Goal: Task Accomplishment & Management: Manage account settings

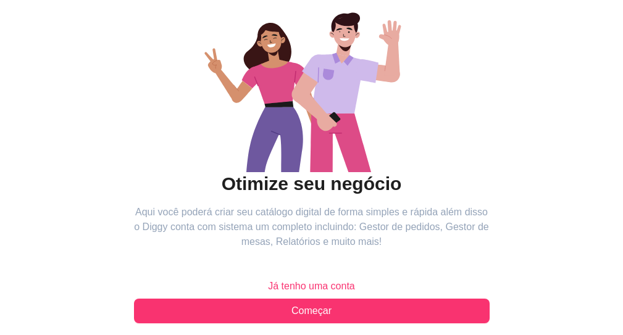
scroll to position [217, 0]
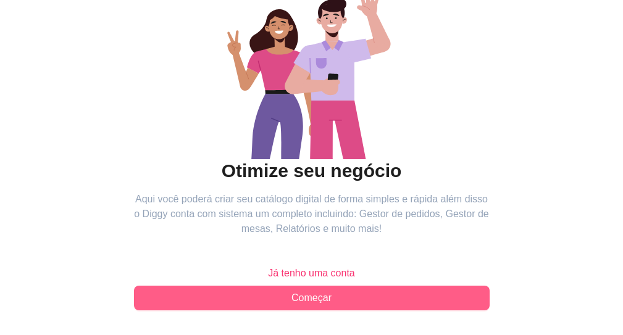
click at [291, 291] on span "Começar" at bounding box center [311, 298] width 40 height 15
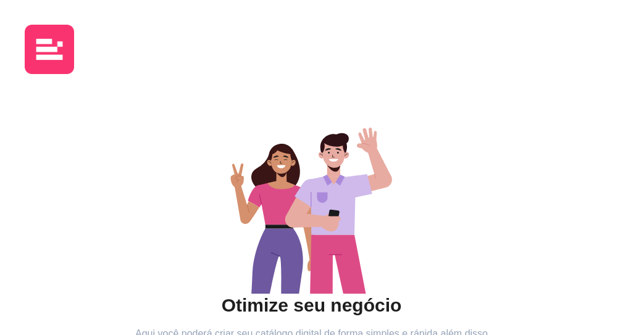
scroll to position [217, 0]
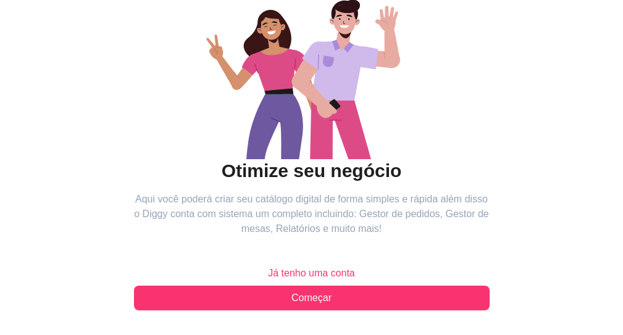
click at [268, 266] on span "Já tenho uma conta" at bounding box center [311, 273] width 87 height 15
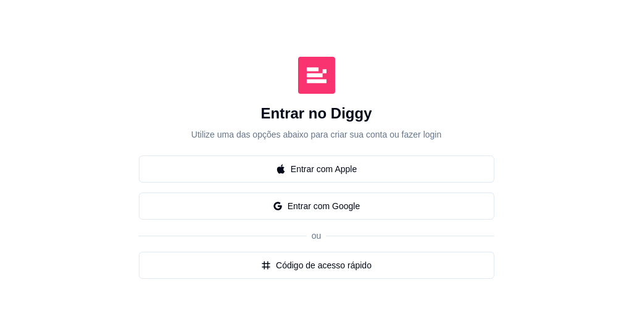
scroll to position [148, 0]
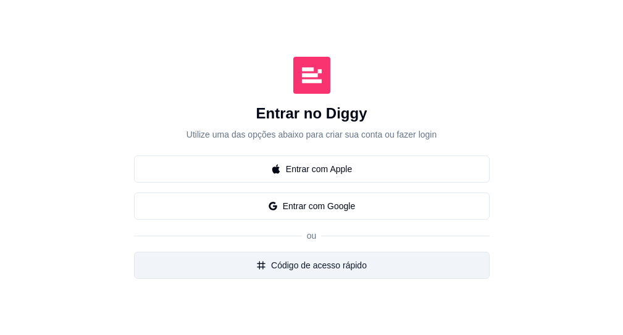
click at [144, 252] on button "Código de acesso rápido" at bounding box center [312, 265] width 356 height 27
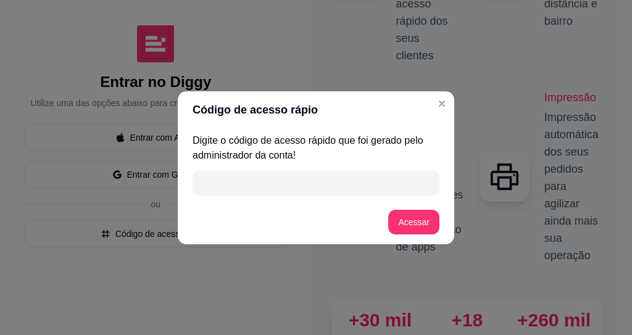
click at [265, 179] on input "" at bounding box center [316, 182] width 232 height 25
type input "A54E8"
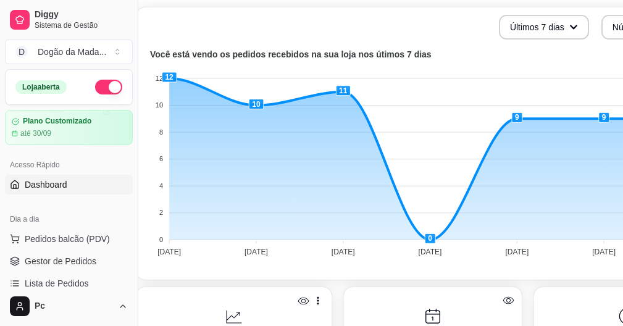
scroll to position [296, 0]
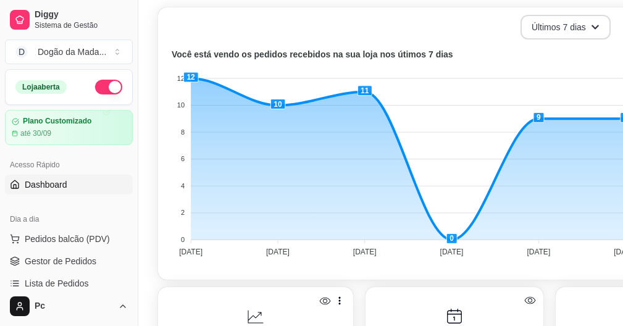
click at [580, 26] on button "Últimos 7 dias" at bounding box center [565, 27] width 90 height 25
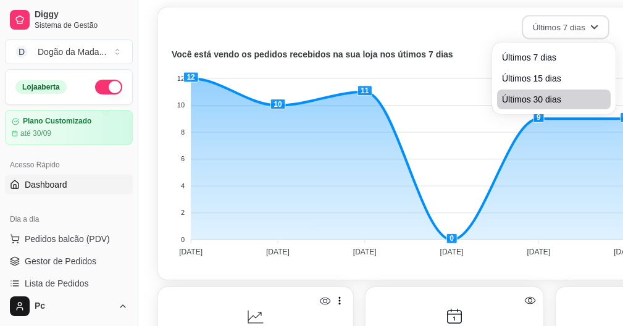
click at [508, 99] on span "Últimos 30 dias" at bounding box center [554, 99] width 104 height 12
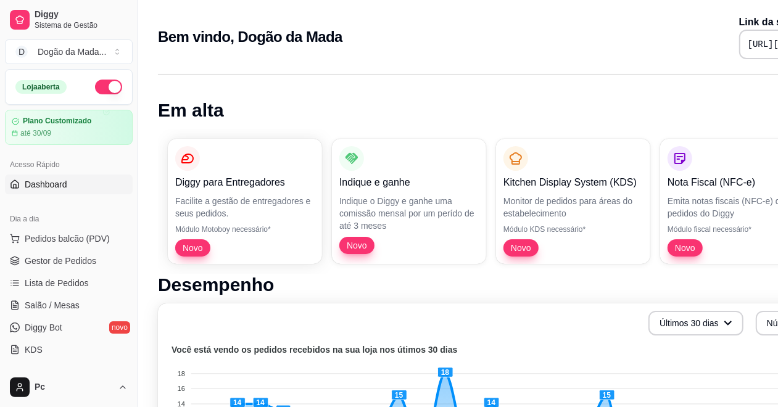
scroll to position [0, 116]
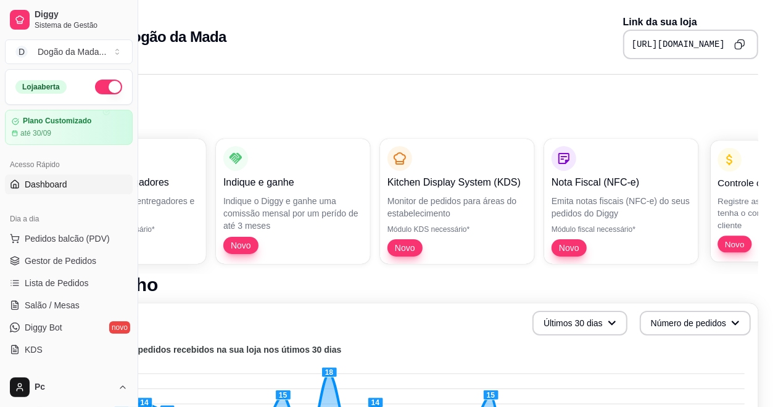
click at [631, 205] on p "Registre as suas vendas em fiado e tenha o controle das contas de cada cliente" at bounding box center [785, 213] width 135 height 36
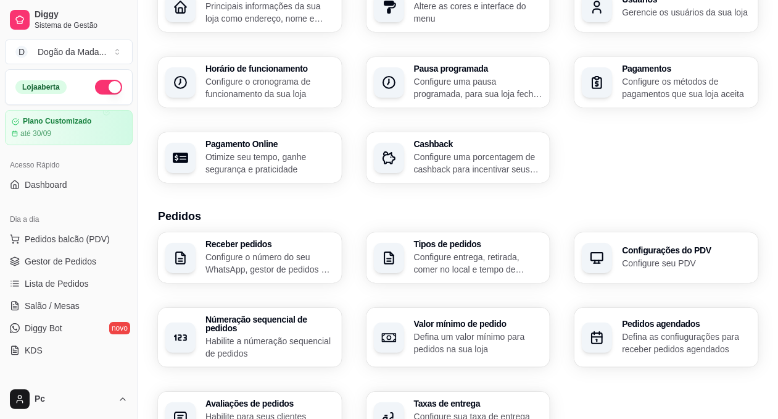
scroll to position [185, 0]
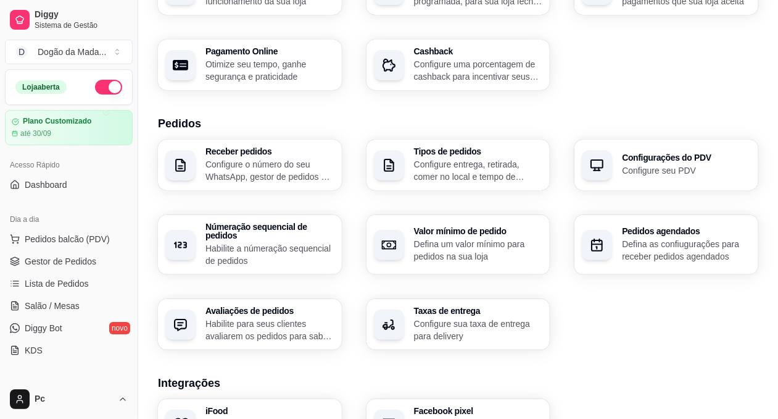
click at [297, 328] on p "Habilite para seus clientes avaliarem os pedidos para saber como está o feedbac…" at bounding box center [270, 329] width 129 height 25
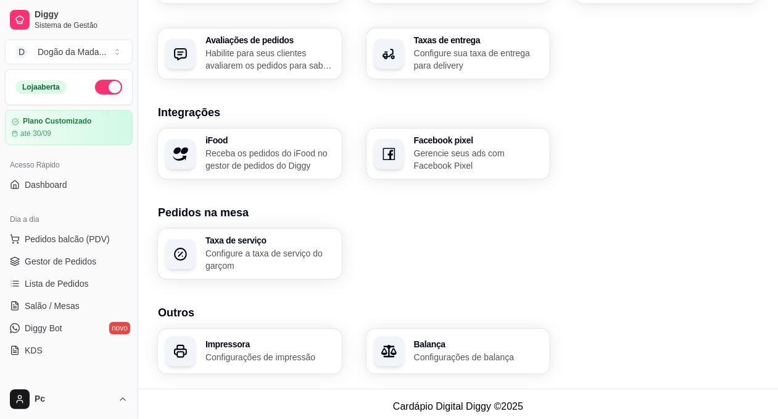
scroll to position [460, 0]
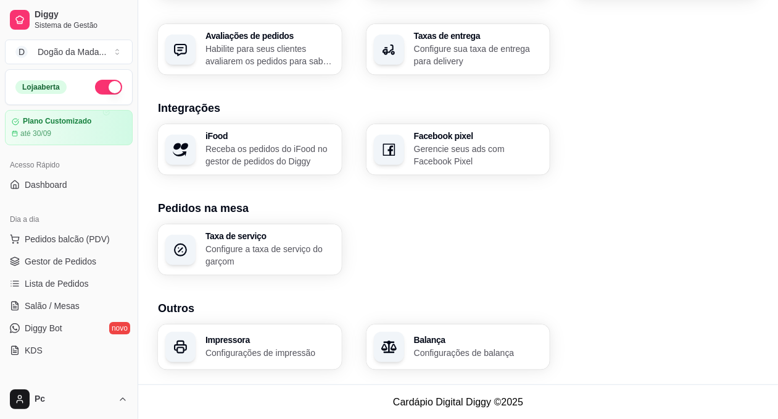
click at [298, 260] on p "Configure a taxa de serviço do garçom" at bounding box center [270, 255] width 129 height 25
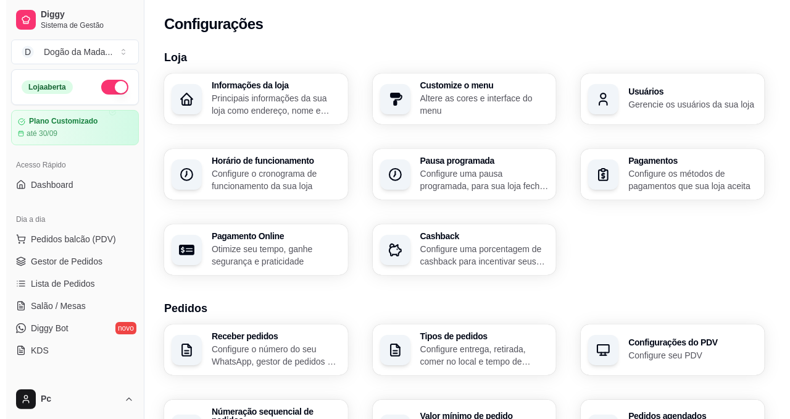
scroll to position [0, 0]
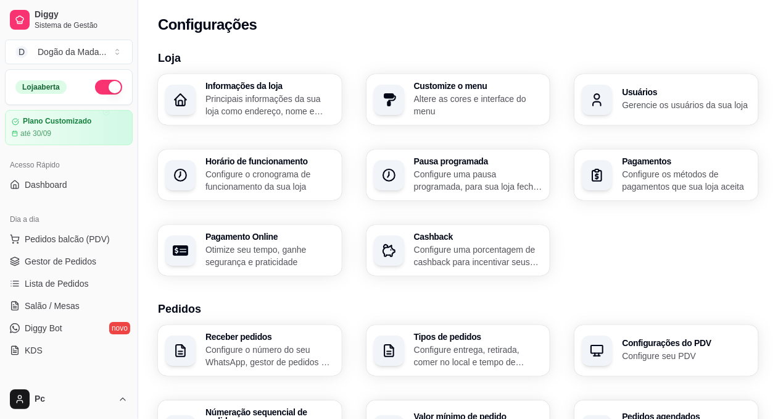
click at [483, 75] on div "Customize o menu Altere as cores e interface do menu" at bounding box center [459, 99] width 184 height 51
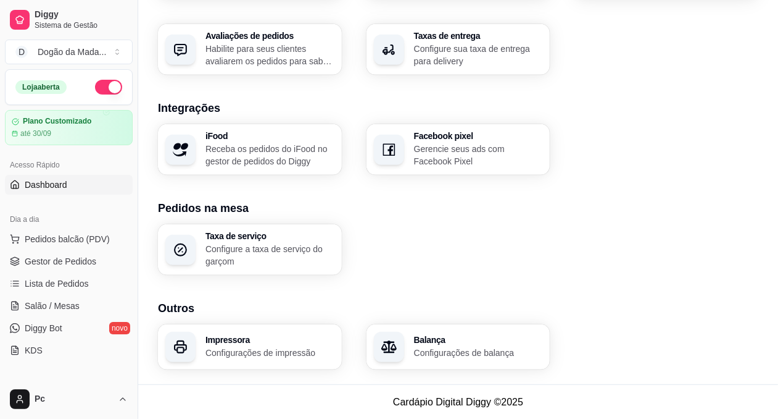
click at [59, 194] on link "Dashboard" at bounding box center [69, 185] width 128 height 20
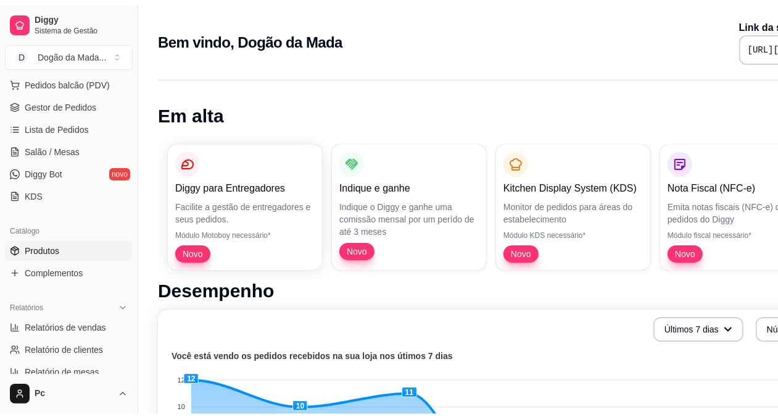
scroll to position [278, 0]
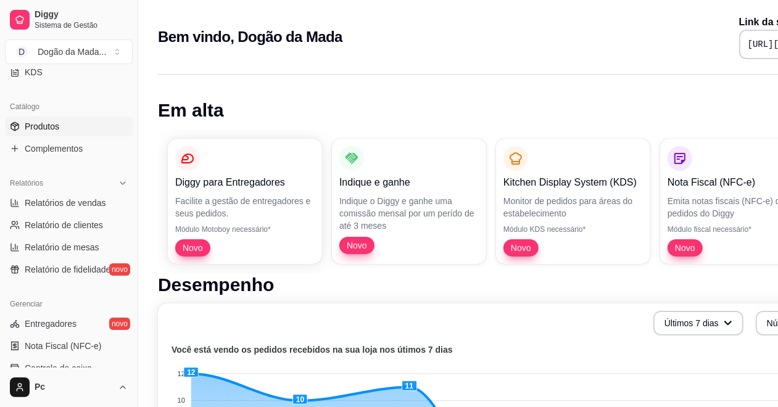
click at [60, 127] on link "Produtos" at bounding box center [69, 127] width 128 height 20
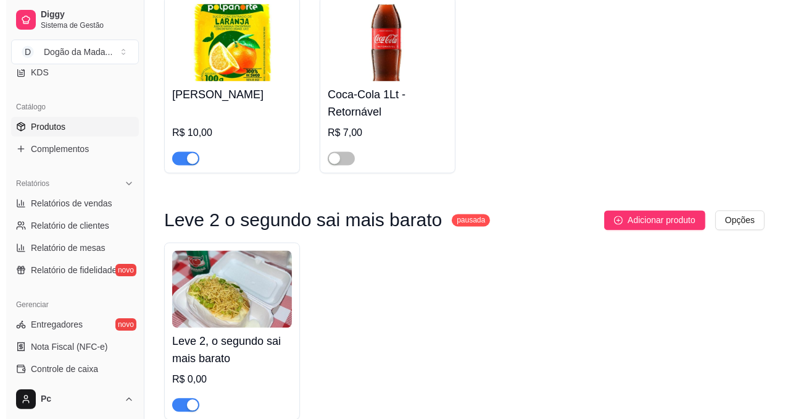
scroll to position [1733, 0]
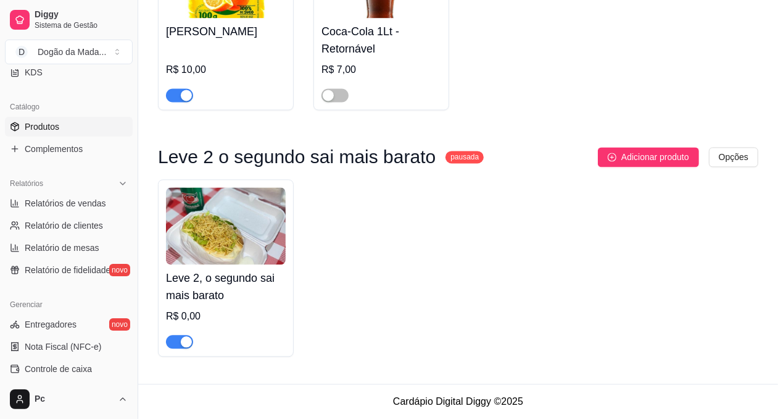
click at [233, 294] on h4 "Leve 2, o segundo sai mais barato" at bounding box center [226, 286] width 120 height 35
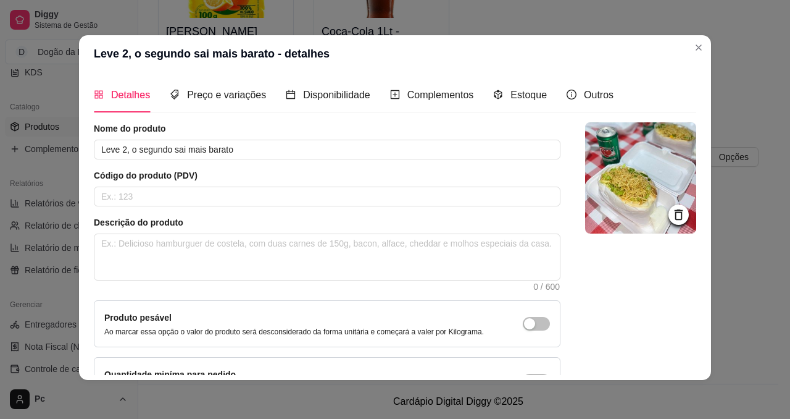
scroll to position [0, 0]
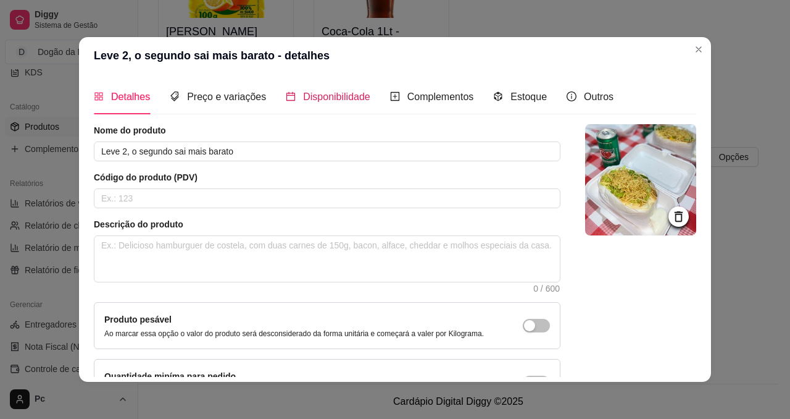
click at [335, 99] on span "Disponibilidade" at bounding box center [336, 96] width 67 height 10
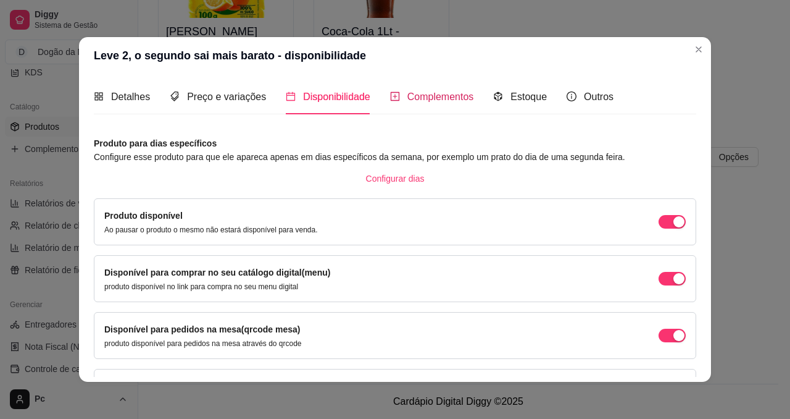
click at [425, 96] on span "Complementos" at bounding box center [440, 96] width 67 height 10
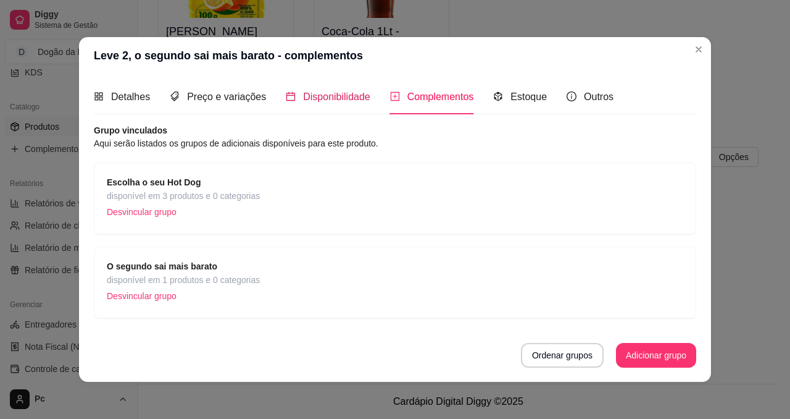
click at [335, 91] on span "Disponibilidade" at bounding box center [336, 96] width 67 height 10
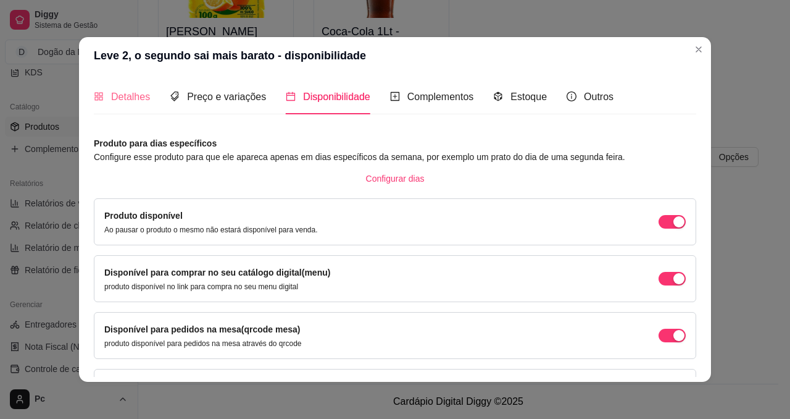
click at [99, 86] on div "Detalhes" at bounding box center [122, 96] width 56 height 35
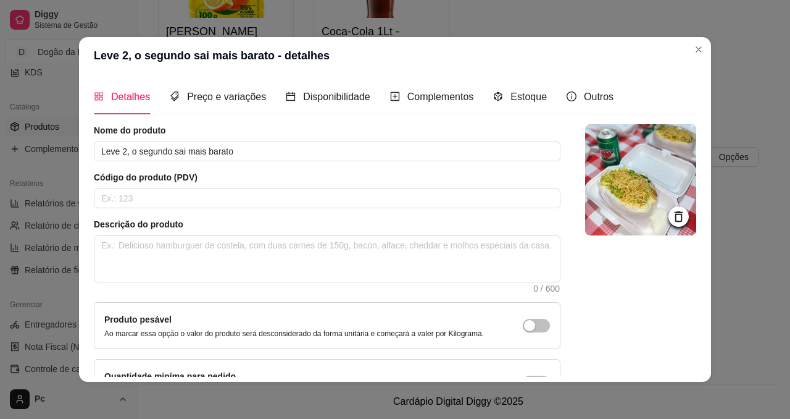
click at [631, 219] on icon at bounding box center [679, 216] width 8 height 10
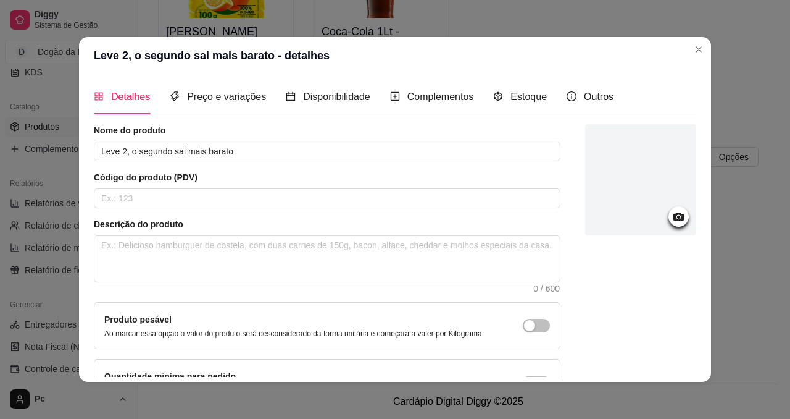
click at [621, 181] on div at bounding box center [640, 179] width 111 height 111
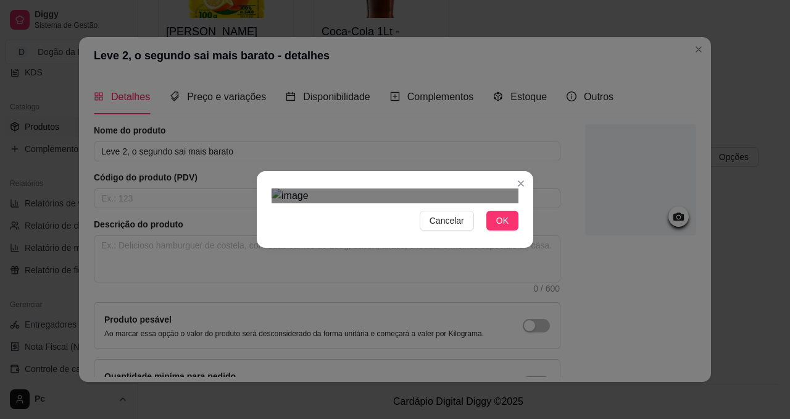
click at [369, 231] on div "Use the arrow keys to move the crop selection area" at bounding box center [400, 342] width 222 height 222
click at [510, 230] on button "OK" at bounding box center [502, 220] width 32 height 20
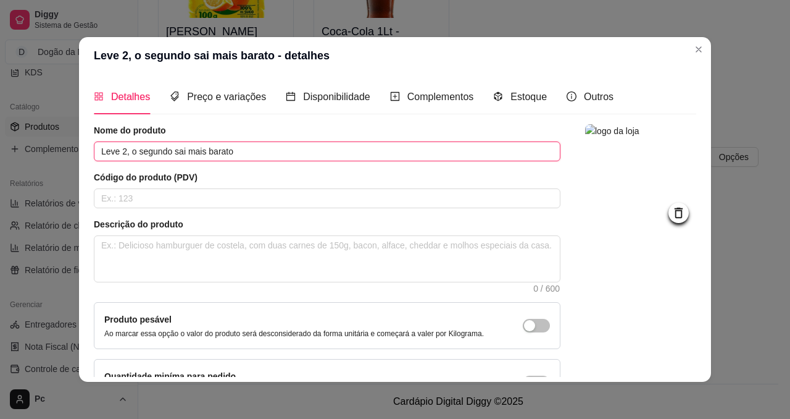
drag, startPoint x: 240, startPoint y: 150, endPoint x: 41, endPoint y: 131, distance: 199.7
click at [48, 133] on div "Leve 2, o segundo sai mais barato - detalhes Detalhes Preço e variações Disponi…" at bounding box center [395, 209] width 790 height 419
type input "l"
type input "Leve 3 e pague 2"
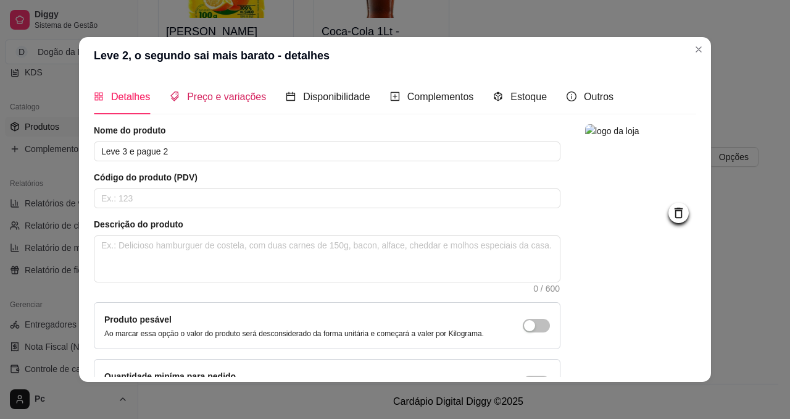
click at [233, 98] on span "Preço e variações" at bounding box center [226, 96] width 79 height 10
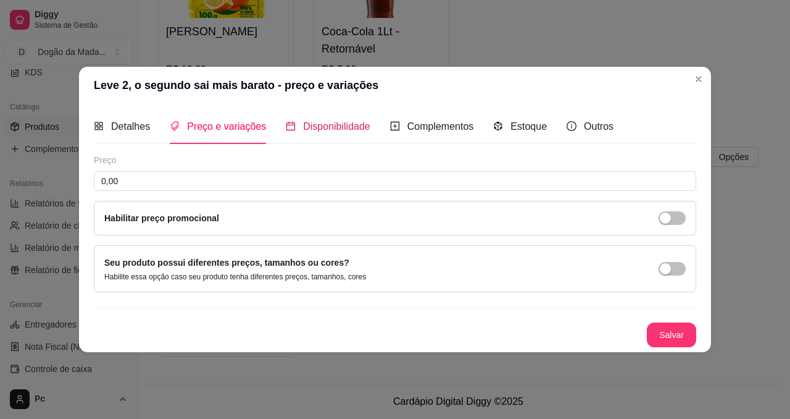
click at [304, 131] on span "Disponibilidade" at bounding box center [336, 126] width 67 height 10
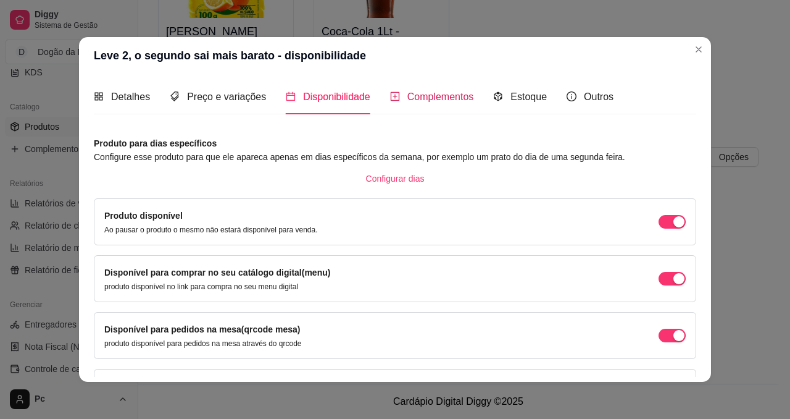
click at [414, 102] on span "Complementos" at bounding box center [440, 96] width 67 height 10
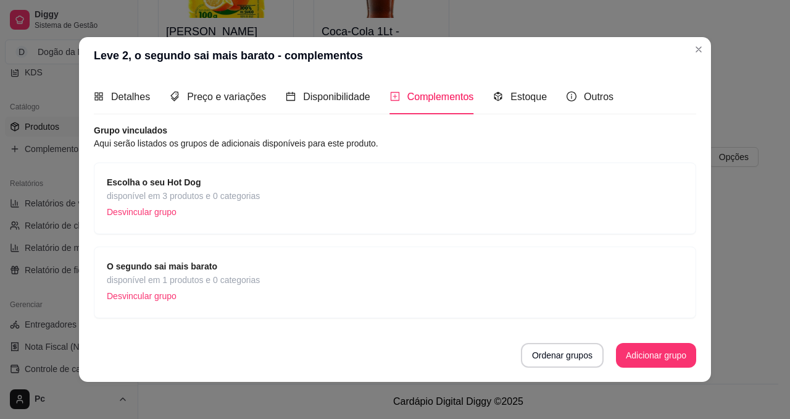
click at [140, 264] on strong "O segundo sai mais barato" at bounding box center [162, 266] width 110 height 10
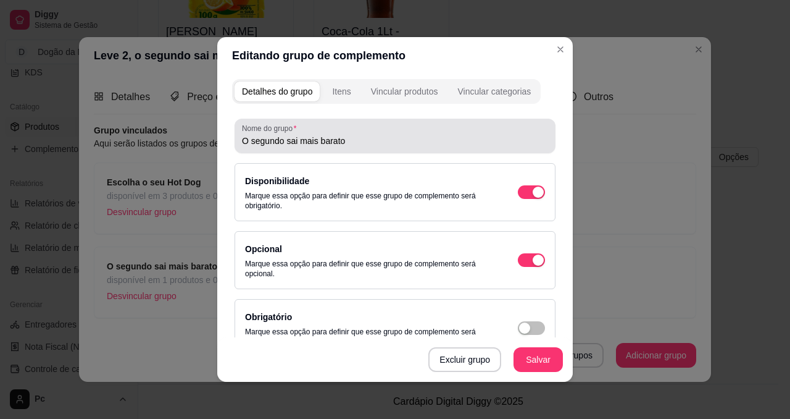
click at [355, 138] on input "O segundo sai mais barato" at bounding box center [395, 141] width 306 height 12
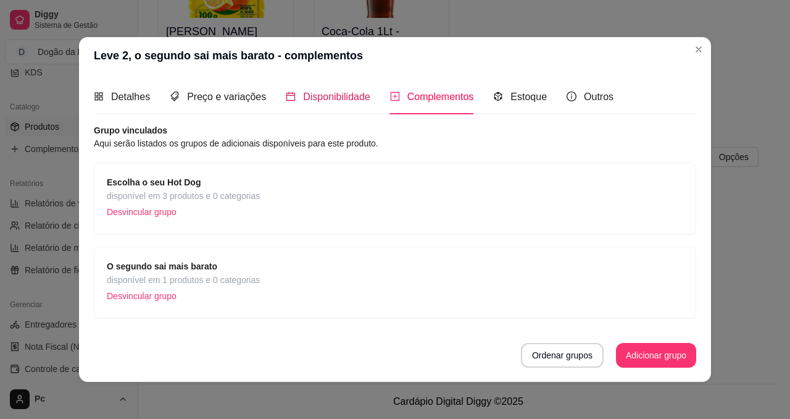
click at [336, 94] on span "Disponibilidade" at bounding box center [336, 96] width 67 height 10
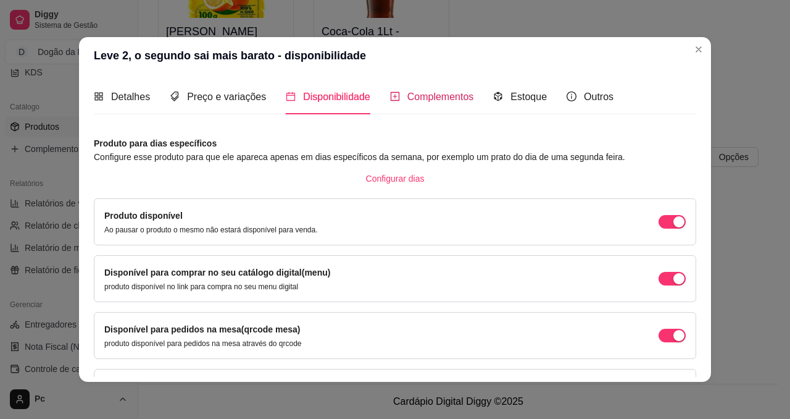
click at [415, 99] on span "Complementos" at bounding box center [440, 96] width 67 height 10
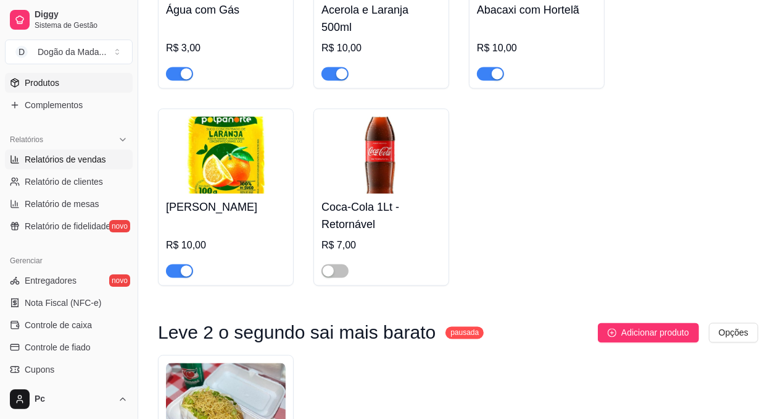
scroll to position [278, 0]
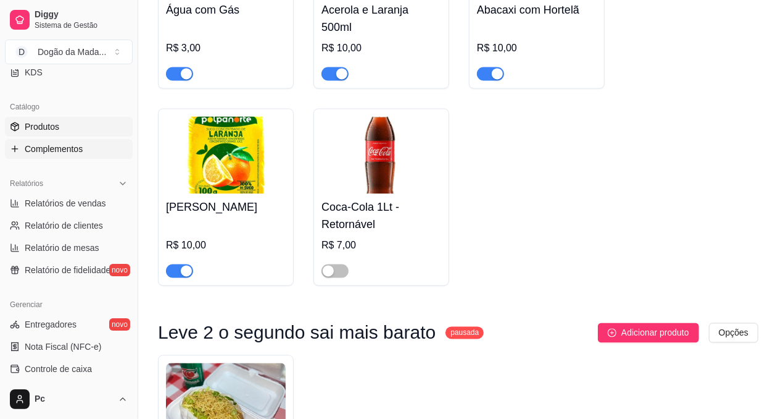
click at [51, 154] on span "Complementos" at bounding box center [54, 149] width 58 height 12
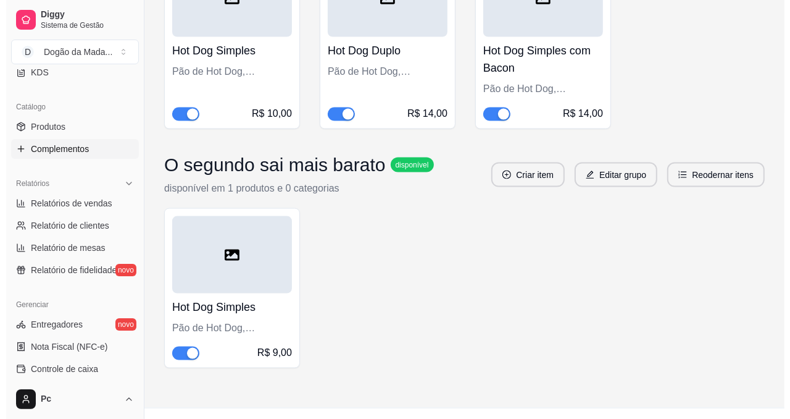
scroll to position [1167, 0]
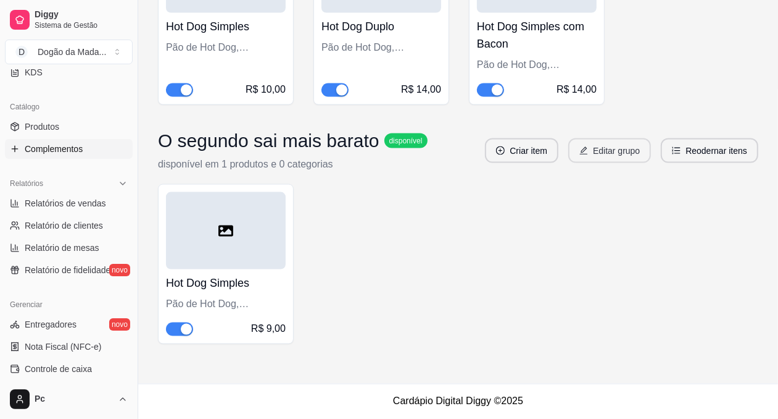
click at [606, 147] on button "Editar grupo" at bounding box center [610, 150] width 83 height 25
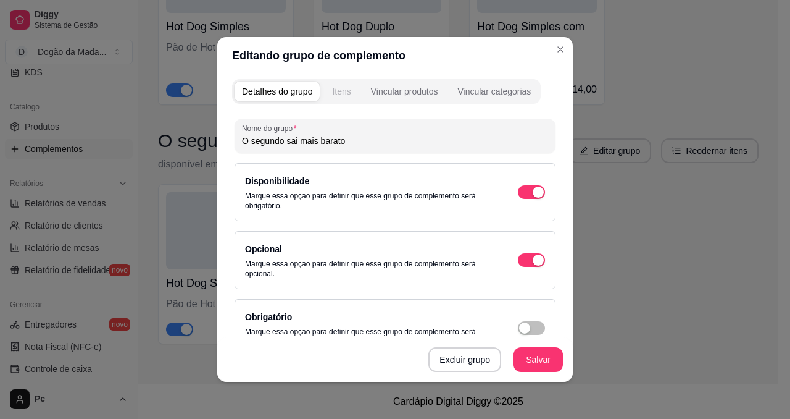
click at [332, 94] on div "Itens" at bounding box center [341, 91] width 19 height 12
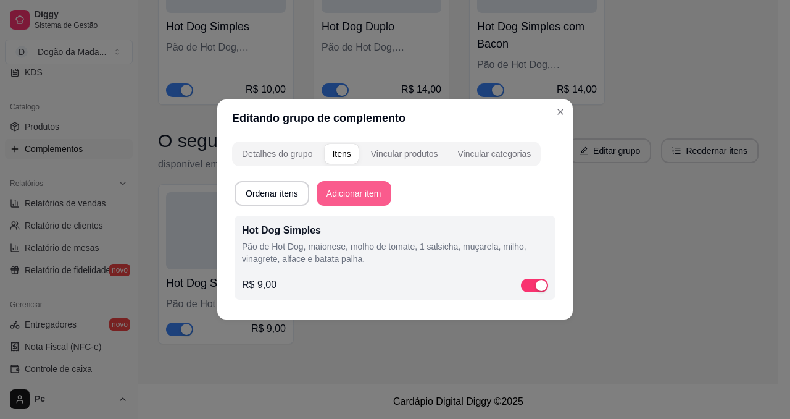
click at [356, 188] on button "Adicionar item" at bounding box center [354, 193] width 75 height 25
click at [418, 157] on div "Vincular produtos" at bounding box center [404, 154] width 67 height 12
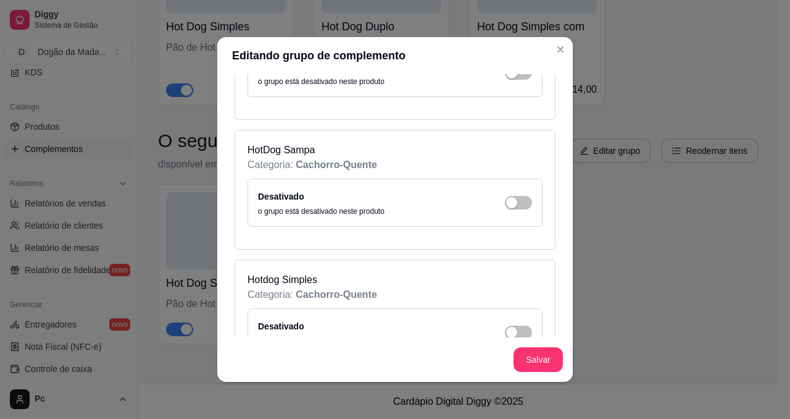
scroll to position [463, 0]
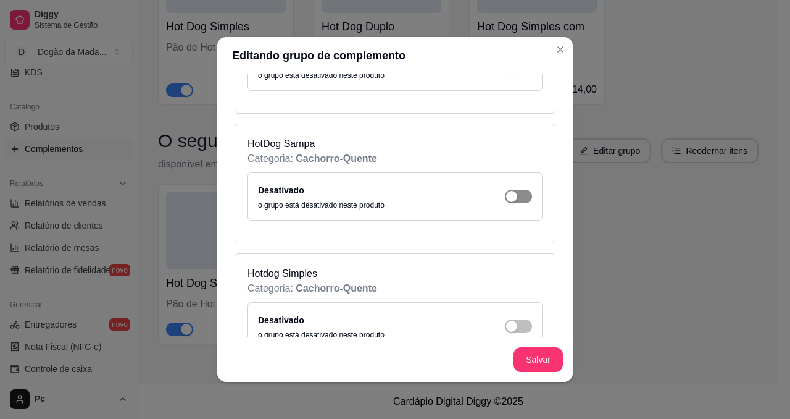
click at [506, 198] on div "button" at bounding box center [511, 196] width 11 height 11
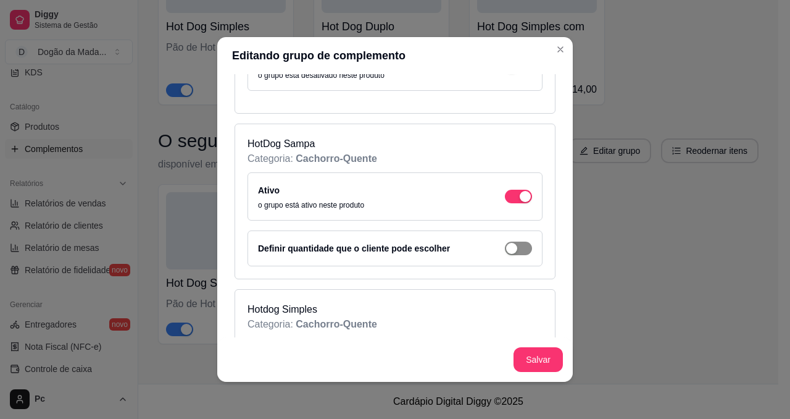
click at [506, 245] on div "button" at bounding box center [511, 248] width 11 height 11
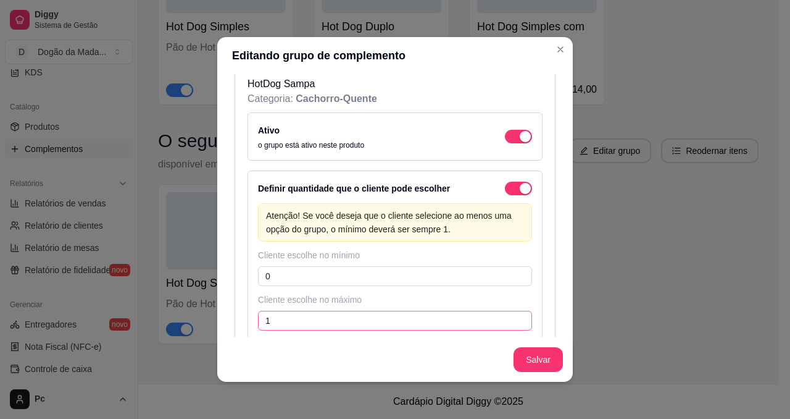
scroll to position [556, 0]
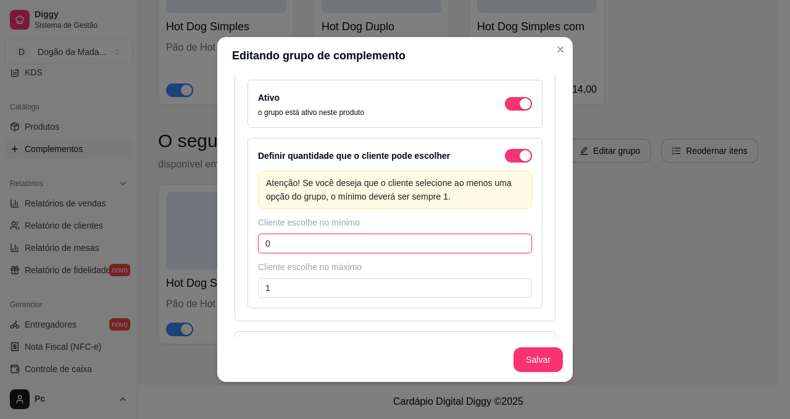
drag, startPoint x: 285, startPoint y: 248, endPoint x: 205, endPoint y: 246, distance: 80.3
click at [217, 248] on div "Detalhes do grupo Itens Vincular produtos Vincular categorias Escolha os produt…" at bounding box center [395, 227] width 356 height 307
type input "1"
click at [525, 335] on button "Salvar" at bounding box center [538, 359] width 49 height 25
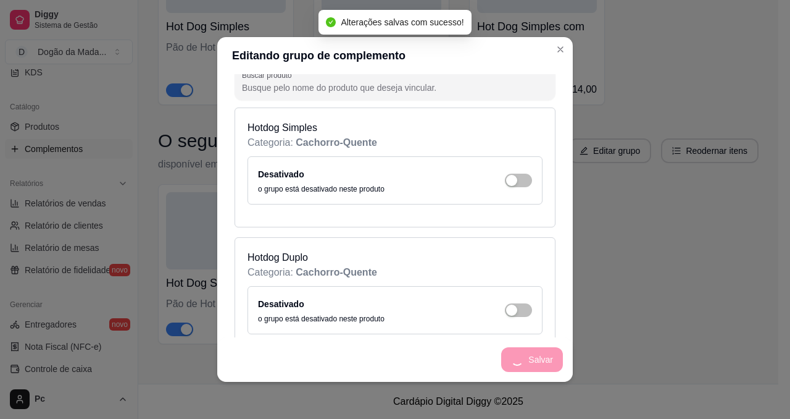
scroll to position [0, 0]
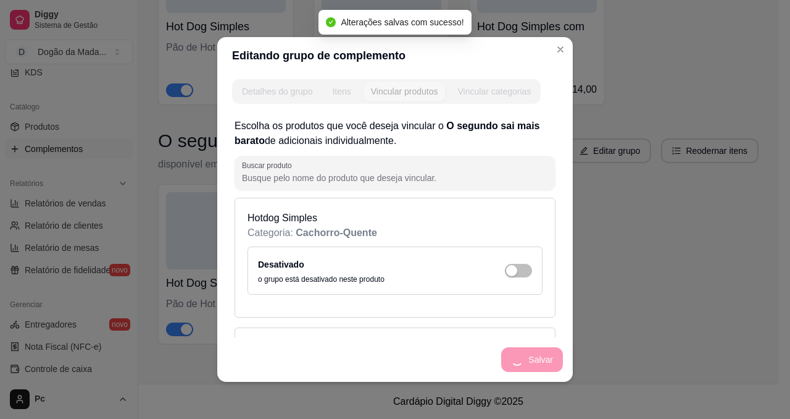
click at [250, 84] on button "Detalhes do grupo" at bounding box center [277, 91] width 85 height 20
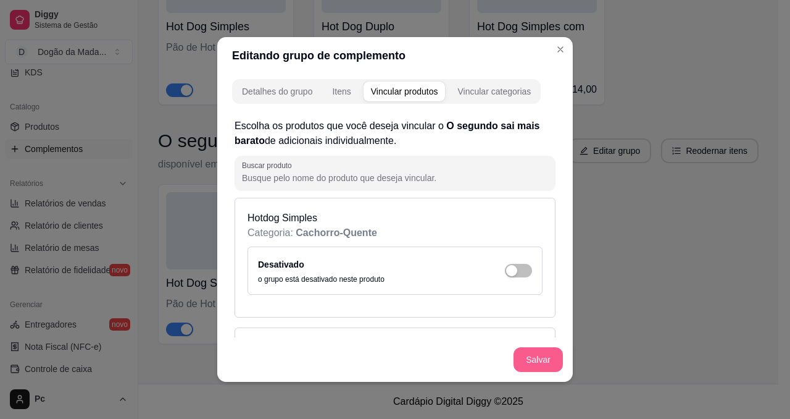
click at [535, 335] on button "Salvar" at bounding box center [538, 359] width 49 height 25
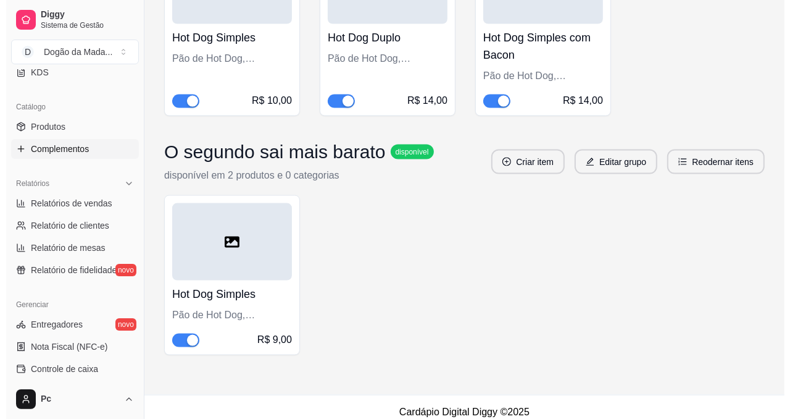
scroll to position [1167, 0]
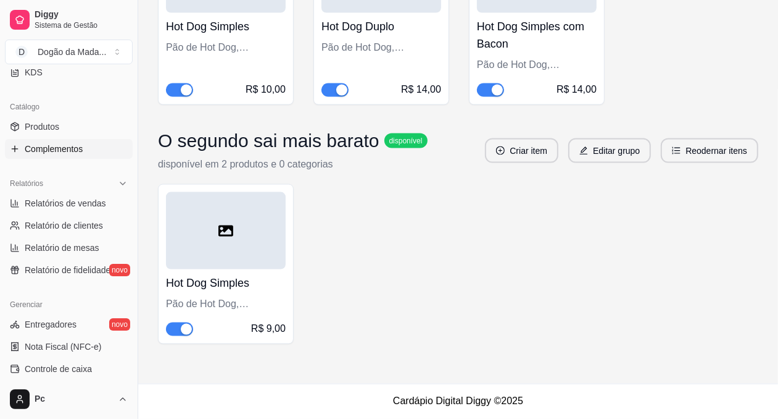
click at [220, 214] on div at bounding box center [226, 230] width 120 height 77
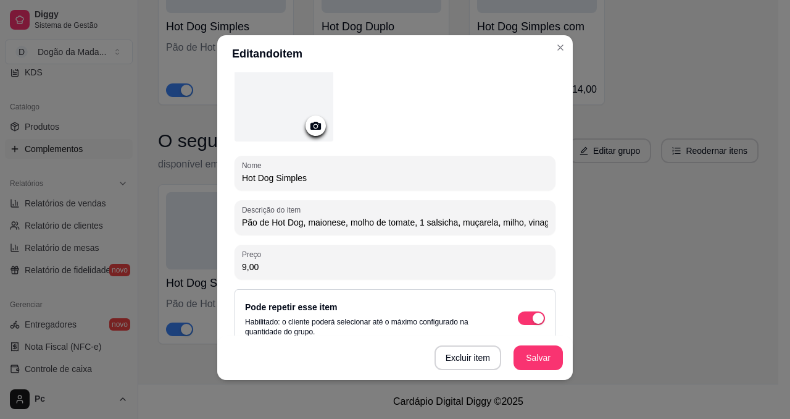
scroll to position [0, 0]
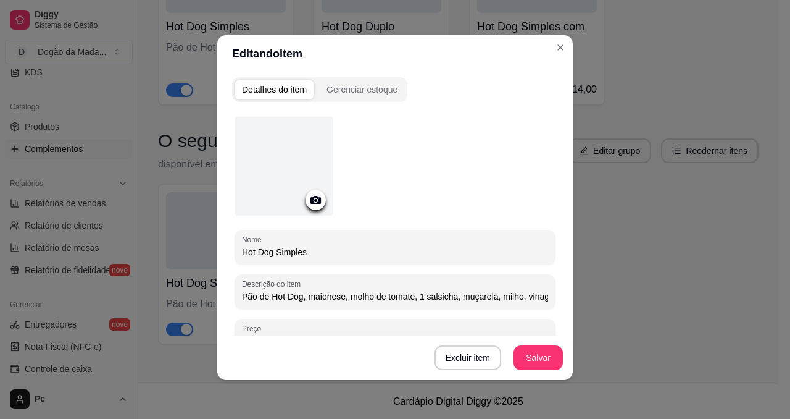
click at [363, 91] on div "Gerenciar estoque" at bounding box center [362, 89] width 71 height 12
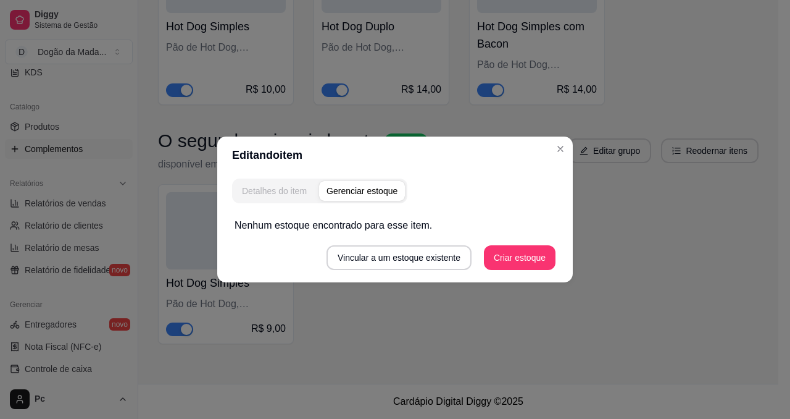
click at [266, 188] on div "Detalhes do item" at bounding box center [274, 191] width 65 height 12
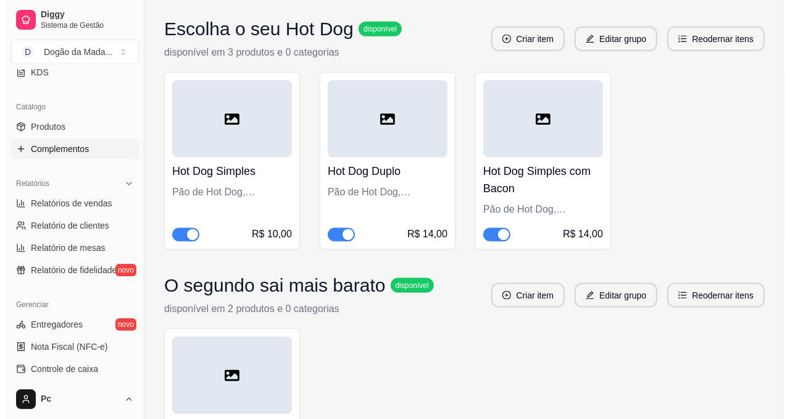
scroll to position [1167, 0]
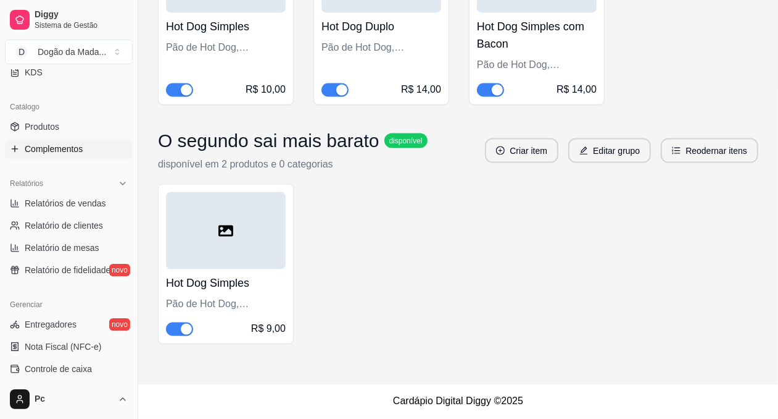
click at [346, 131] on h3 "O segundo sai mais barato" at bounding box center [269, 141] width 222 height 22
click at [615, 160] on button "Editar grupo" at bounding box center [610, 151] width 80 height 24
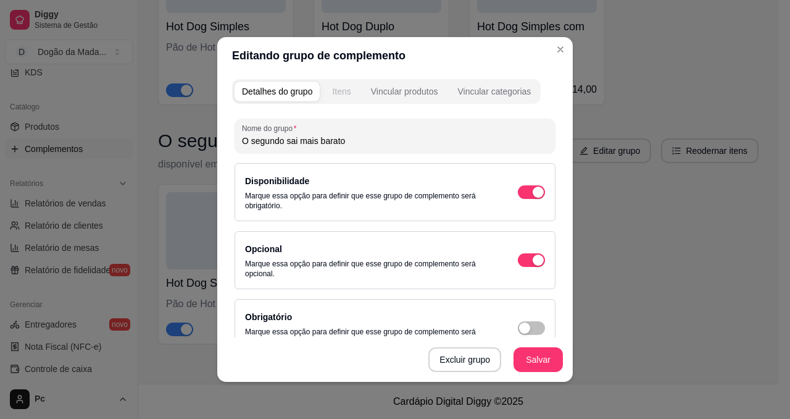
click at [332, 90] on div "Itens" at bounding box center [341, 91] width 19 height 12
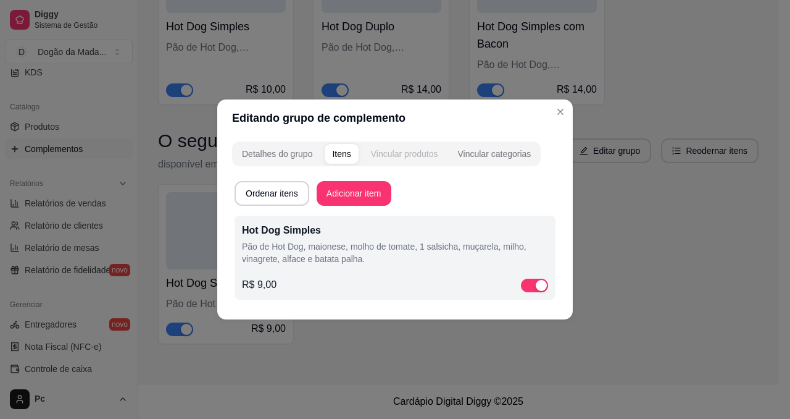
click at [405, 156] on div "Vincular produtos" at bounding box center [404, 154] width 67 height 12
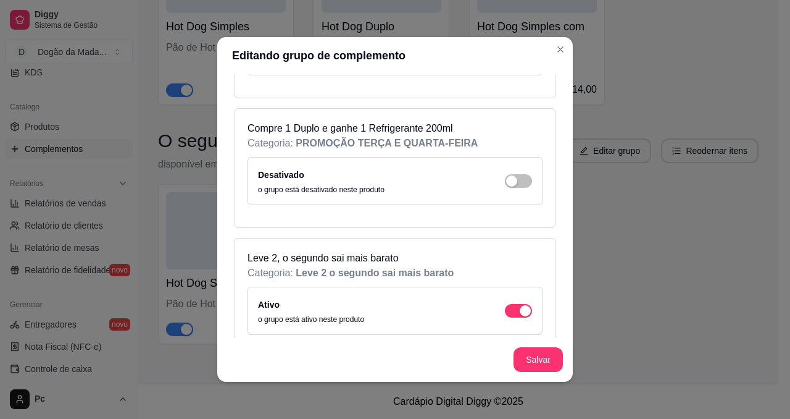
scroll to position [2799, 0]
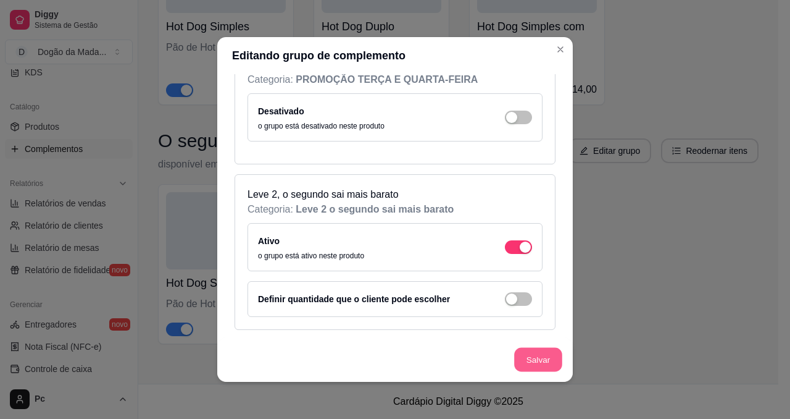
click at [528, 335] on button "Salvar" at bounding box center [538, 360] width 48 height 24
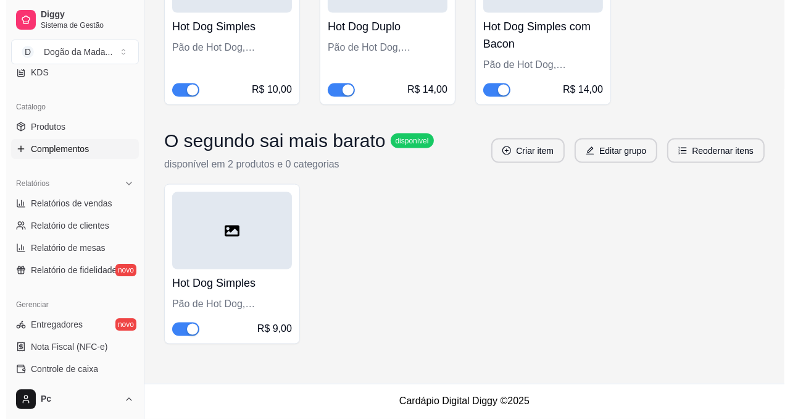
scroll to position [1167, 0]
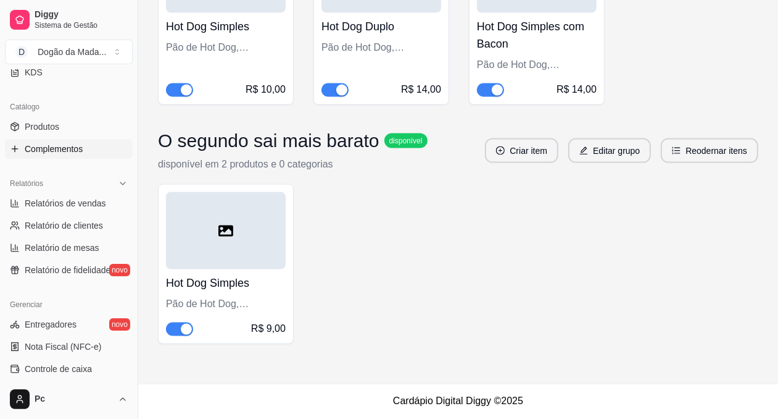
click at [193, 228] on div at bounding box center [226, 230] width 120 height 77
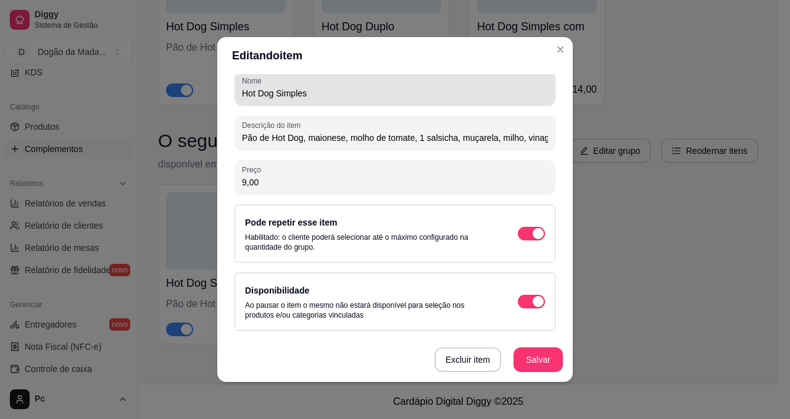
scroll to position [0, 0]
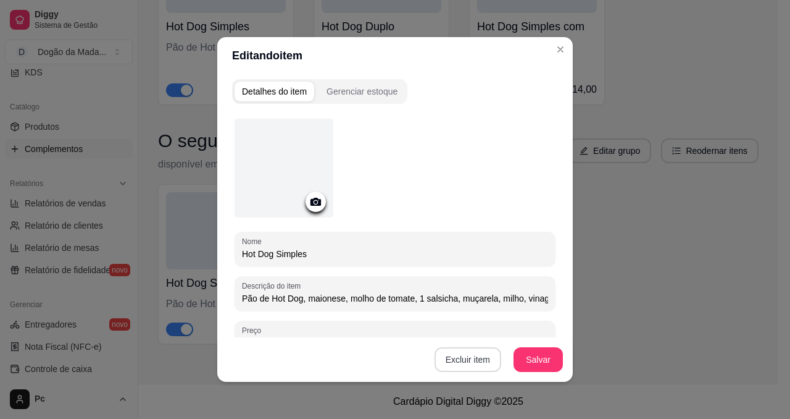
click at [470, 335] on button "Excluir item" at bounding box center [468, 359] width 67 height 25
click at [511, 332] on button "Sim" at bounding box center [509, 333] width 37 height 19
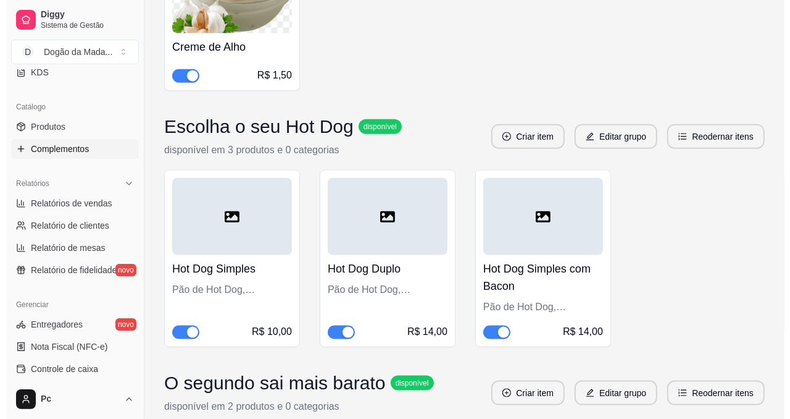
scroll to position [994, 0]
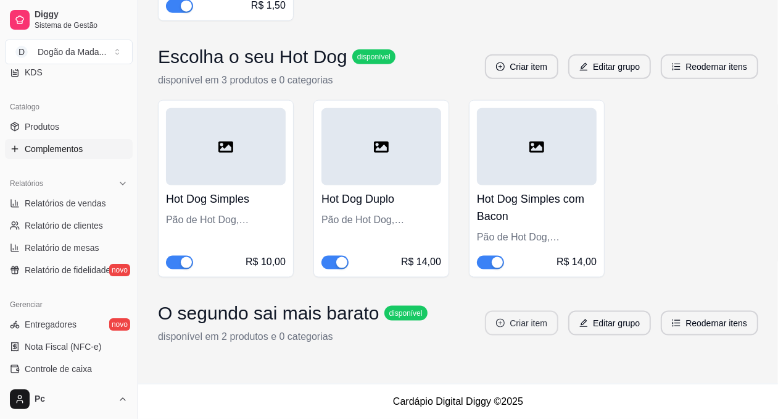
click at [511, 325] on button "Criar item" at bounding box center [521, 322] width 73 height 25
click at [528, 322] on button "Criar item" at bounding box center [521, 322] width 73 height 25
click at [516, 327] on button "Criar item" at bounding box center [521, 322] width 73 height 25
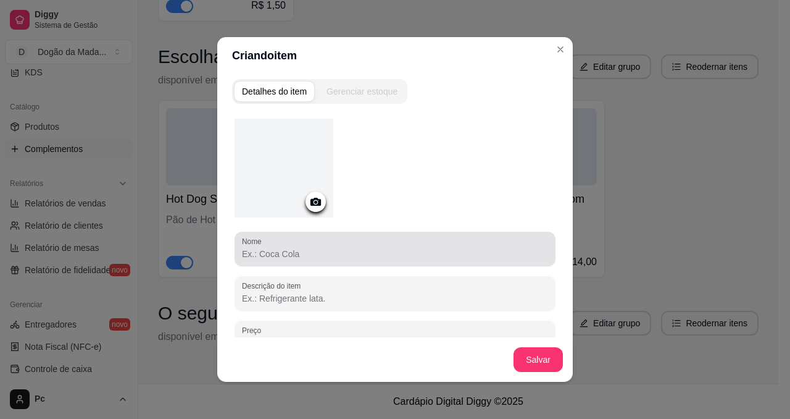
click at [280, 257] on input "Nome" at bounding box center [395, 254] width 306 height 12
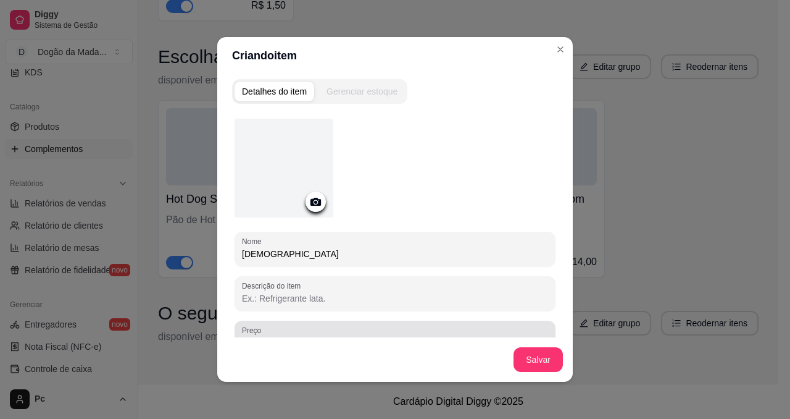
type input "[DEMOGRAPHIC_DATA]"
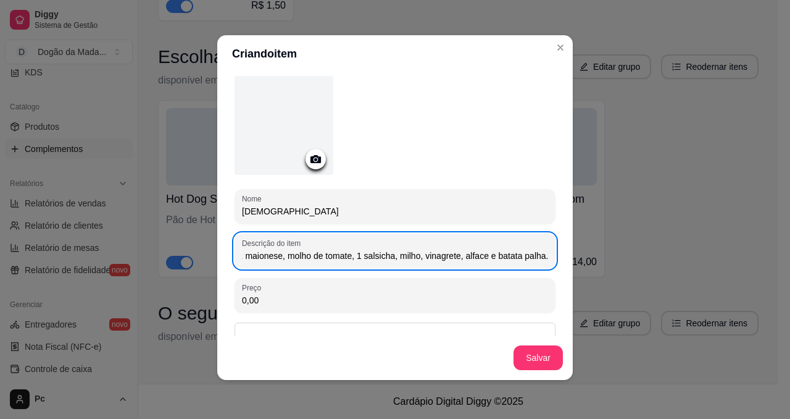
scroll to position [0, 0]
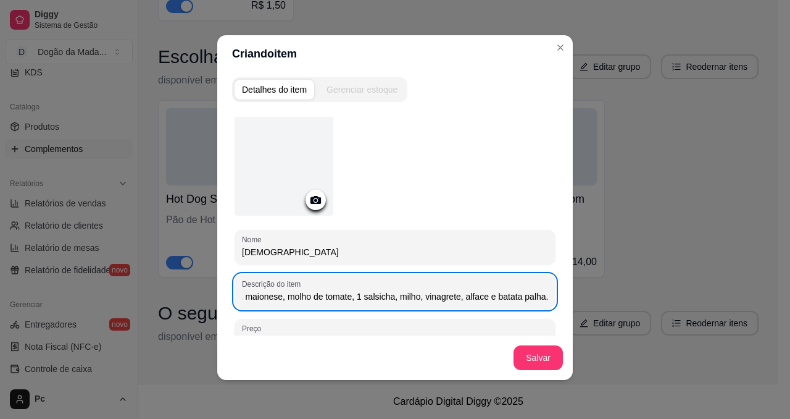
type input "Pão de Hot Dog, maionese, molho de tomate, 1 salsicha, milho, vinagrete, alface…"
click at [307, 208] on div at bounding box center [284, 168] width 99 height 103
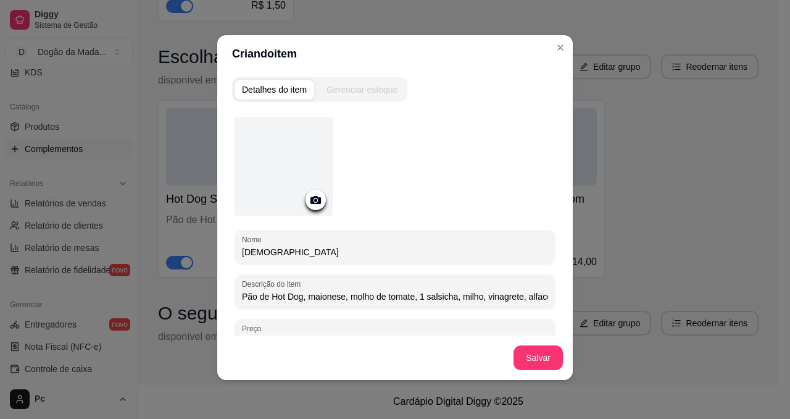
click at [309, 193] on icon at bounding box center [316, 200] width 14 height 14
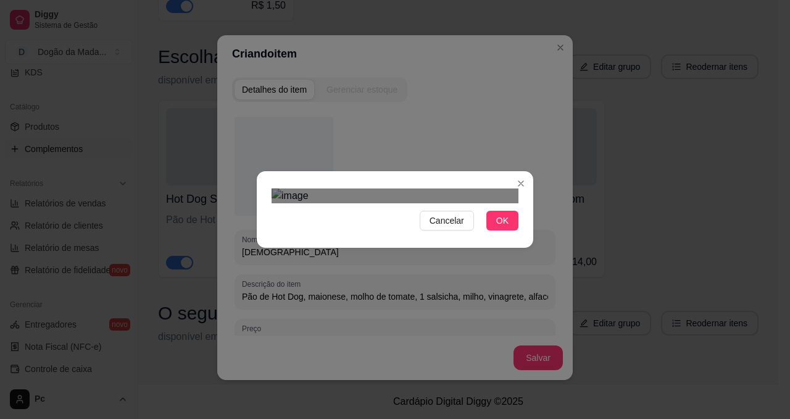
click at [402, 254] on div "Use the arrow keys to move the crop selection area" at bounding box center [396, 355] width 222 height 222
click at [496, 227] on span "OK" at bounding box center [502, 221] width 12 height 14
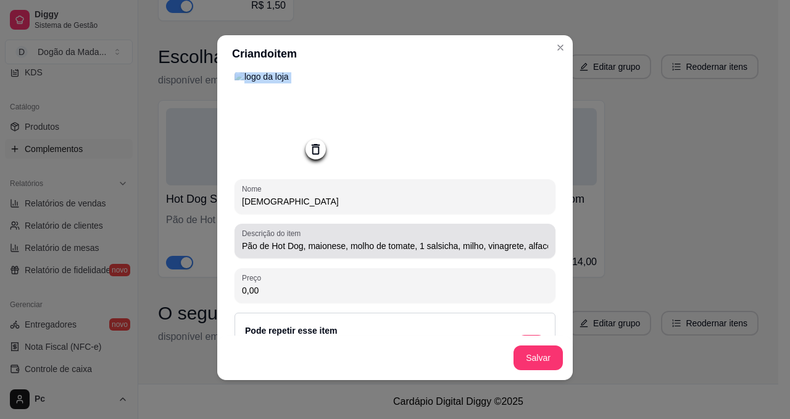
scroll to position [93, 0]
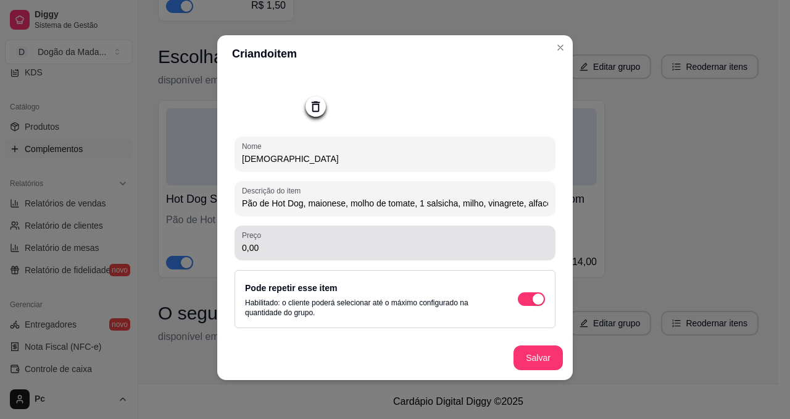
drag, startPoint x: 269, startPoint y: 254, endPoint x: 194, endPoint y: 249, distance: 74.9
click at [202, 238] on div "Criando item Detalhes do item Gerenciar estoque Nome Sampa Descrição do item Pã…" at bounding box center [395, 209] width 790 height 419
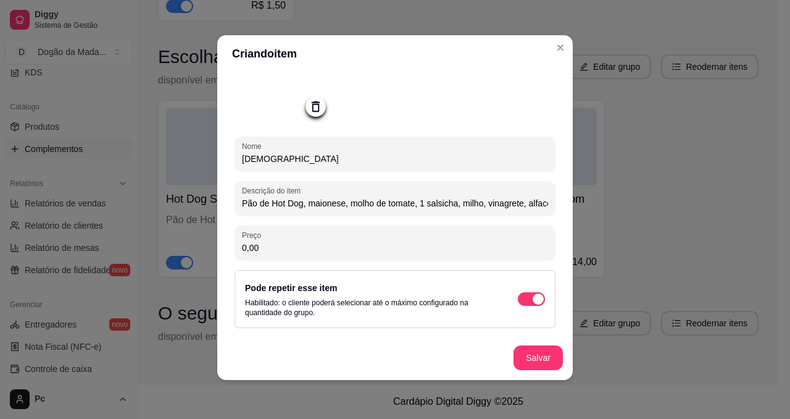
drag, startPoint x: 267, startPoint y: 247, endPoint x: 201, endPoint y: 241, distance: 65.7
click at [206, 244] on div "Criando item Detalhes do item Gerenciar estoque Nome Sampa Descrição do item Pã…" at bounding box center [395, 209] width 790 height 419
type input "5,00"
click at [533, 301] on div "button" at bounding box center [538, 298] width 11 height 11
click at [523, 335] on button "Salvar" at bounding box center [538, 357] width 49 height 25
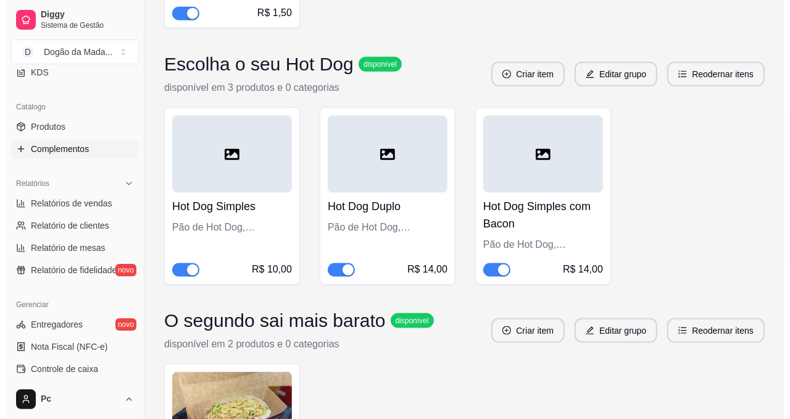
scroll to position [1167, 0]
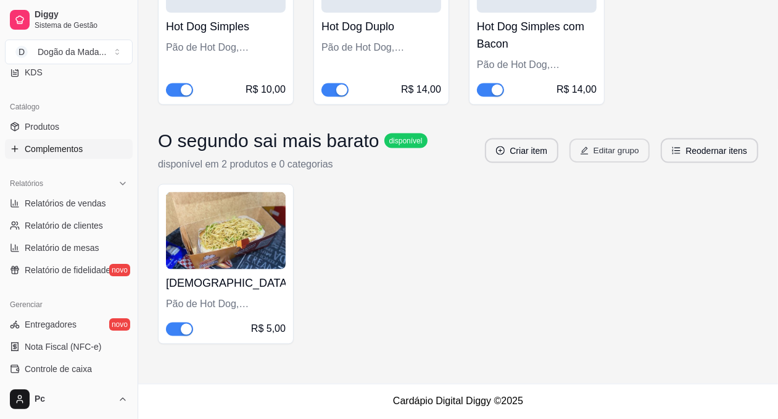
click at [631, 154] on button "Editar grupo" at bounding box center [610, 151] width 80 height 24
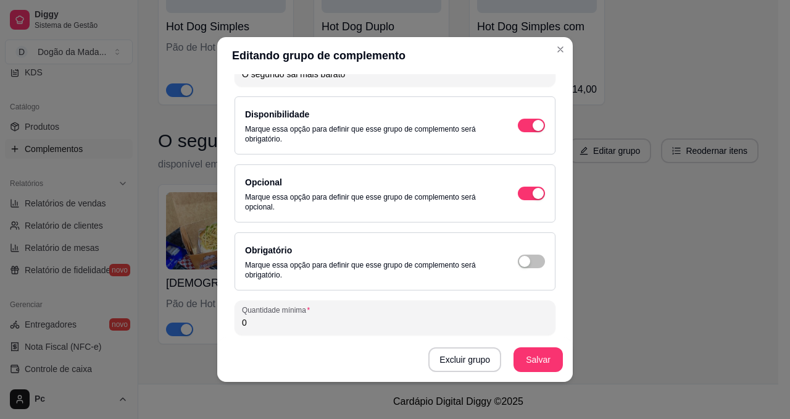
scroll to position [146, 0]
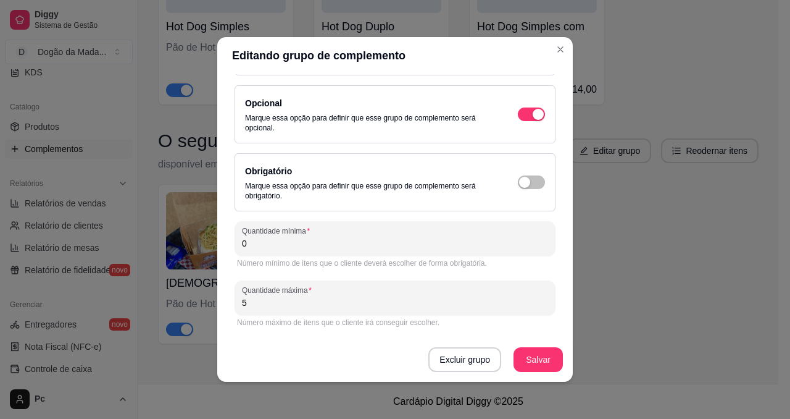
drag, startPoint x: 248, startPoint y: 301, endPoint x: 216, endPoint y: 301, distance: 31.5
click at [217, 301] on div "Detalhes do grupo Itens Vincular produtos Vincular categorias Nome do grupo O s…" at bounding box center [395, 227] width 356 height 307
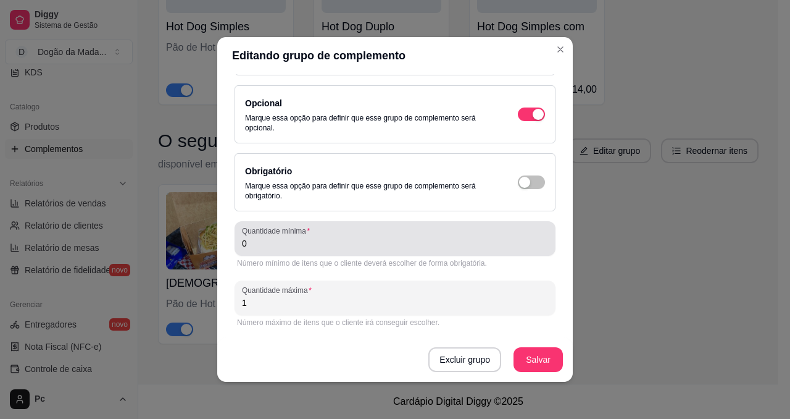
type input "1"
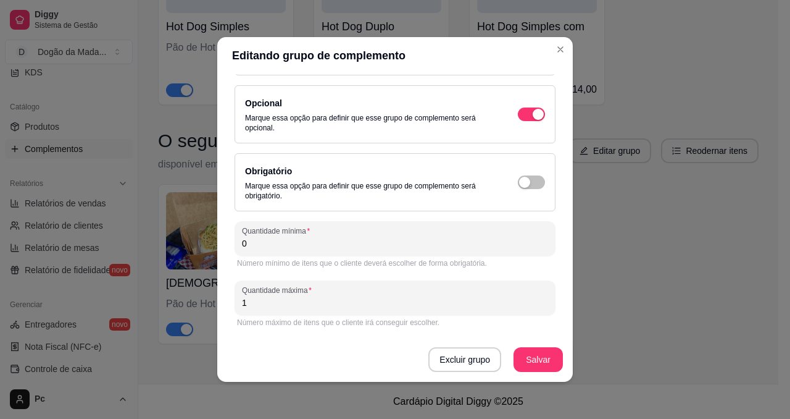
drag, startPoint x: 251, startPoint y: 245, endPoint x: 180, endPoint y: 242, distance: 71.1
click at [190, 246] on div "Editando grupo de complemento Detalhes do grupo Itens Vincular produtos Vincula…" at bounding box center [395, 209] width 790 height 419
type input "1"
click at [526, 335] on button "Salvar" at bounding box center [538, 359] width 49 height 25
click at [518, 181] on span "button" at bounding box center [531, 182] width 27 height 14
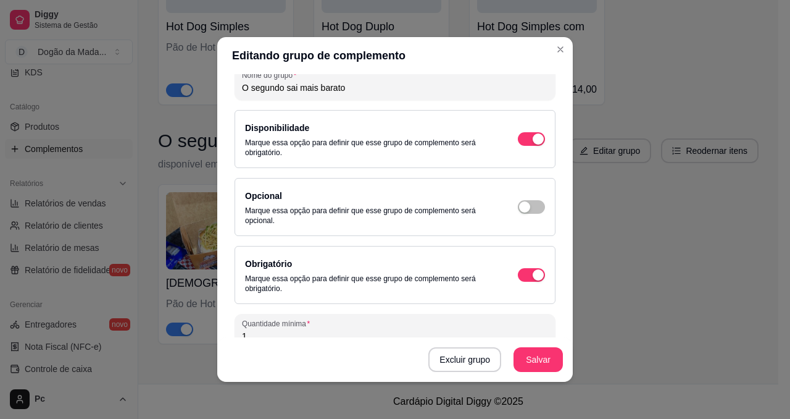
scroll to position [0, 0]
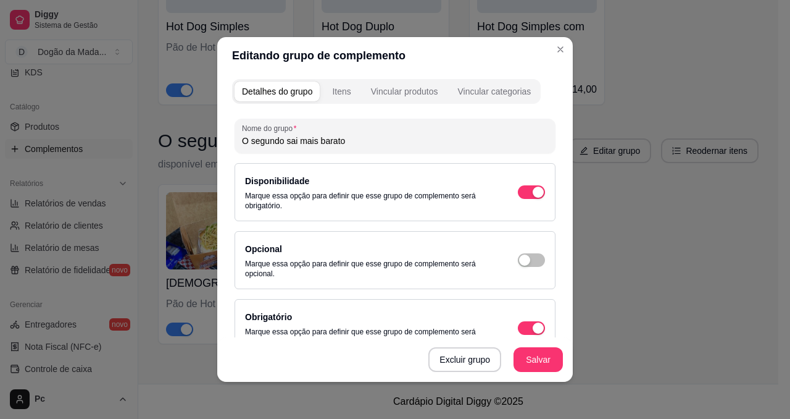
drag, startPoint x: 346, startPoint y: 140, endPoint x: 173, endPoint y: 146, distance: 173.5
click at [176, 134] on div "Editando grupo de complemento Detalhes do grupo Itens Vincular produtos Vincula…" at bounding box center [395, 209] width 790 height 419
type input "L"
type input "M"
type input "S"
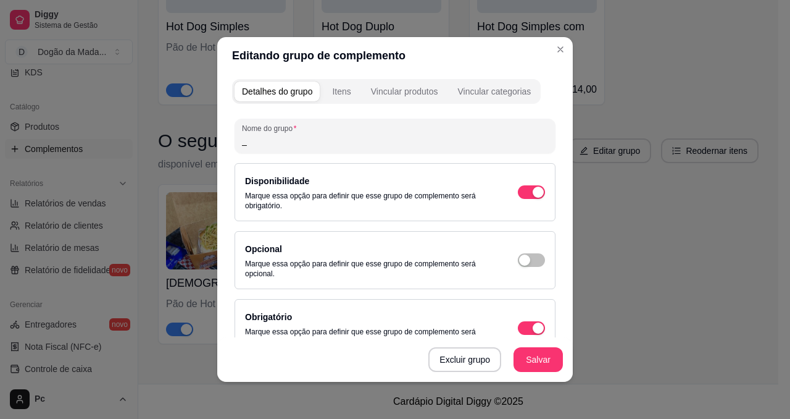
type input "_"
type input "+ 1"
click at [523, 335] on button "Salvar" at bounding box center [538, 359] width 49 height 25
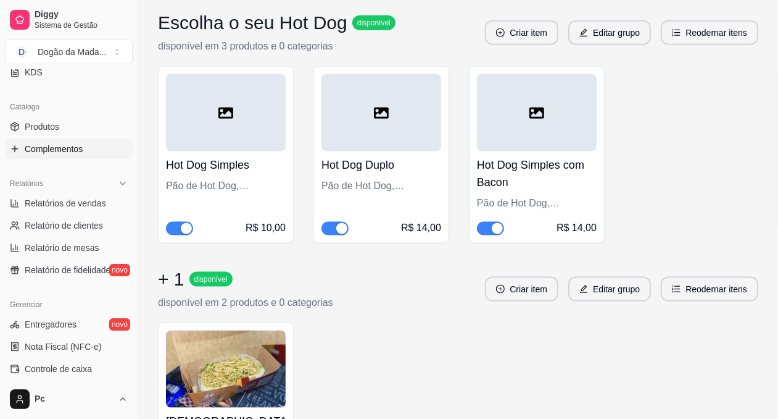
scroll to position [982, 0]
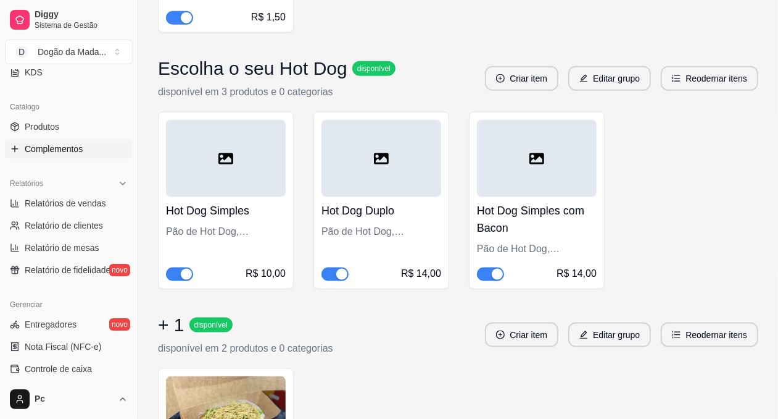
click at [226, 169] on div at bounding box center [226, 158] width 120 height 77
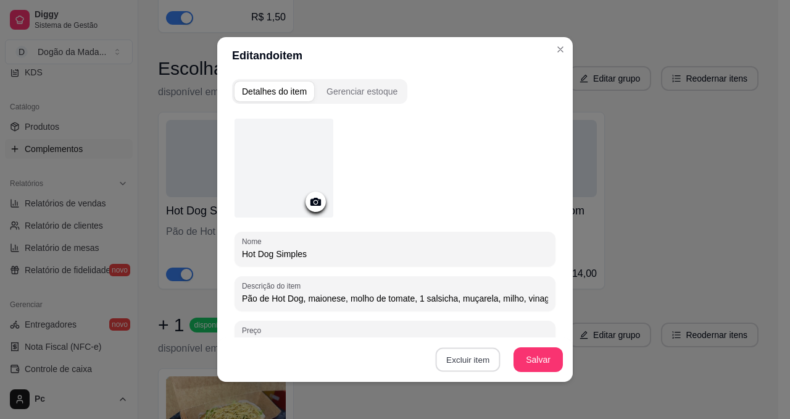
click at [473, 335] on button "Excluir item" at bounding box center [467, 360] width 65 height 24
click at [499, 335] on button "Sim" at bounding box center [509, 332] width 37 height 19
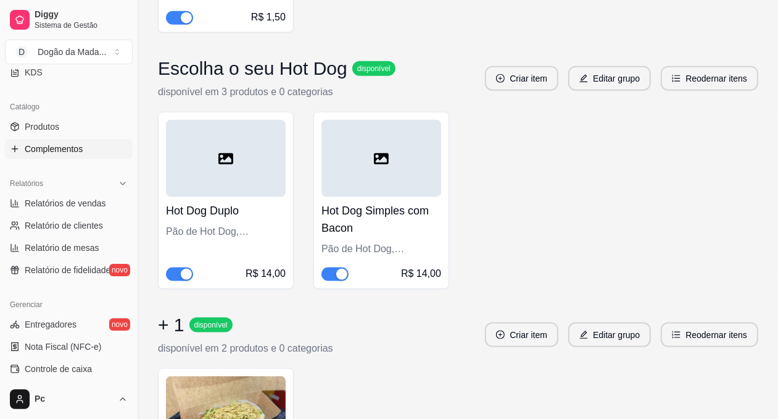
click at [365, 176] on div at bounding box center [382, 158] width 120 height 77
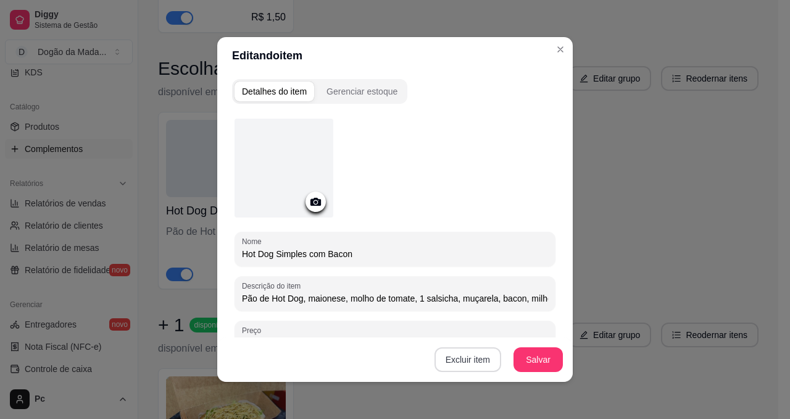
click at [479, 335] on button "Excluir item" at bounding box center [468, 359] width 67 height 25
click at [510, 328] on button "Sim" at bounding box center [509, 332] width 37 height 19
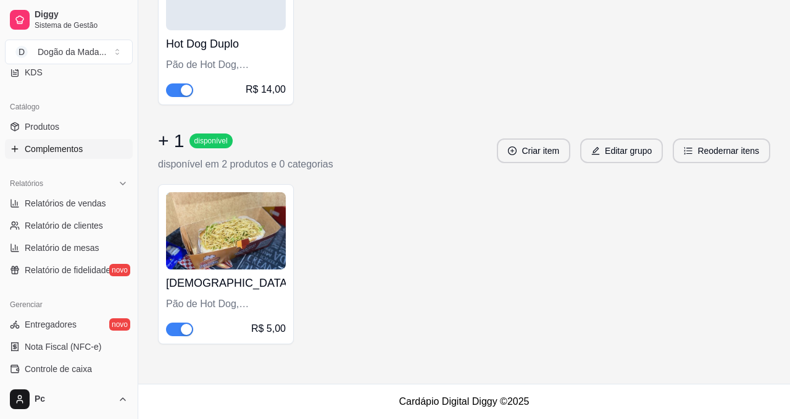
scroll to position [970, 0]
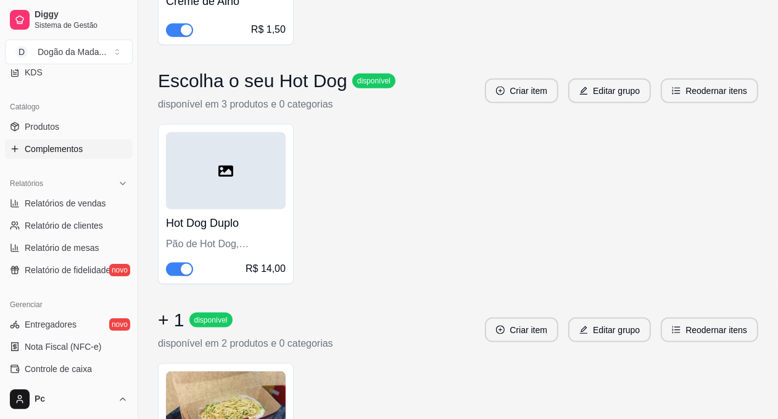
click at [207, 202] on div at bounding box center [226, 170] width 120 height 77
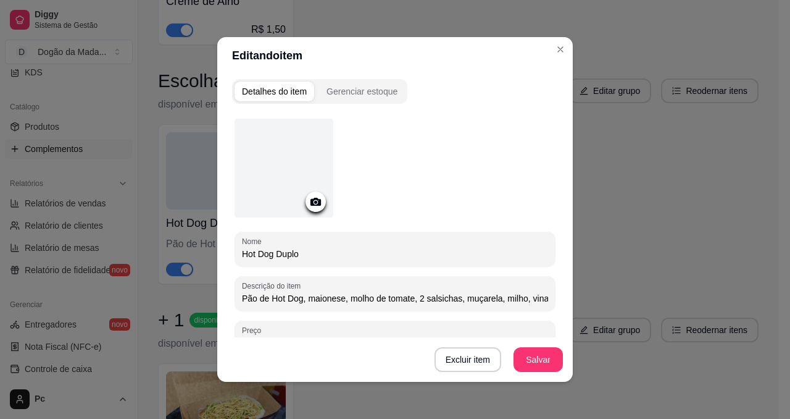
click at [315, 207] on icon at bounding box center [316, 201] width 14 height 14
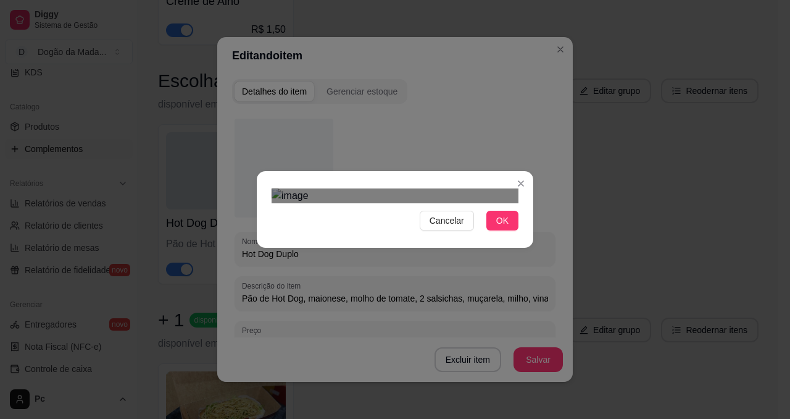
click at [420, 264] on div "Use the arrow keys to move the crop selection area" at bounding box center [383, 336] width 222 height 222
click at [527, 235] on div "Cancelar OK" at bounding box center [395, 209] width 277 height 52
click at [501, 227] on span "OK" at bounding box center [502, 221] width 12 height 14
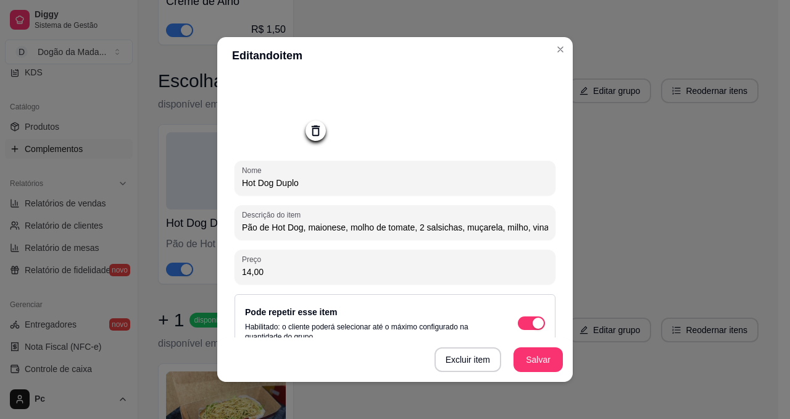
scroll to position [0, 0]
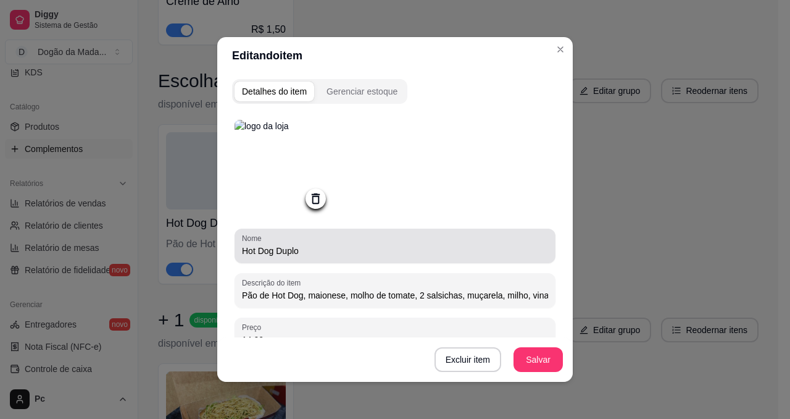
click at [242, 252] on input "Hot Dog Duplo" at bounding box center [395, 250] width 306 height 12
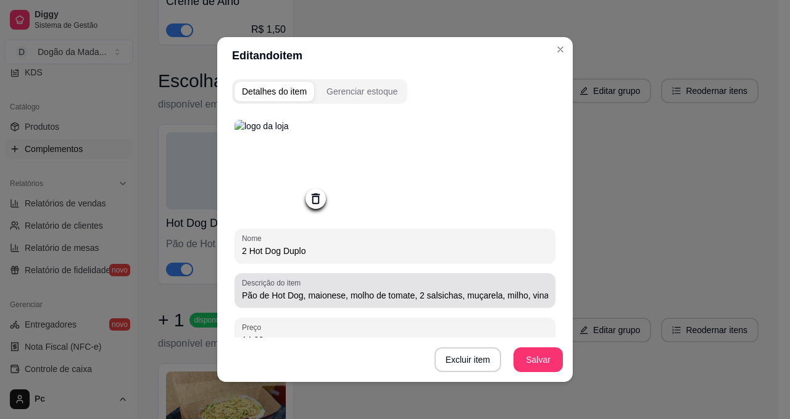
scroll to position [93, 0]
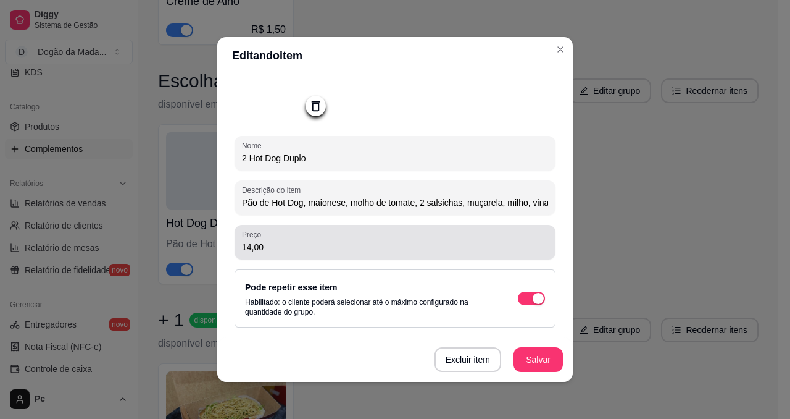
type input "2 Hot Dog Duplo"
drag, startPoint x: 282, startPoint y: 254, endPoint x: 227, endPoint y: 249, distance: 55.8
click at [232, 249] on div "Nome 2 Hot Dog Duplo Descrição do item Pão de Hot Dog, maionese, molho de tomat…" at bounding box center [395, 230] width 326 height 423
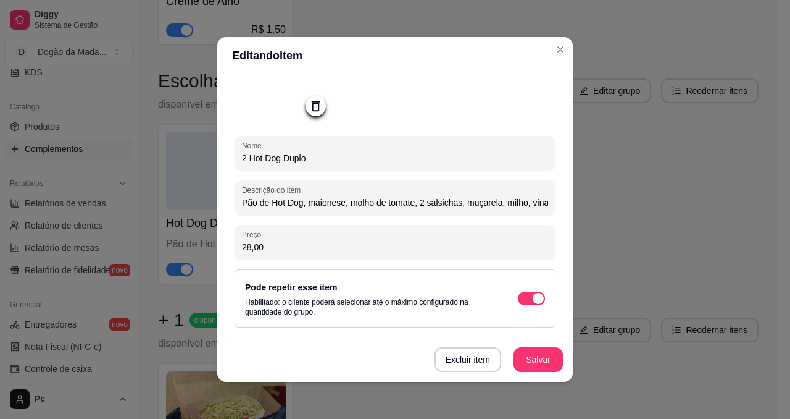
type input "28,00"
click at [452, 130] on div "Nome 2 Hot Dog Duplo Descrição do item Pão de Hot Dog, maionese, molho de tomat…" at bounding box center [395, 210] width 321 height 369
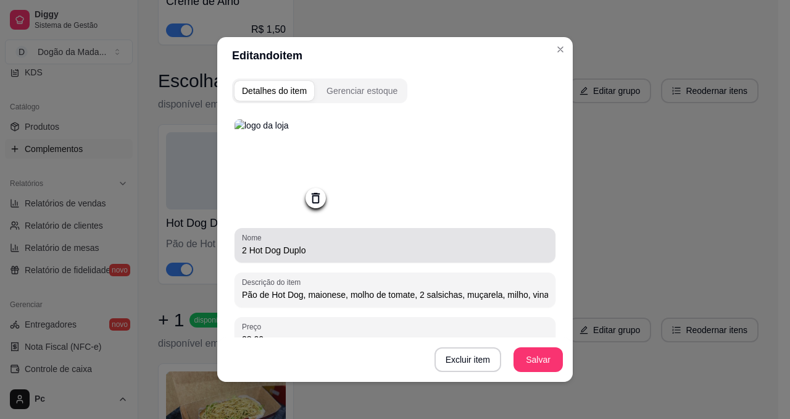
scroll to position [0, 0]
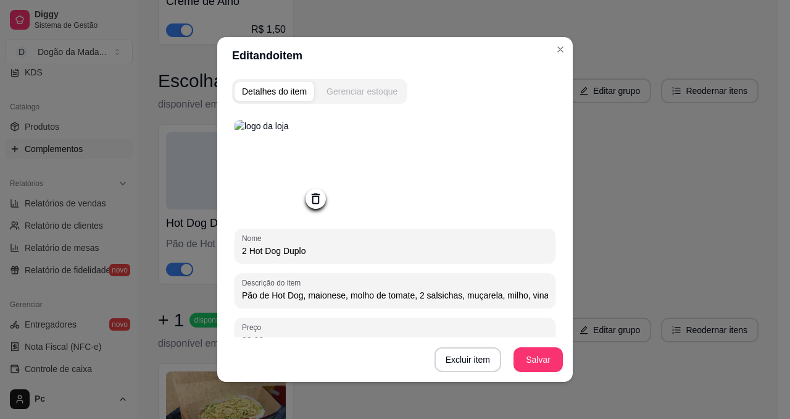
click at [366, 82] on button "Gerenciar estoque" at bounding box center [362, 91] width 86 height 20
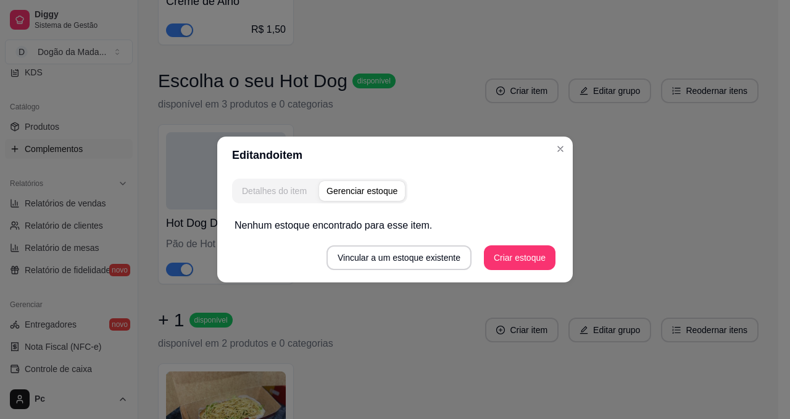
click at [260, 186] on div "Detalhes do item" at bounding box center [274, 191] width 65 height 12
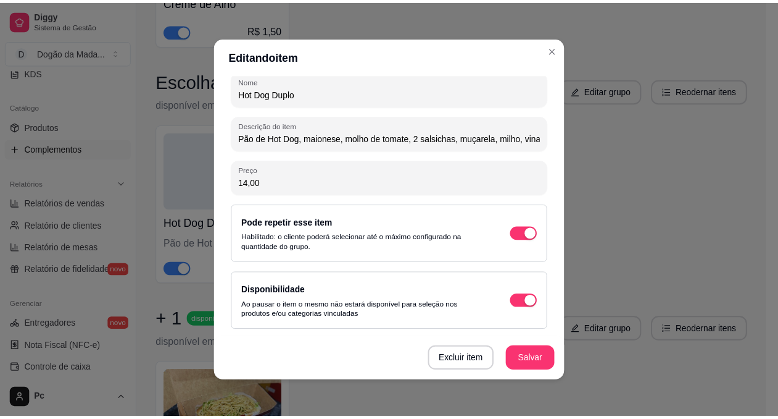
scroll to position [2, 0]
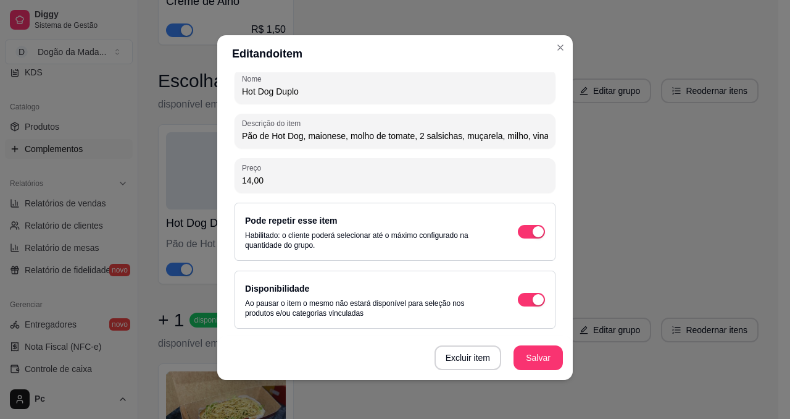
click at [523, 312] on div "Disponibilidade Ao pausar o item o mesmo não estará disponível para seleção nos…" at bounding box center [395, 299] width 300 height 37
click at [533, 300] on div "button" at bounding box center [538, 299] width 11 height 11
click at [518, 296] on span "button" at bounding box center [531, 300] width 27 height 14
click at [518, 231] on span "button" at bounding box center [531, 232] width 27 height 14
click at [519, 231] on div "button" at bounding box center [524, 231] width 11 height 11
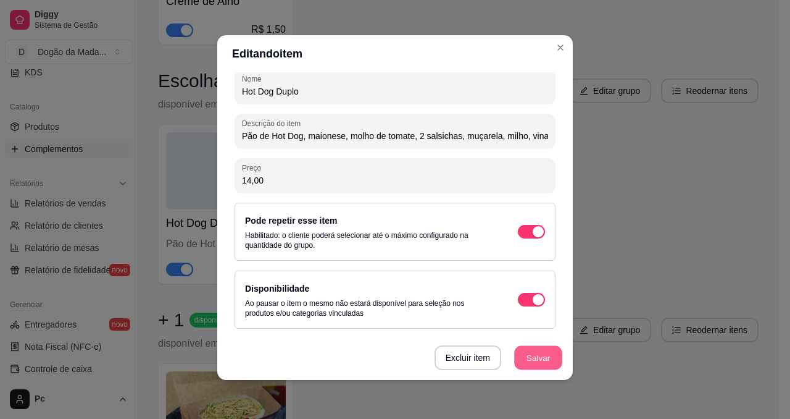
click at [527, 335] on button "Salvar" at bounding box center [538, 358] width 48 height 24
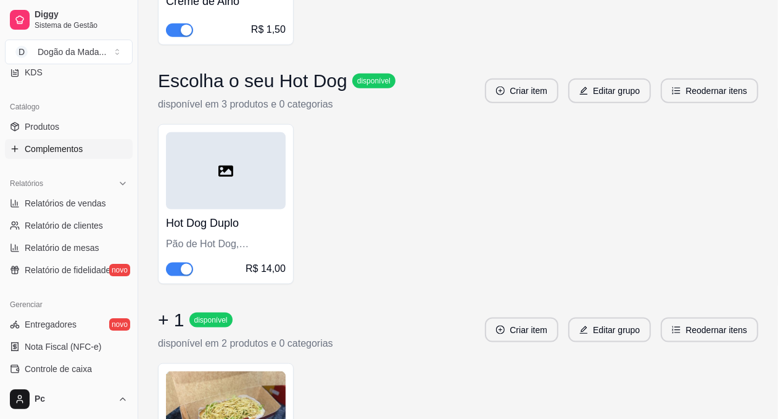
click at [247, 88] on h3 "Escolha o seu Hot Dog" at bounding box center [253, 81] width 190 height 22
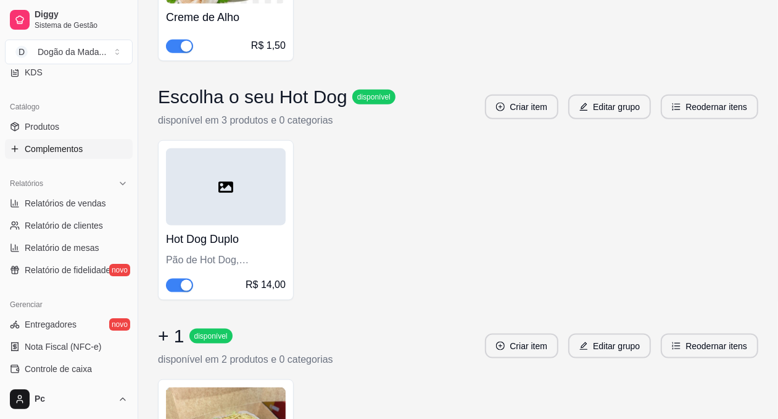
scroll to position [970, 0]
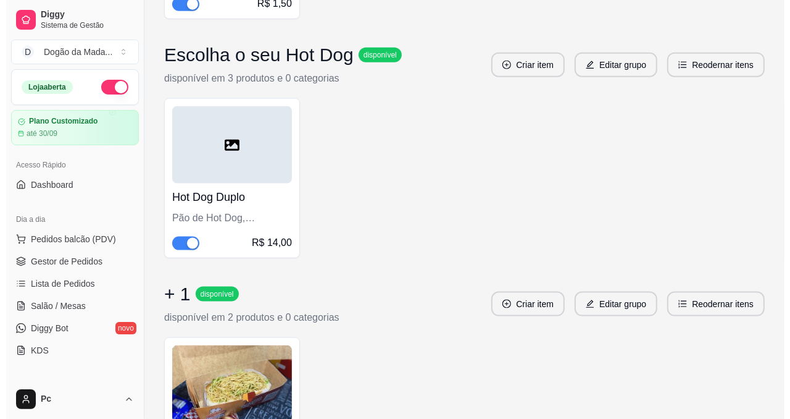
scroll to position [926, 0]
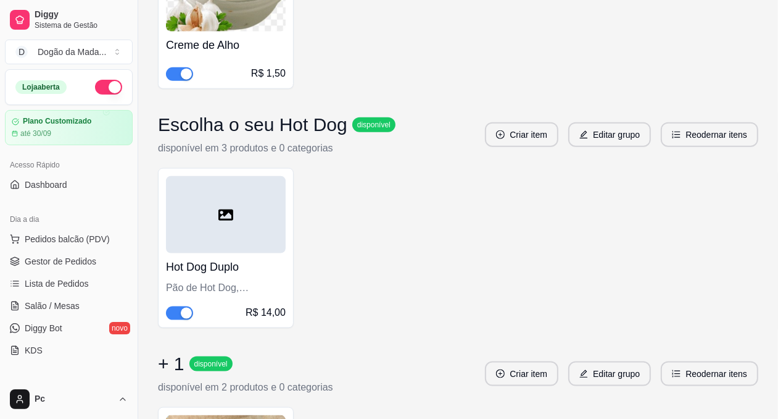
click at [231, 220] on icon at bounding box center [226, 214] width 15 height 11
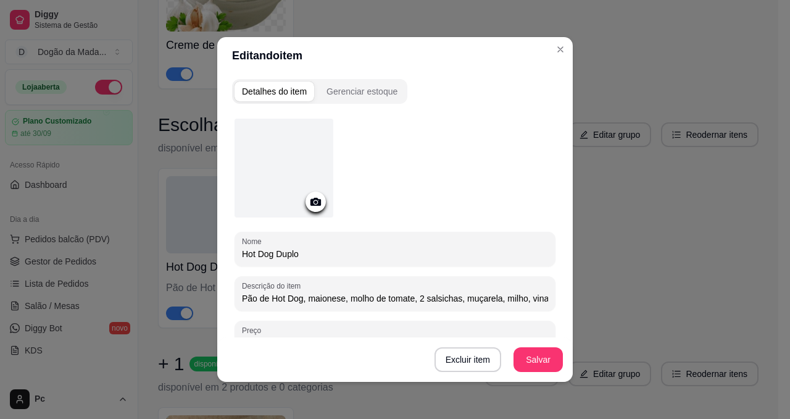
click at [309, 207] on icon at bounding box center [316, 201] width 14 height 14
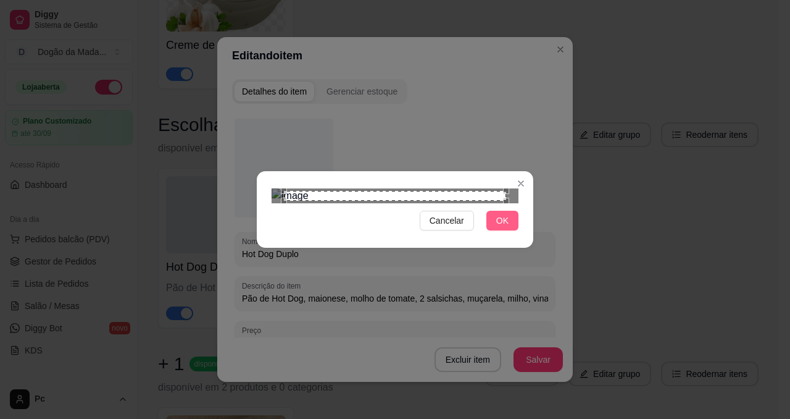
click at [498, 227] on span "OK" at bounding box center [502, 221] width 12 height 14
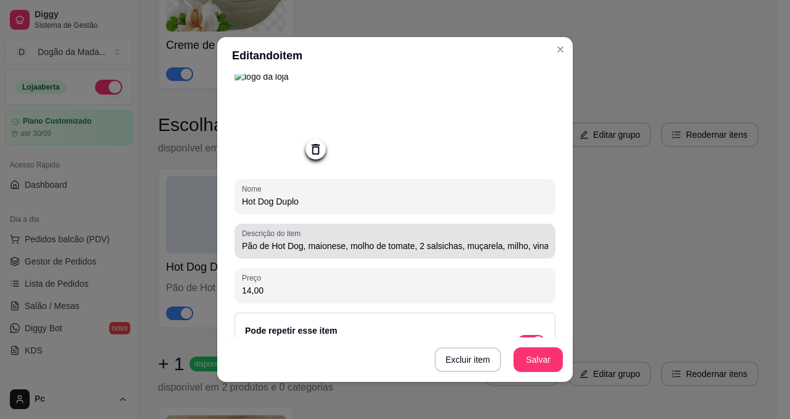
scroll to position [93, 0]
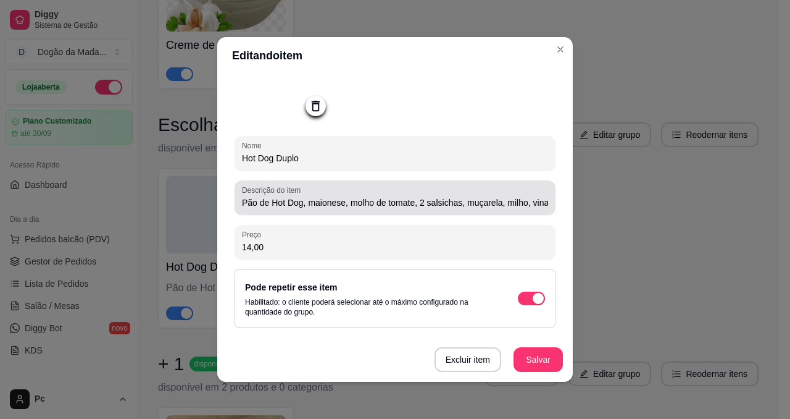
click at [506, 204] on input "Pão de Hot Dog, maionese, molho de tomate, 2 salsichas, muçarela, milho, vinagr…" at bounding box center [395, 202] width 306 height 12
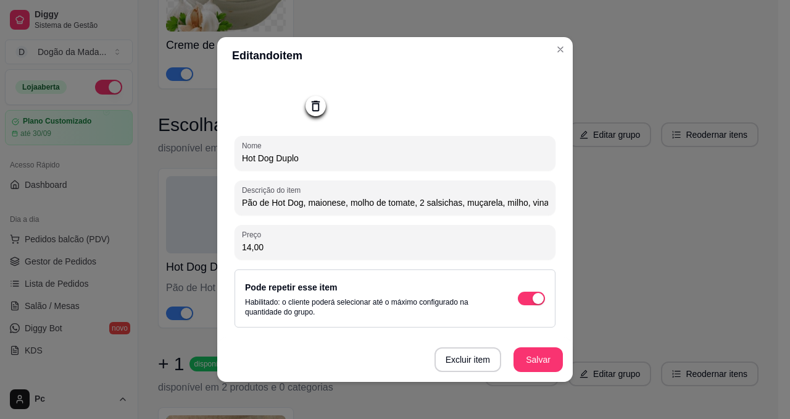
scroll to position [0, 120]
drag, startPoint x: 508, startPoint y: 204, endPoint x: 637, endPoint y: 214, distance: 129.4
click at [637, 214] on div "Editando item Detalhes do item Gerenciar estoque Nome Hot Dog Duplo Descrição d…" at bounding box center [395, 209] width 790 height 419
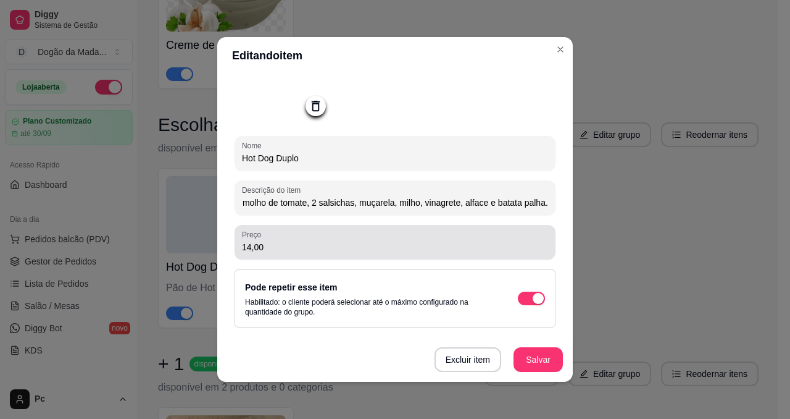
click at [427, 227] on div "Preço 14,00" at bounding box center [395, 242] width 321 height 35
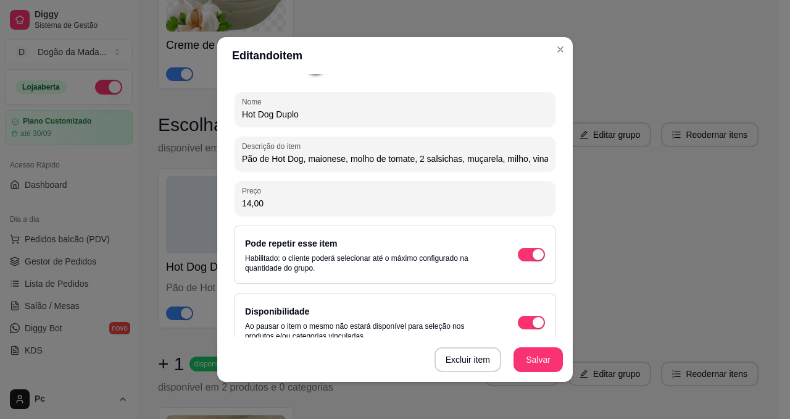
scroll to position [160, 0]
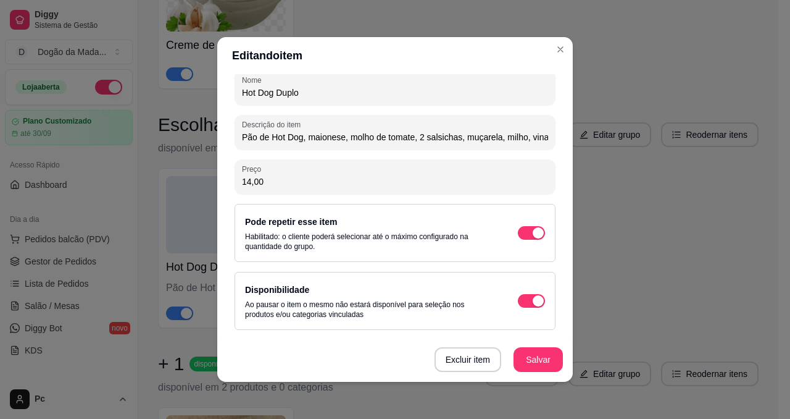
drag, startPoint x: 241, startPoint y: 186, endPoint x: 202, endPoint y: 183, distance: 39.0
click at [217, 184] on div "Detalhes do item Gerenciar estoque Nome Hot Dog Duplo Descrição do item Pão de …" at bounding box center [395, 227] width 356 height 307
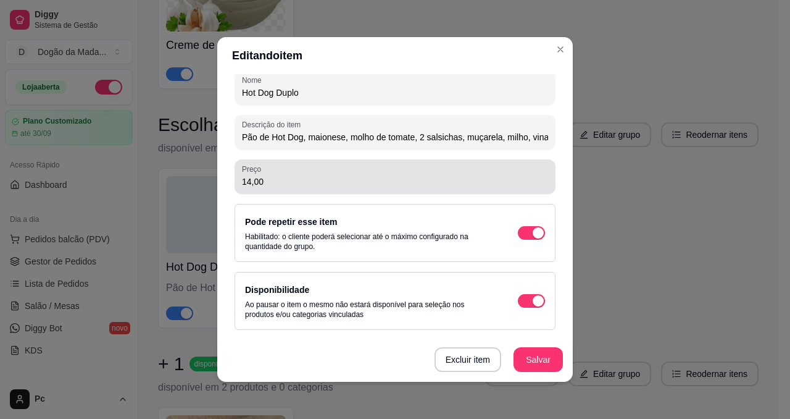
drag, startPoint x: 264, startPoint y: 185, endPoint x: 202, endPoint y: 187, distance: 61.8
click at [205, 186] on div "Editando item Detalhes do item Gerenciar estoque Nome Hot Dog Duplo Descrição d…" at bounding box center [395, 209] width 790 height 419
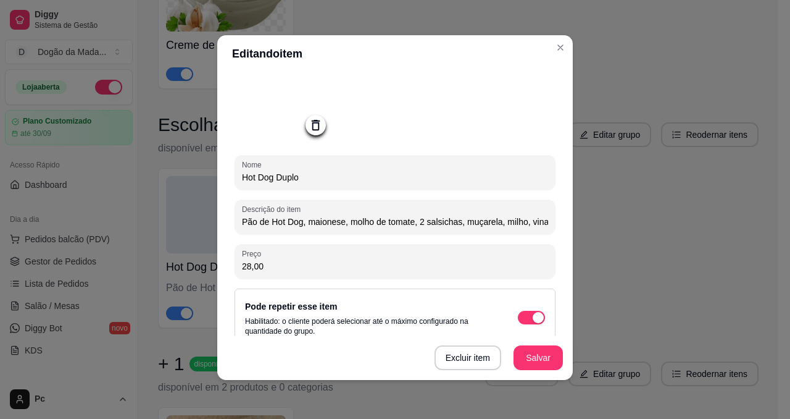
scroll to position [0, 0]
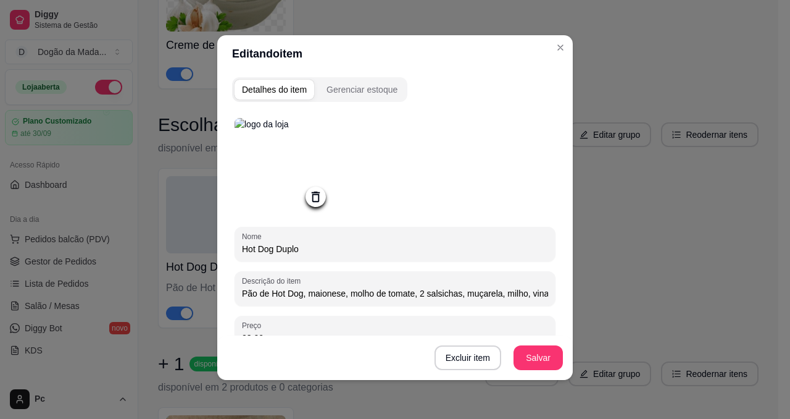
type input "28,00"
click at [334, 93] on div "Gerenciar estoque" at bounding box center [362, 89] width 71 height 12
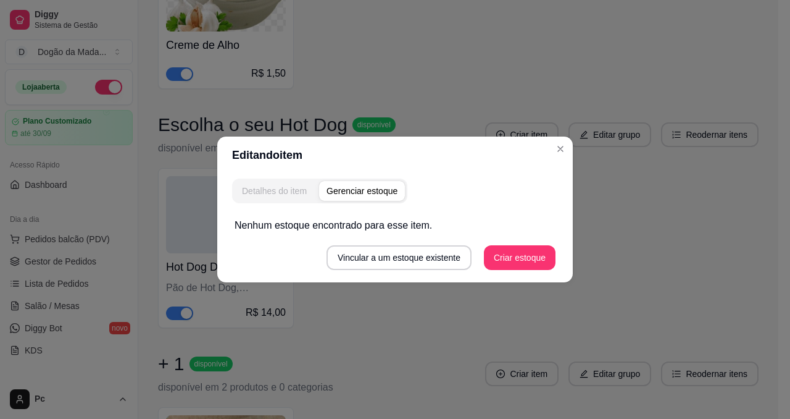
click at [269, 198] on button "Detalhes do item" at bounding box center [275, 191] width 80 height 20
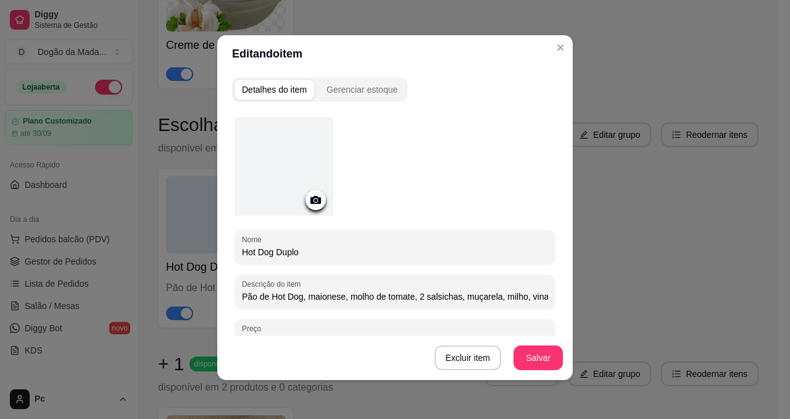
click at [310, 196] on icon at bounding box center [315, 200] width 10 height 8
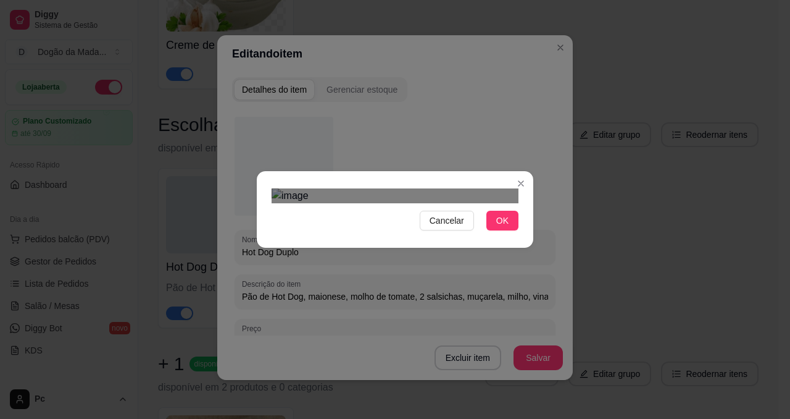
click at [323, 250] on div "Use the arrow keys to move the crop selection area" at bounding box center [397, 361] width 222 height 222
click at [503, 230] on button "OK" at bounding box center [502, 220] width 32 height 20
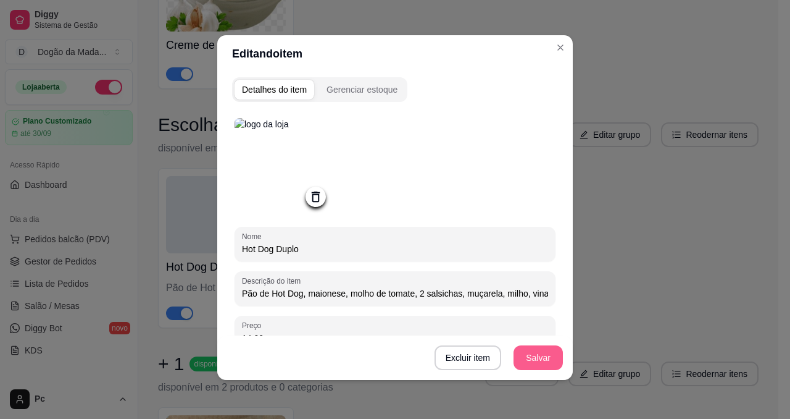
click at [532, 356] on button "Salvar" at bounding box center [538, 357] width 49 height 25
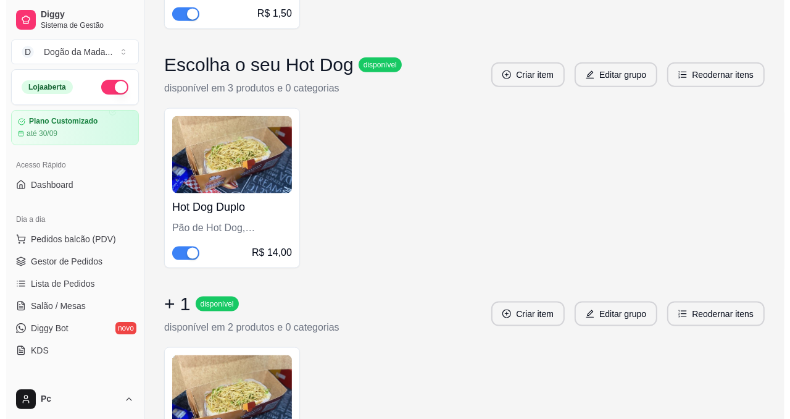
scroll to position [1018, 0]
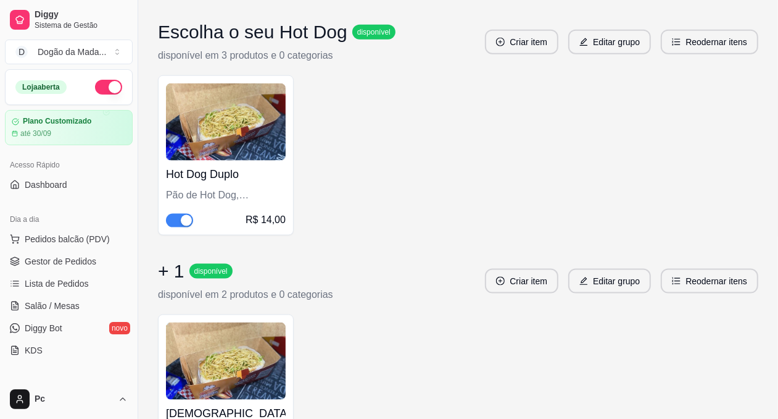
click at [255, 216] on div "R$ 14,00" at bounding box center [266, 219] width 40 height 15
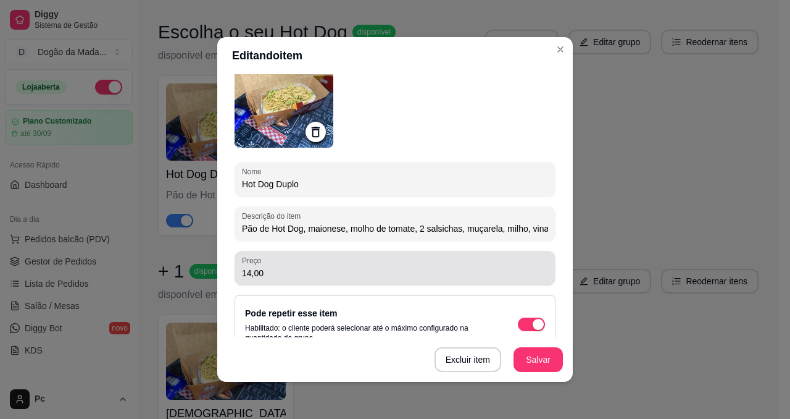
scroll to position [160, 0]
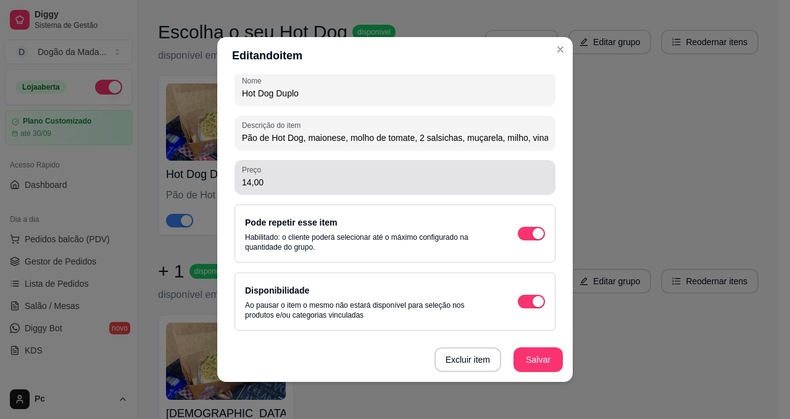
drag, startPoint x: 226, startPoint y: 180, endPoint x: 215, endPoint y: 175, distance: 12.2
click at [223, 179] on div "Detalhes do item Gerenciar estoque Nome Hot Dog Duplo Descrição do item Pão de …" at bounding box center [395, 227] width 356 height 307
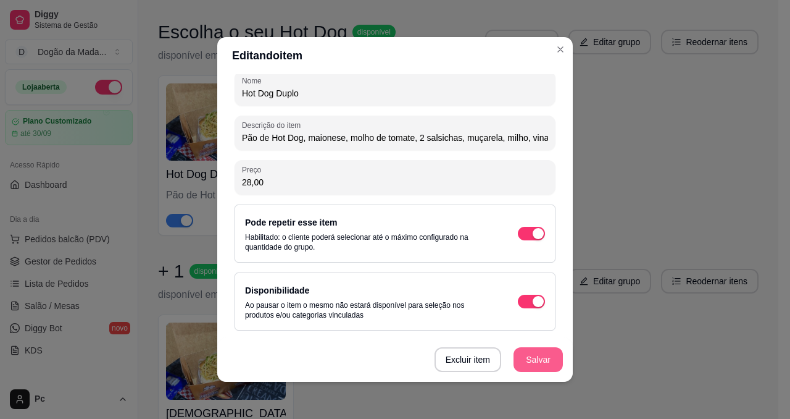
type input "28,00"
click at [515, 359] on button "Salvar" at bounding box center [538, 359] width 49 height 25
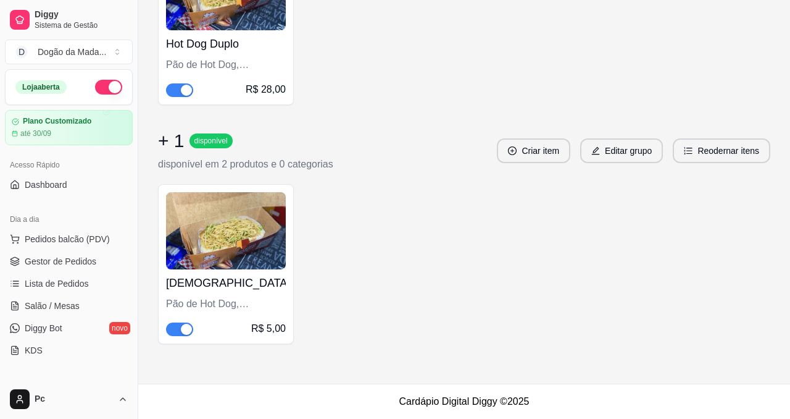
scroll to position [970, 0]
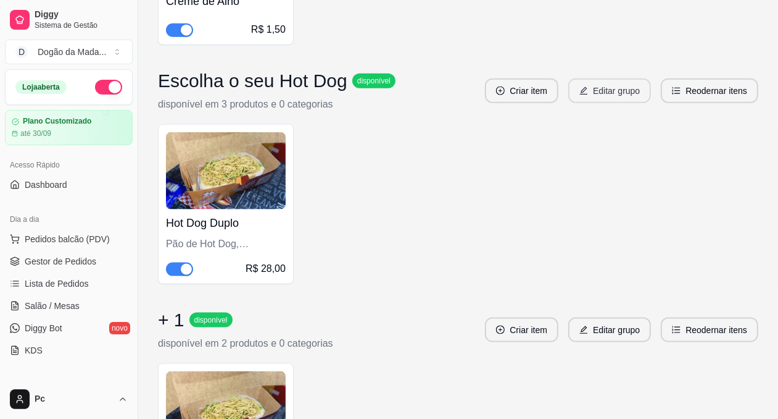
click at [599, 88] on button "Editar grupo" at bounding box center [610, 90] width 83 height 25
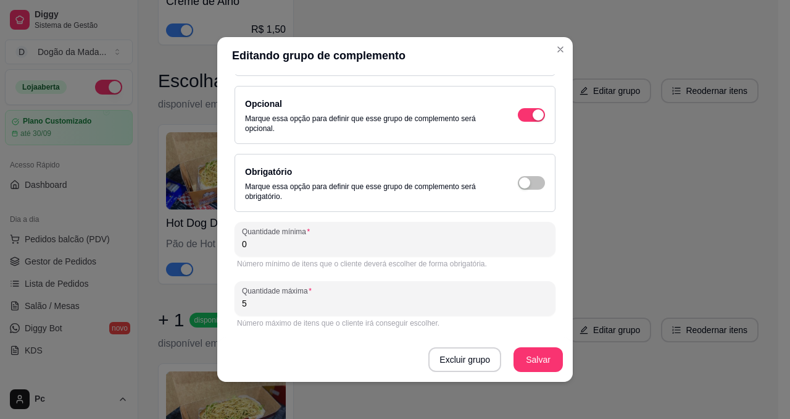
scroll to position [146, 0]
drag, startPoint x: 247, startPoint y: 238, endPoint x: 218, endPoint y: 236, distance: 29.1
click at [224, 238] on div "Detalhes do grupo Itens Vincular produtos Vincular categorias Nome do grupo Esc…" at bounding box center [395, 227] width 356 height 307
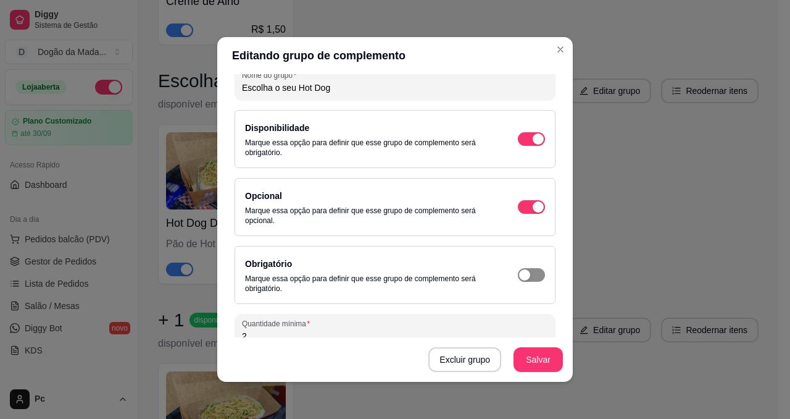
type input "2"
click at [519, 272] on div "button" at bounding box center [524, 274] width 11 height 11
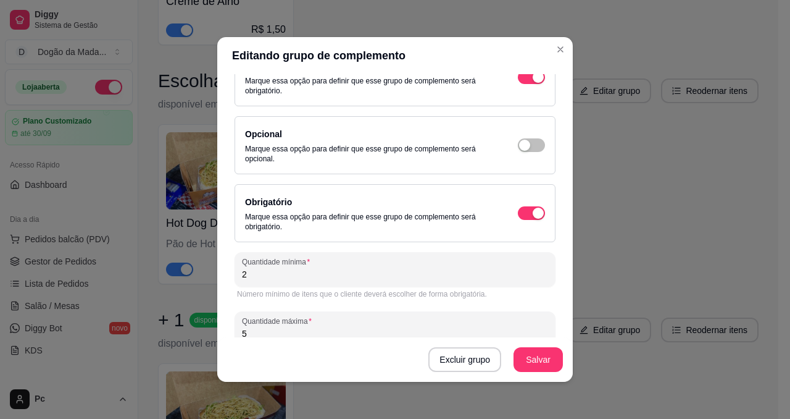
scroll to position [146, 0]
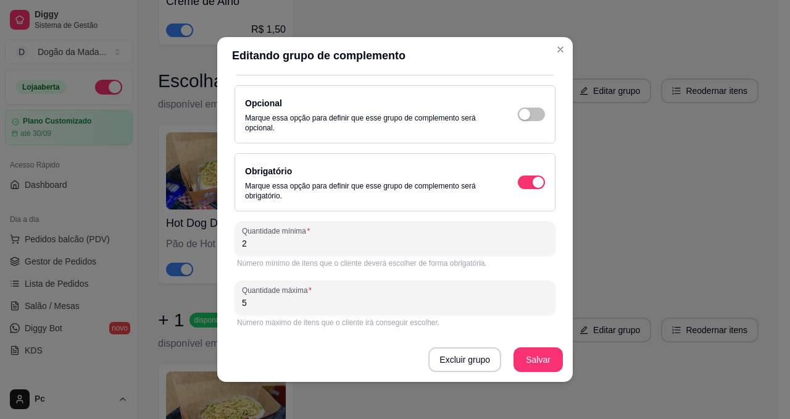
drag, startPoint x: 273, startPoint y: 301, endPoint x: 170, endPoint y: 293, distance: 103.3
click at [191, 280] on div "Editando grupo de complemento Detalhes do grupo Itens Vincular produtos Vincula…" at bounding box center [395, 209] width 790 height 419
type input "2"
type input "10"
click at [309, 339] on div "Excluir grupo Salvar" at bounding box center [395, 359] width 356 height 44
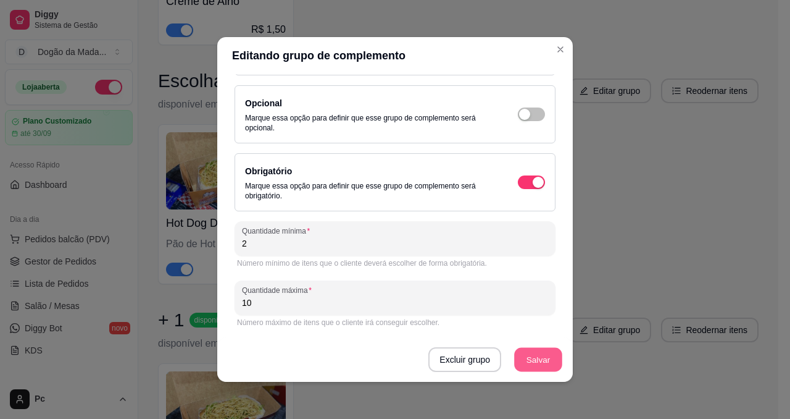
click at [535, 361] on button "Salvar" at bounding box center [538, 360] width 48 height 24
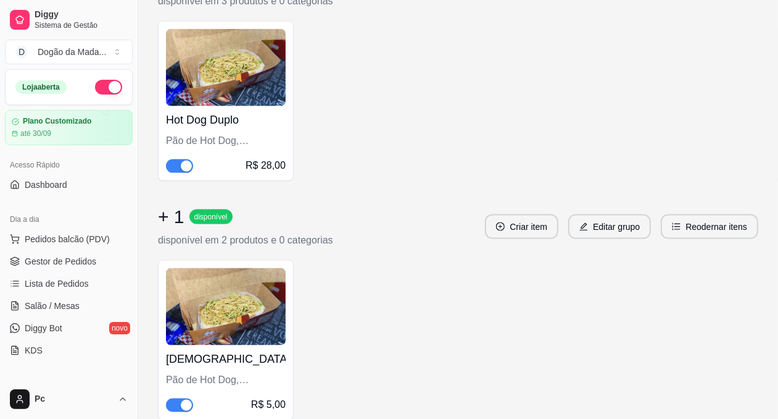
scroll to position [964, 0]
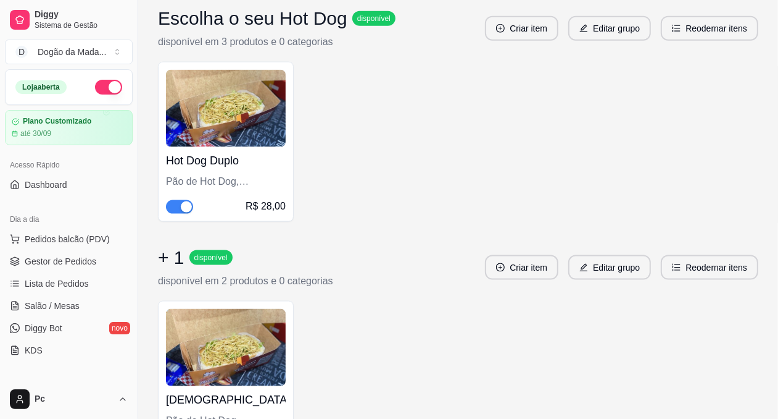
scroll to position [964, 0]
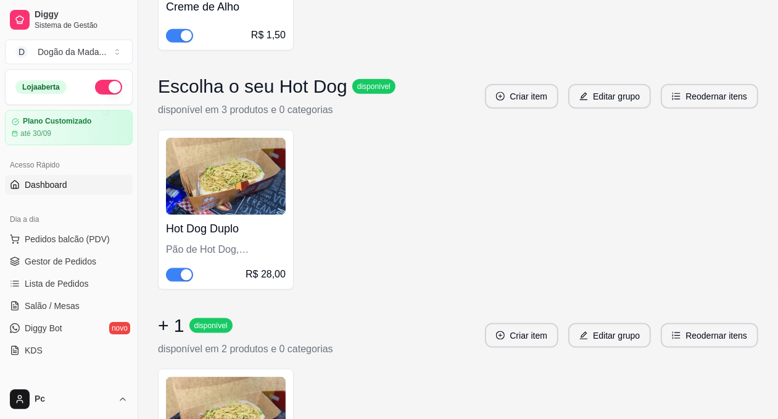
click at [51, 190] on span "Dashboard" at bounding box center [46, 184] width 43 height 12
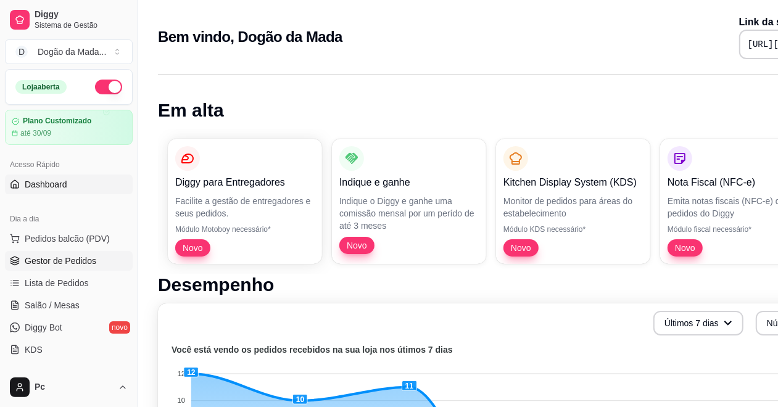
click at [50, 260] on span "Gestor de Pedidos" at bounding box center [61, 261] width 72 height 12
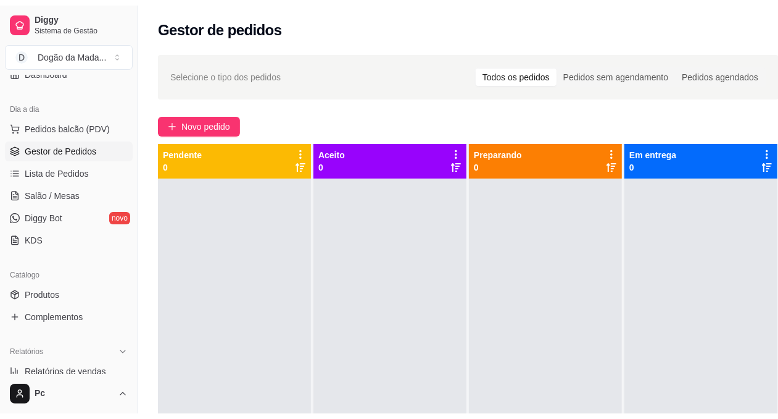
scroll to position [185, 0]
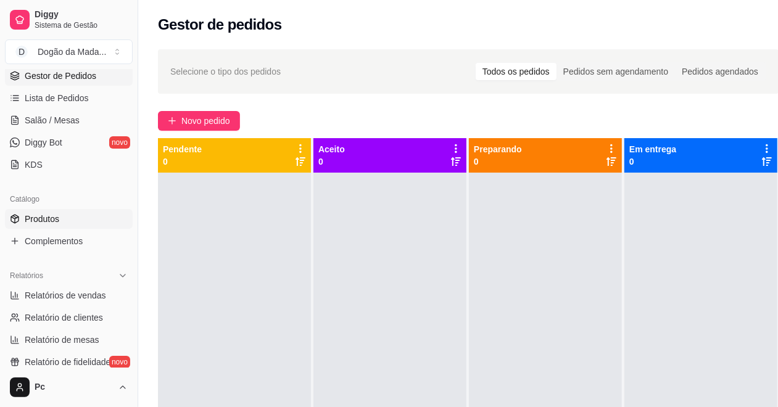
click at [50, 217] on span "Produtos" at bounding box center [42, 219] width 35 height 12
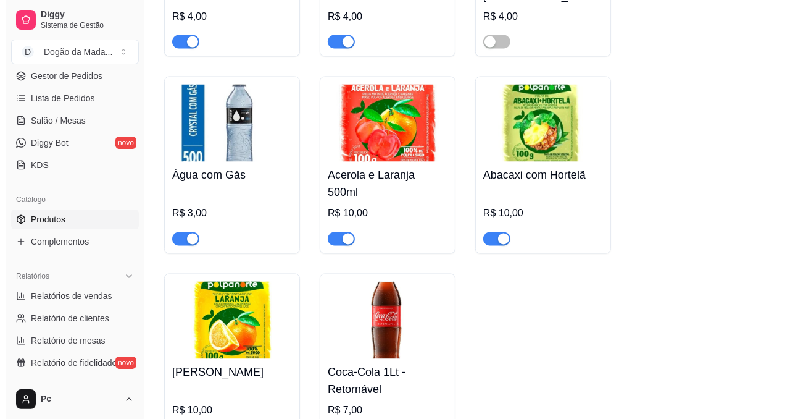
scroll to position [1733, 0]
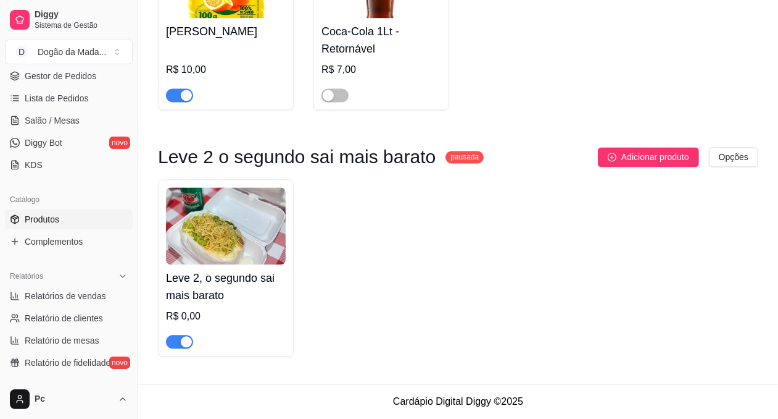
click at [372, 158] on h3 "Leve 2 o segundo sai mais barato" at bounding box center [297, 156] width 278 height 15
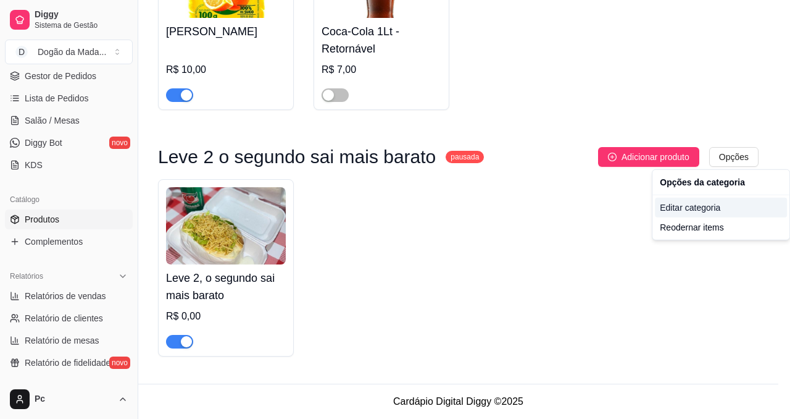
click at [686, 206] on div "Editar categoria" at bounding box center [721, 208] width 132 height 20
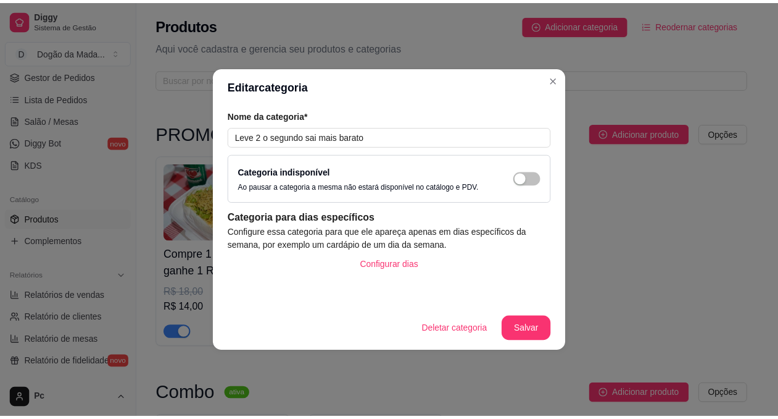
scroll to position [1501, 0]
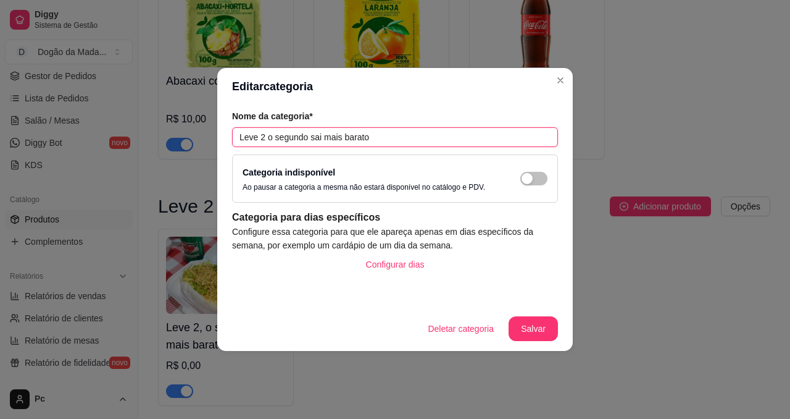
drag, startPoint x: 399, startPoint y: 142, endPoint x: 56, endPoint y: 133, distance: 343.3
click at [109, 131] on div "Editar categoria Nome da categoria* Leve 2 o segundo sai mais barato Categoria …" at bounding box center [395, 209] width 790 height 419
type input "L"
type input "Leve 2 e o terceiro sai mais barato"
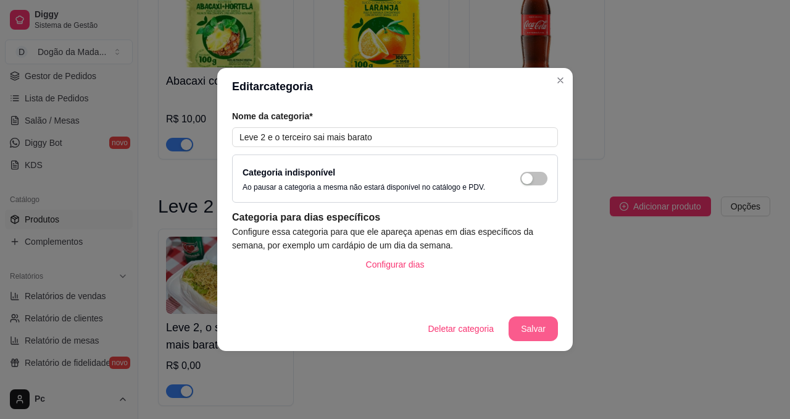
click at [542, 331] on button "Salvar" at bounding box center [533, 328] width 49 height 25
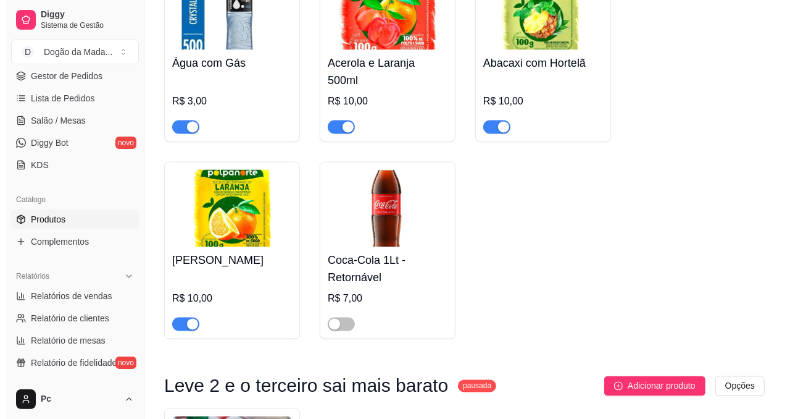
scroll to position [1733, 0]
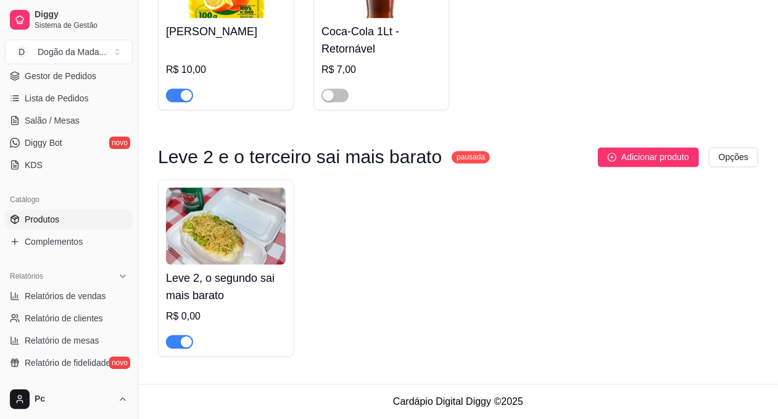
click at [456, 155] on sup "pausada" at bounding box center [471, 157] width 38 height 12
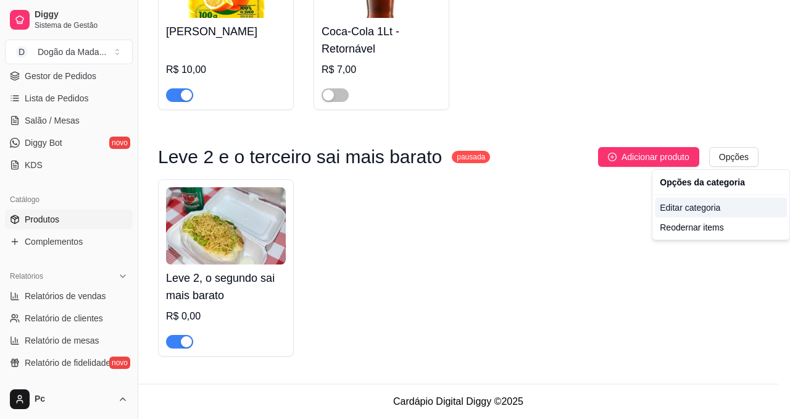
click at [677, 204] on div "Editar categoria" at bounding box center [721, 208] width 132 height 20
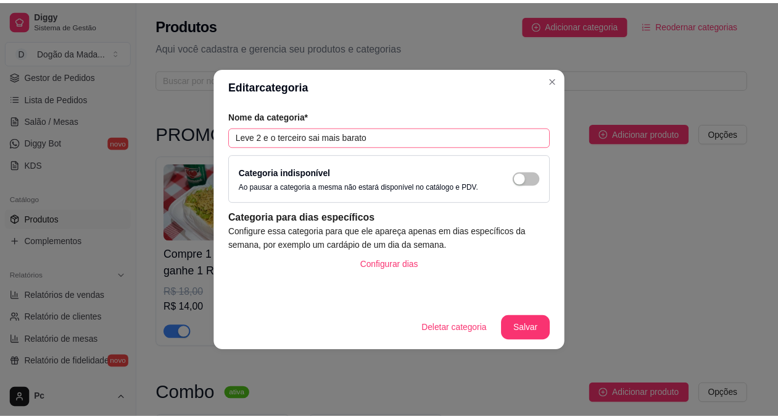
scroll to position [1501, 0]
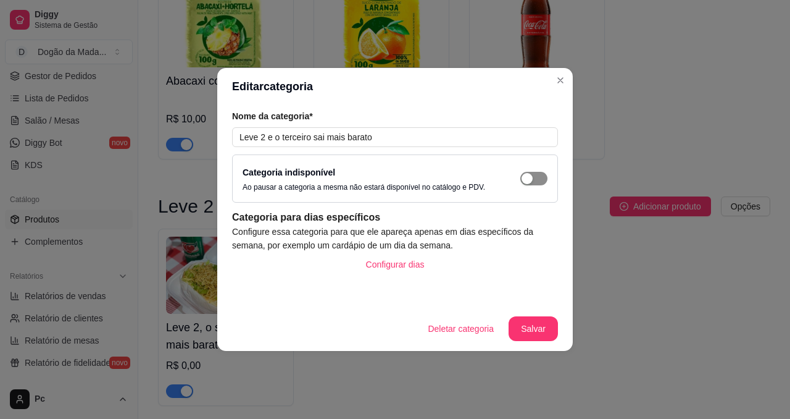
click at [529, 183] on div "button" at bounding box center [527, 178] width 11 height 11
click at [528, 332] on button "Salvar" at bounding box center [533, 329] width 48 height 24
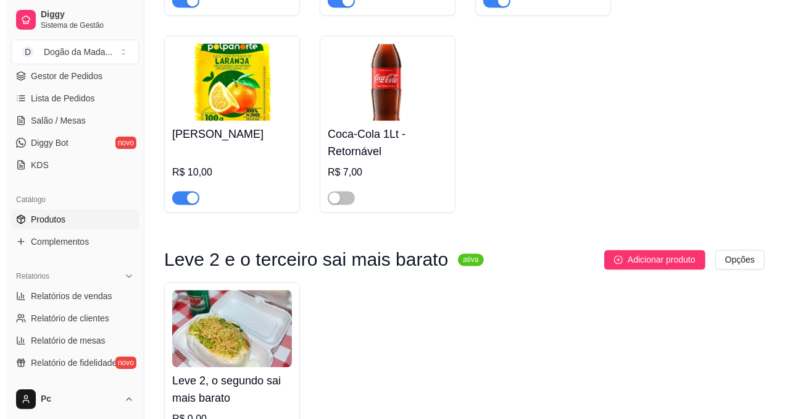
scroll to position [1733, 0]
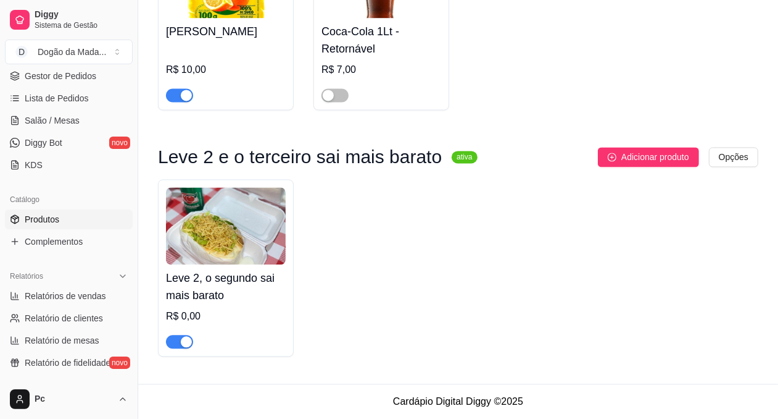
click at [202, 229] on img at bounding box center [226, 225] width 120 height 77
click at [221, 156] on h3 "Leve 2 e o terceiro sai mais barato" at bounding box center [300, 156] width 284 height 15
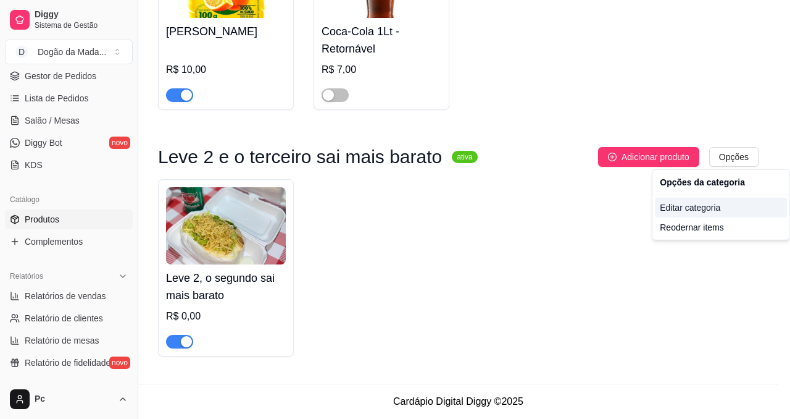
click at [689, 211] on div "Editar categoria" at bounding box center [721, 208] width 132 height 20
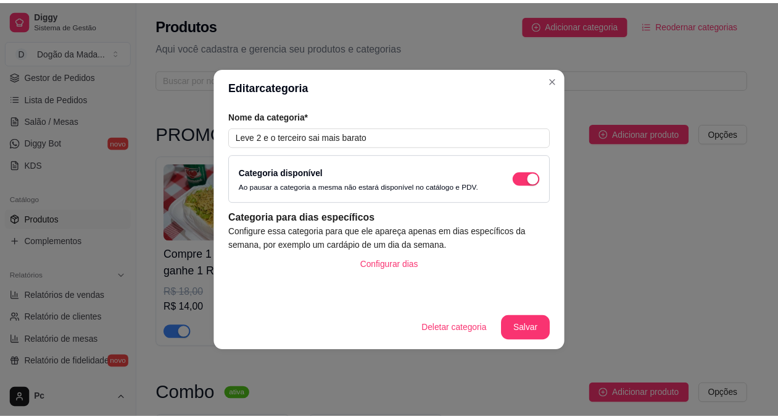
scroll to position [1501, 0]
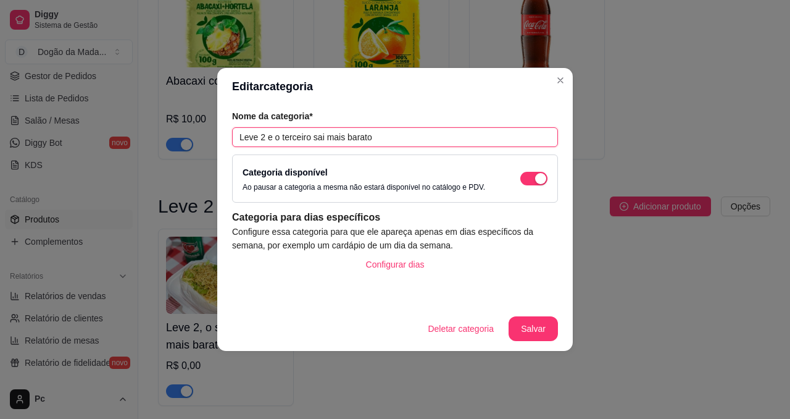
drag, startPoint x: 380, startPoint y: 138, endPoint x: 181, endPoint y: 136, distance: 199.4
click at [195, 134] on div "Editar categoria Nome da categoria* Leve 2 e o terceiro sai mais barato Categor…" at bounding box center [395, 209] width 790 height 419
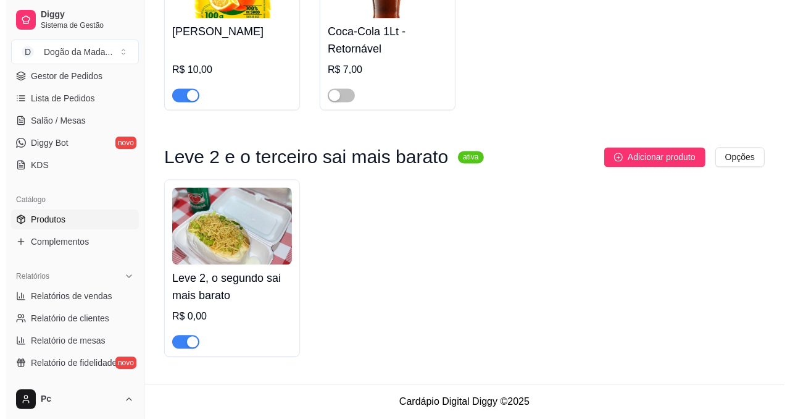
scroll to position [1733, 0]
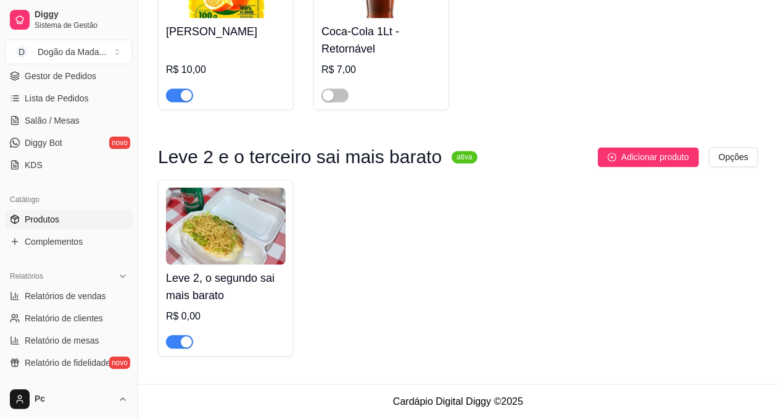
click at [242, 250] on img at bounding box center [226, 225] width 120 height 77
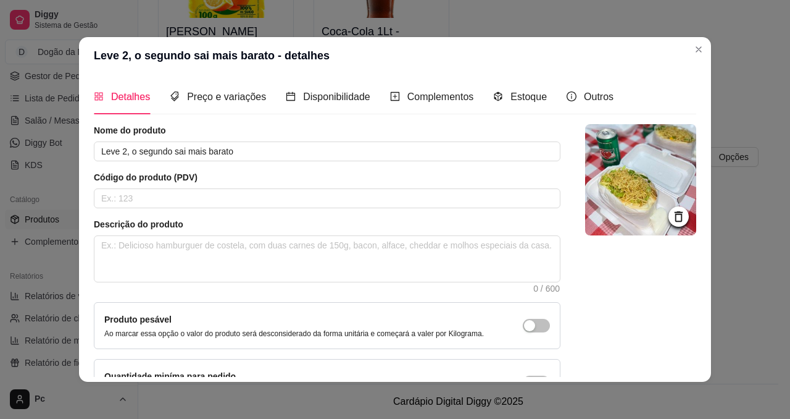
click at [675, 220] on icon at bounding box center [679, 216] width 8 height 10
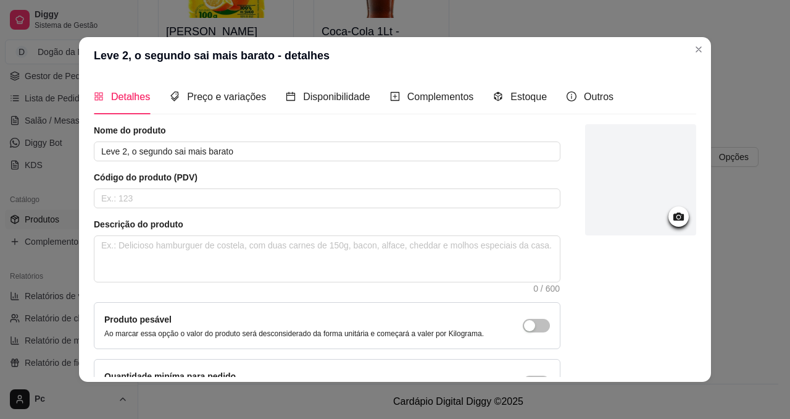
click at [628, 189] on div at bounding box center [640, 179] width 111 height 111
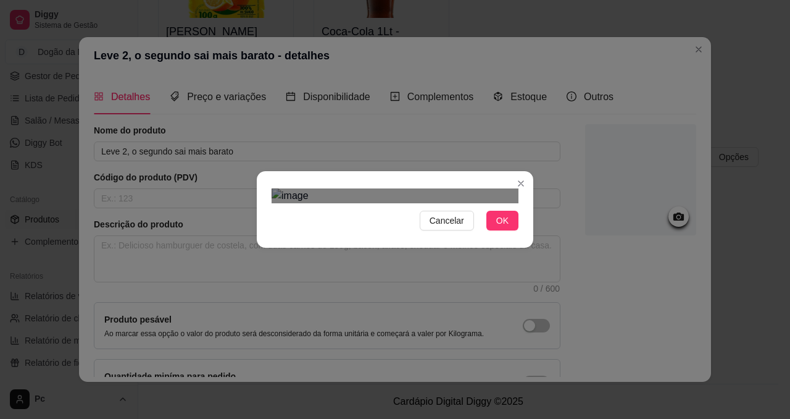
click at [378, 217] on div "Use the arrow keys to move the crop selection area" at bounding box center [392, 328] width 222 height 222
click at [488, 203] on img at bounding box center [395, 195] width 247 height 15
click at [485, 203] on img at bounding box center [395, 195] width 247 height 15
click at [494, 230] on button "OK" at bounding box center [502, 220] width 32 height 20
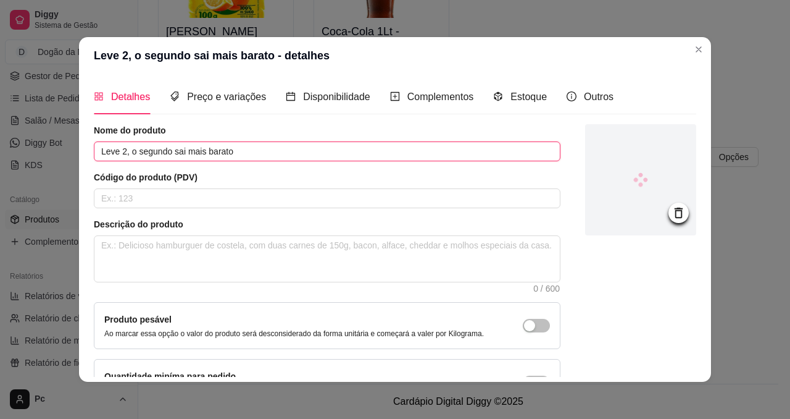
drag, startPoint x: 259, startPoint y: 151, endPoint x: 1, endPoint y: 128, distance: 259.7
click at [0, 124] on div "Leve 2, o segundo sai mais barato - detalhes Detalhes Preço e variações Disponi…" at bounding box center [395, 209] width 790 height 419
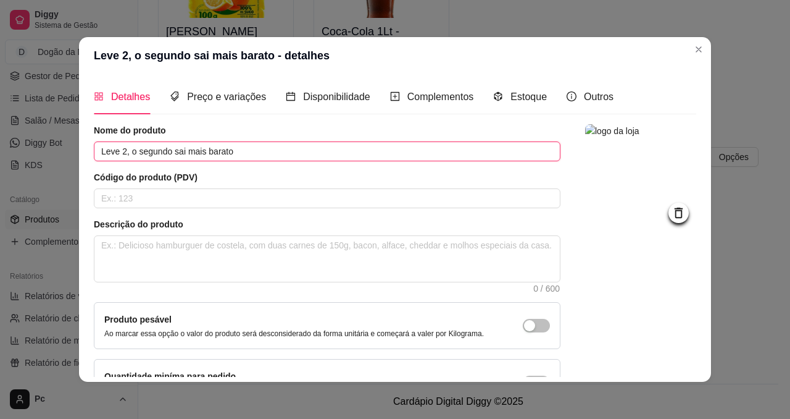
click at [115, 156] on input "Leve 2, o segundo sai mais barato" at bounding box center [327, 151] width 467 height 20
click at [123, 148] on input "Leve 2, o segundo sai mais barato" at bounding box center [327, 151] width 467 height 20
drag, startPoint x: 165, startPoint y: 148, endPoint x: 144, endPoint y: 148, distance: 21.6
click at [144, 148] on input "Leve 3, o segundo sai mais barato" at bounding box center [327, 151] width 467 height 20
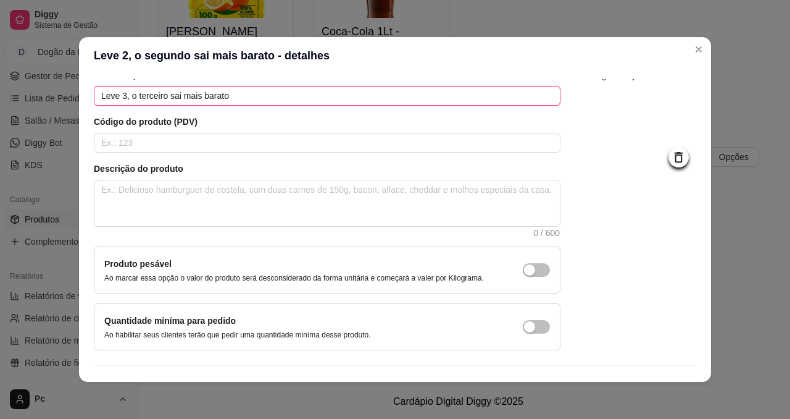
scroll to position [85, 0]
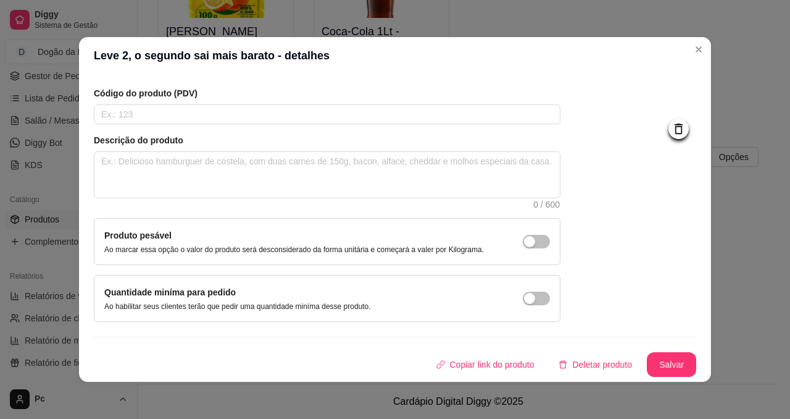
type input "Leve 3, o terceiro sai mais barato"
click at [648, 367] on button "Salvar" at bounding box center [672, 364] width 48 height 24
click at [523, 301] on span "button" at bounding box center [536, 298] width 27 height 14
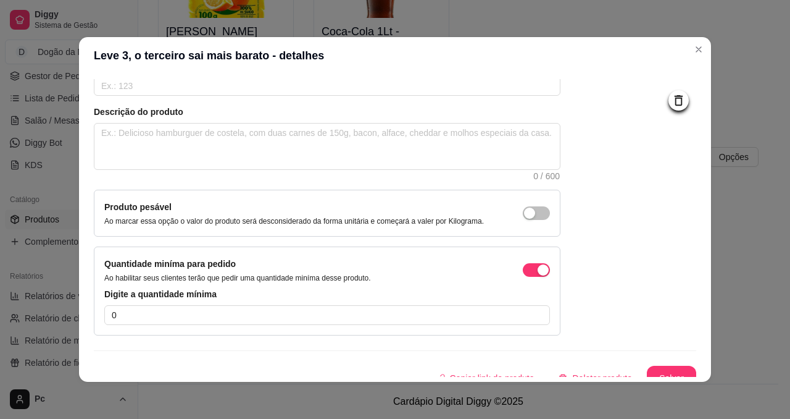
scroll to position [127, 0]
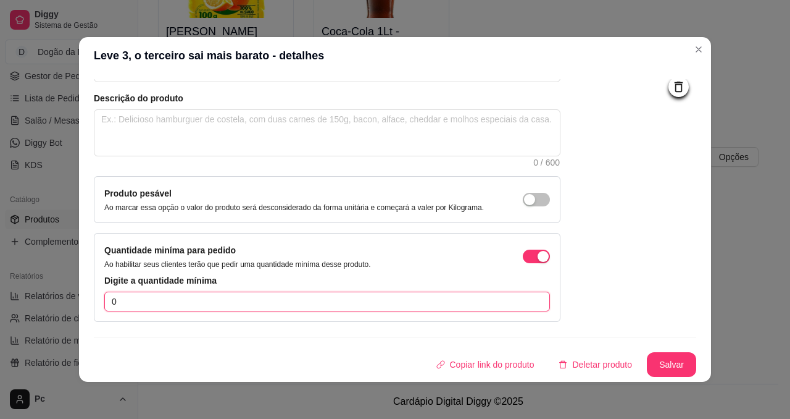
drag, startPoint x: 120, startPoint y: 301, endPoint x: 91, endPoint y: 298, distance: 29.8
click at [94, 299] on div "Quantidade miníma para pedido Ao habilitar seus clientes terão que pedir uma qu…" at bounding box center [327, 277] width 467 height 89
type input "2"
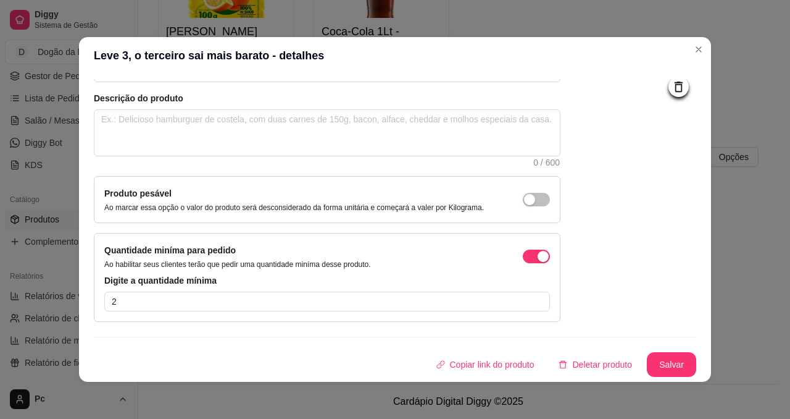
click at [198, 330] on div "Nome do produto Leve 3, o terceiro sai mais barato Código do produto (PDV) Desc…" at bounding box center [395, 187] width 602 height 378
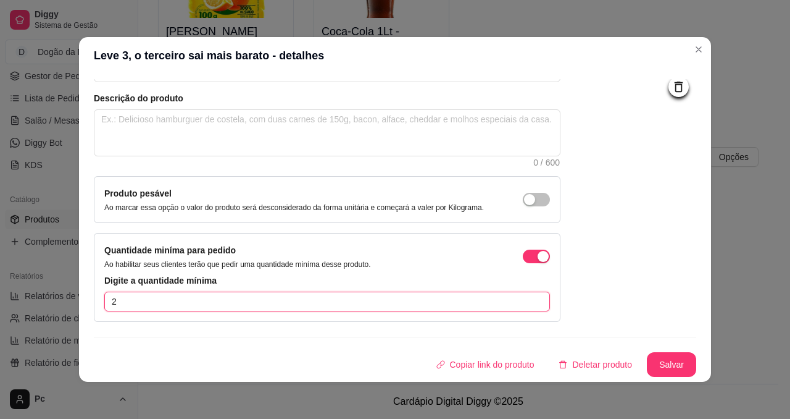
drag, startPoint x: 140, startPoint y: 303, endPoint x: 77, endPoint y: 304, distance: 63.0
click at [96, 304] on div "Quantidade miníma para pedido Ao habilitar seus clientes terão que pedir uma qu…" at bounding box center [327, 277] width 467 height 89
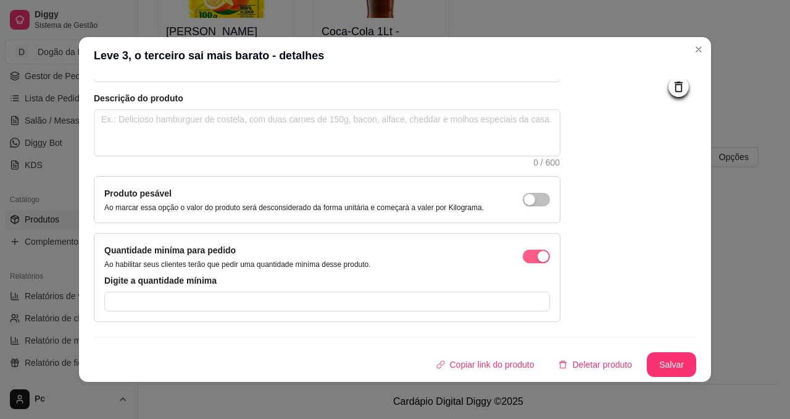
click at [523, 255] on span "button" at bounding box center [536, 256] width 27 height 14
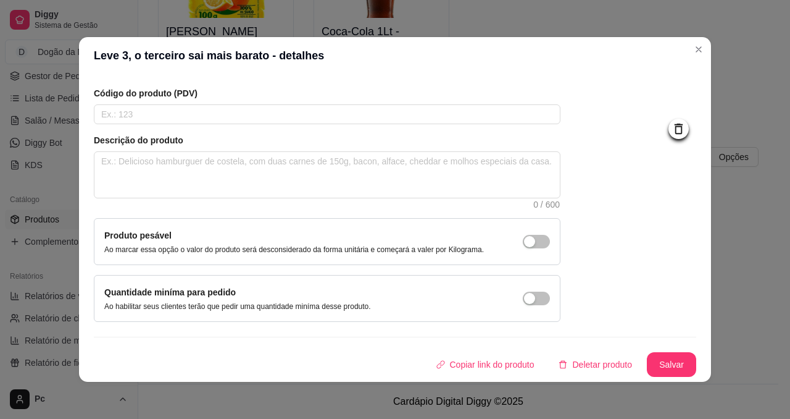
scroll to position [0, 0]
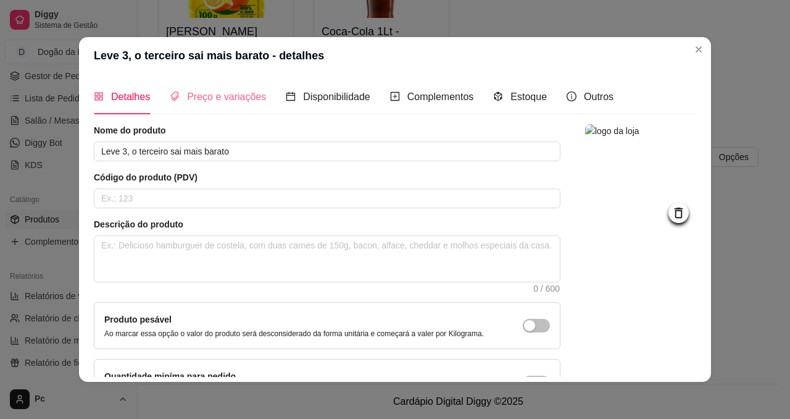
click at [228, 106] on div "Preço e variações" at bounding box center [218, 96] width 96 height 35
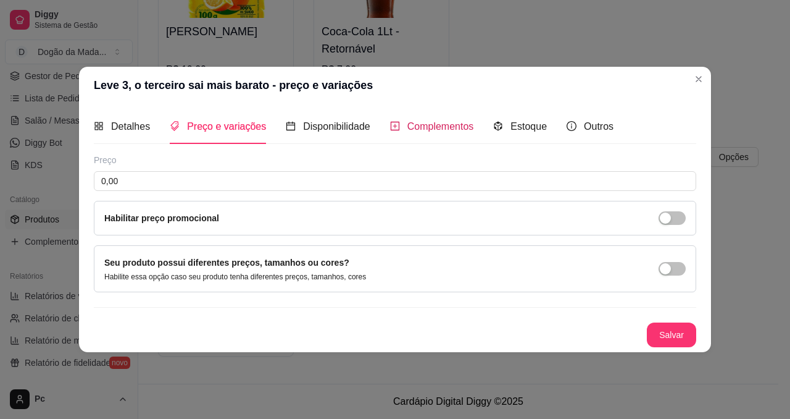
click at [430, 127] on span "Complementos" at bounding box center [440, 126] width 67 height 10
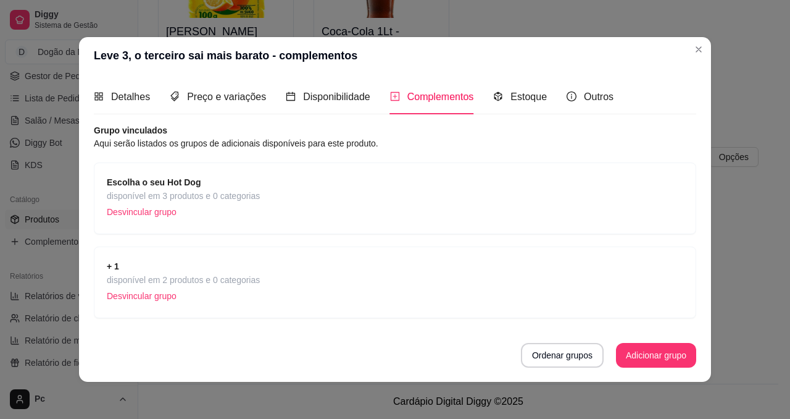
click at [230, 191] on span "disponível em 3 produtos e 0 categorias" at bounding box center [183, 196] width 153 height 14
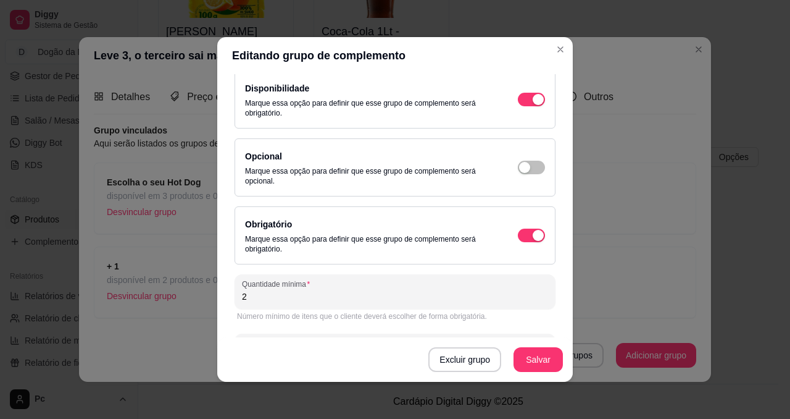
scroll to position [146, 0]
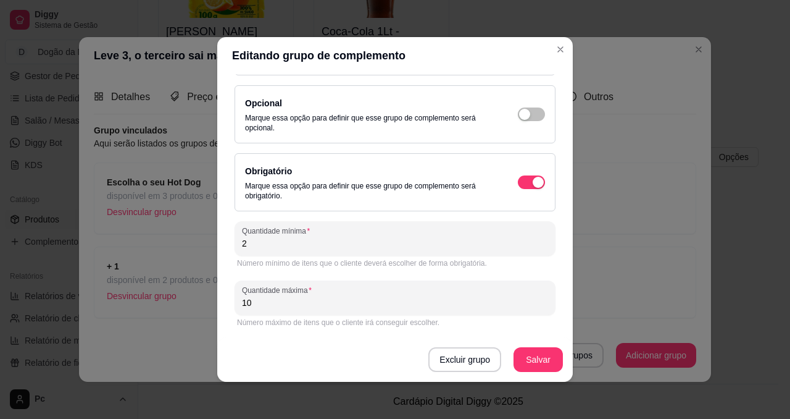
drag, startPoint x: 261, startPoint y: 241, endPoint x: 196, endPoint y: 256, distance: 66.5
click at [199, 245] on div "Editando grupo de complemento Detalhes do grupo Itens Vincular produtos Vincula…" at bounding box center [395, 209] width 790 height 419
type input "1"
click at [539, 363] on button "Salvar" at bounding box center [538, 359] width 49 height 25
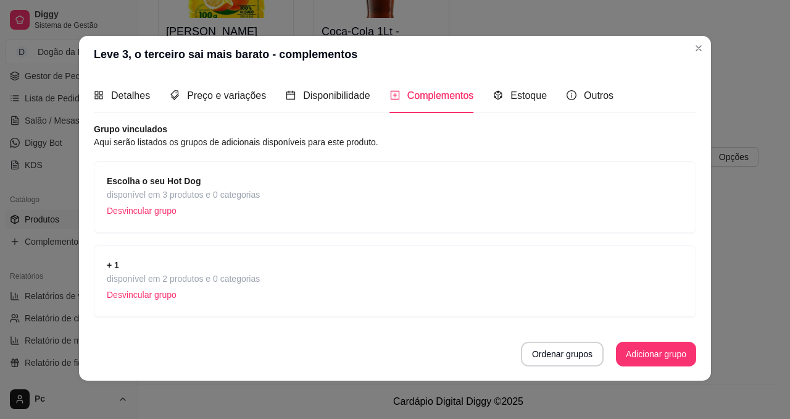
scroll to position [2, 0]
click at [198, 269] on span "+ 1" at bounding box center [183, 264] width 153 height 14
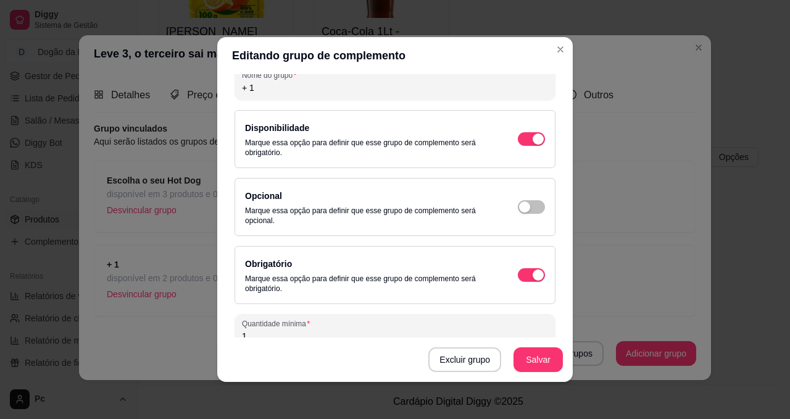
scroll to position [0, 0]
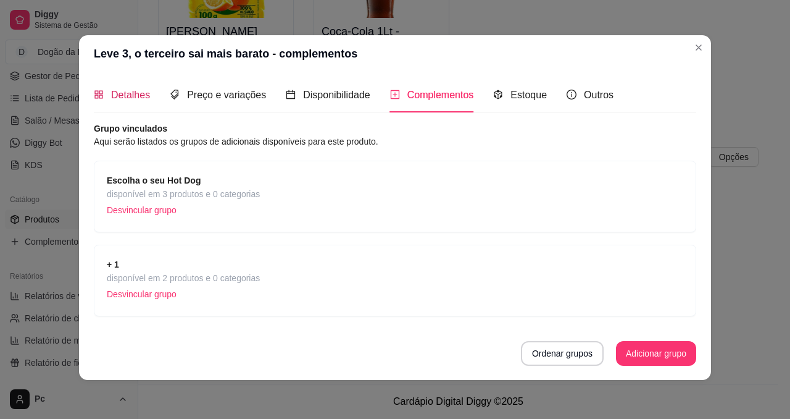
click at [130, 98] on span "Detalhes" at bounding box center [130, 95] width 39 height 10
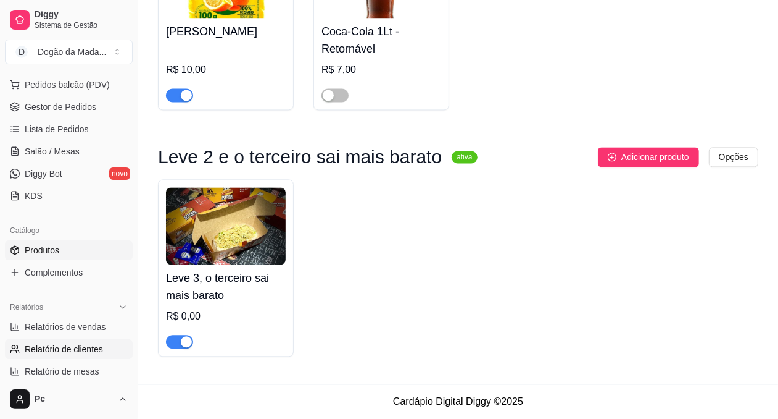
scroll to position [278, 0]
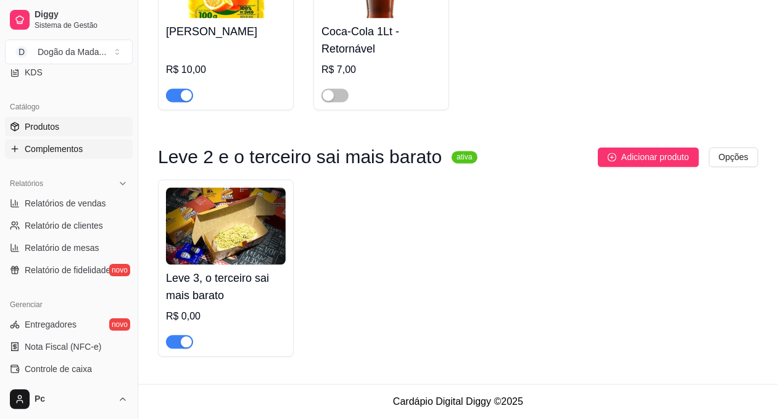
click at [46, 153] on span "Complementos" at bounding box center [54, 149] width 58 height 12
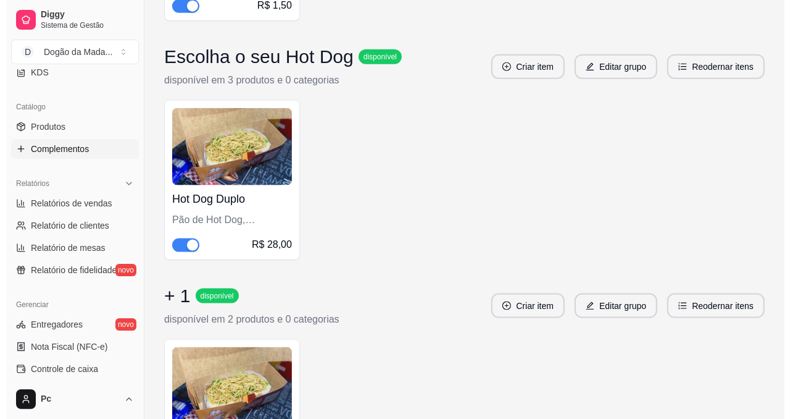
scroll to position [964, 0]
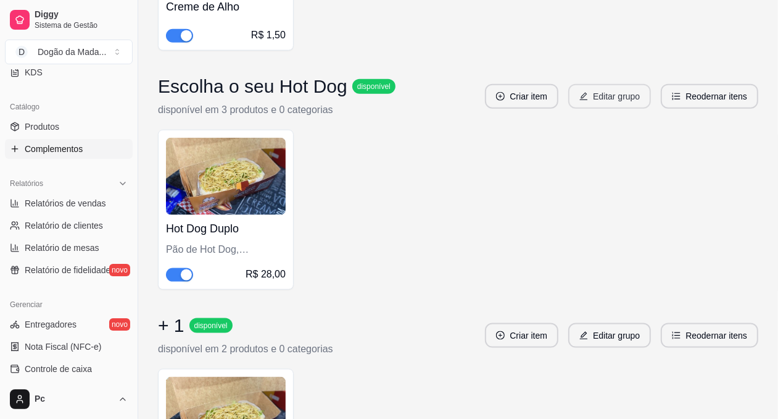
click at [619, 101] on button "Editar grupo" at bounding box center [610, 96] width 83 height 25
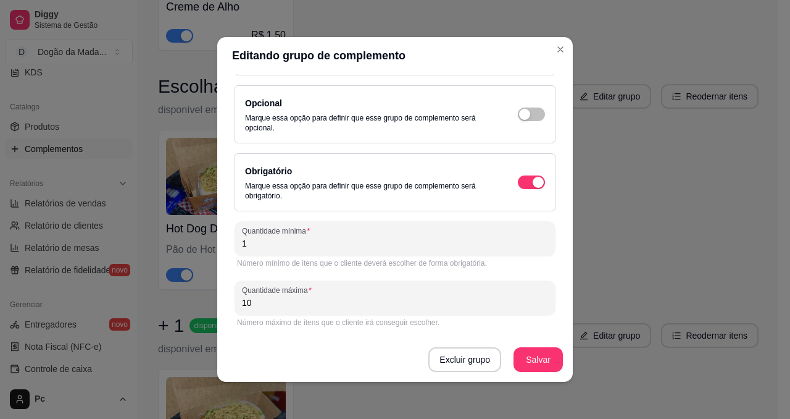
scroll to position [2, 0]
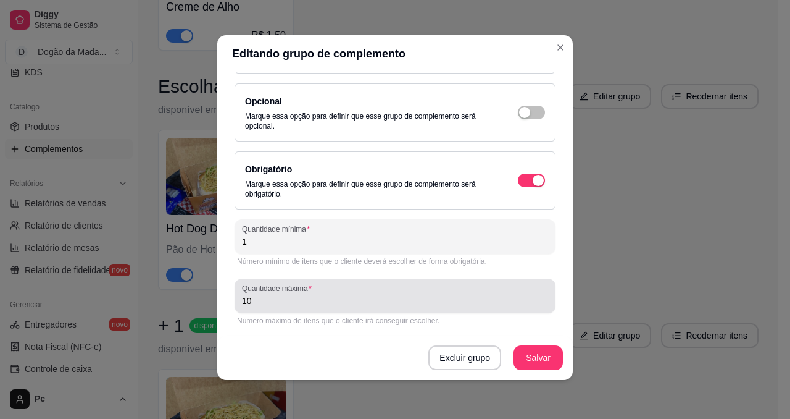
click at [217, 298] on div "Detalhes do grupo Itens Vincular produtos Vincular categorias Nome do grupo Esc…" at bounding box center [395, 225] width 356 height 307
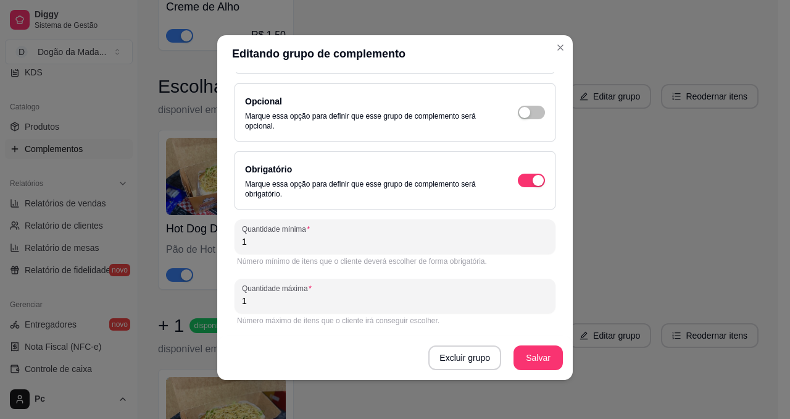
type input "1"
click at [539, 353] on button "Salvar" at bounding box center [538, 358] width 48 height 24
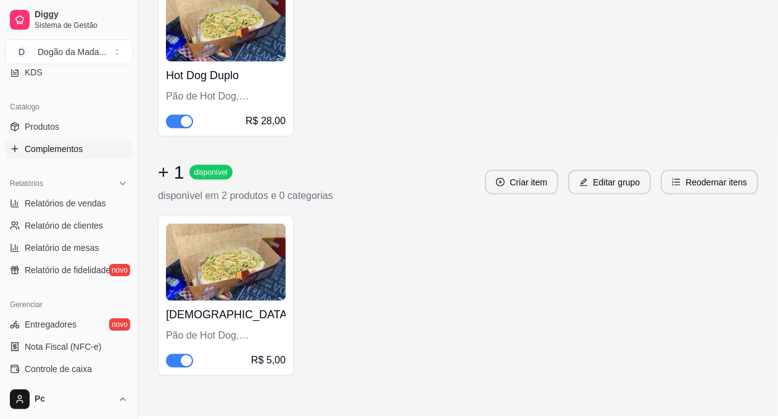
scroll to position [1149, 0]
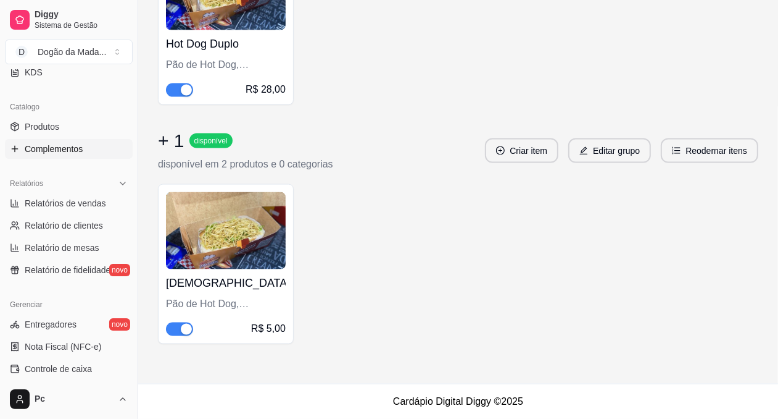
click at [167, 146] on h3 "+ 1" at bounding box center [171, 141] width 27 height 22
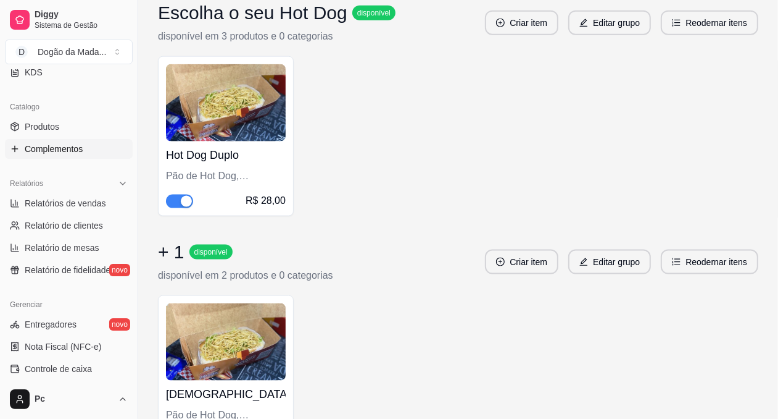
scroll to position [964, 0]
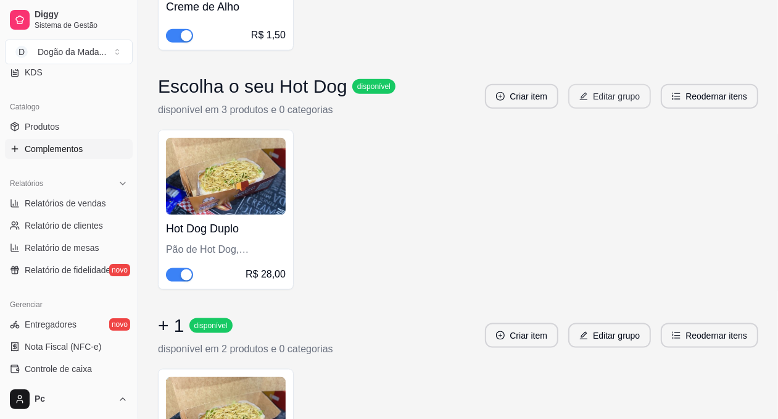
click at [612, 102] on button "Editar grupo" at bounding box center [610, 96] width 83 height 25
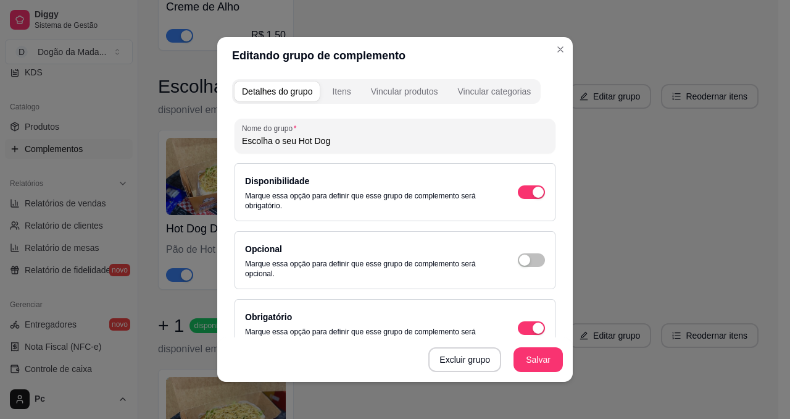
drag, startPoint x: 343, startPoint y: 140, endPoint x: 173, endPoint y: 143, distance: 169.8
click at [181, 140] on div "Editando grupo de complemento Detalhes do grupo Itens Vincular produtos Vincula…" at bounding box center [395, 209] width 790 height 419
type input "LEVE 2"
click at [526, 362] on button "Salvar" at bounding box center [538, 359] width 49 height 25
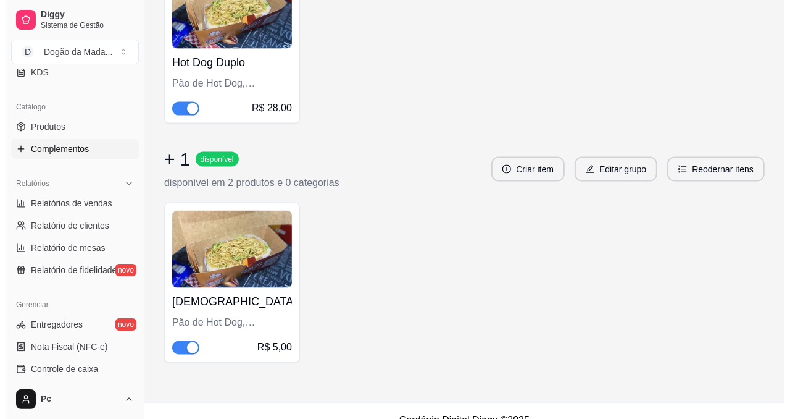
scroll to position [1149, 0]
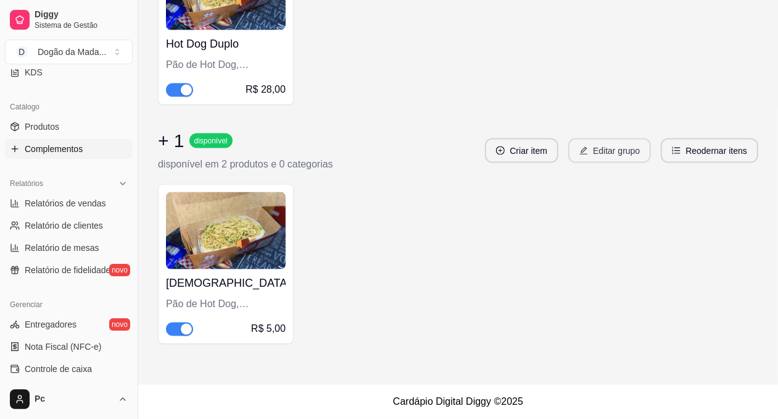
click at [591, 149] on button "Editar grupo" at bounding box center [610, 150] width 83 height 25
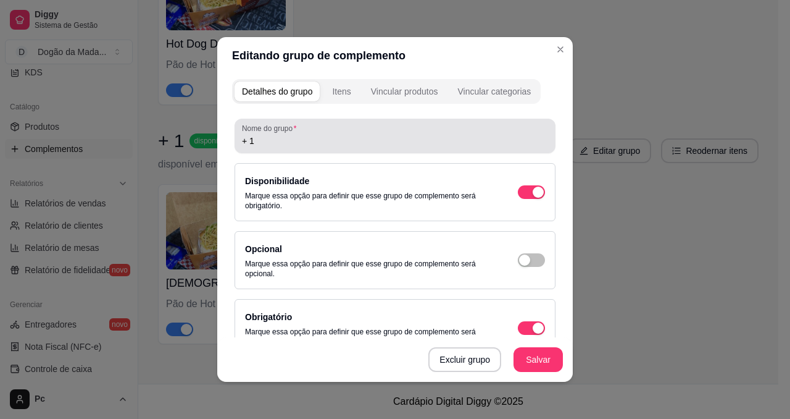
click at [315, 142] on input "+ 1" at bounding box center [395, 141] width 306 height 12
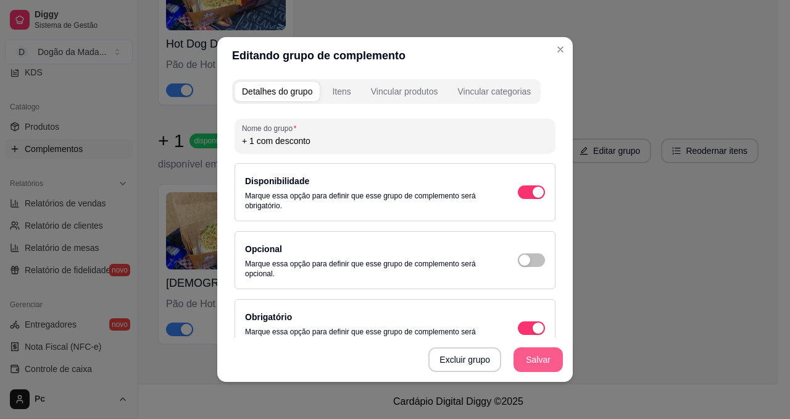
type input "+ 1 com desconto"
click at [536, 360] on button "Salvar" at bounding box center [538, 359] width 49 height 25
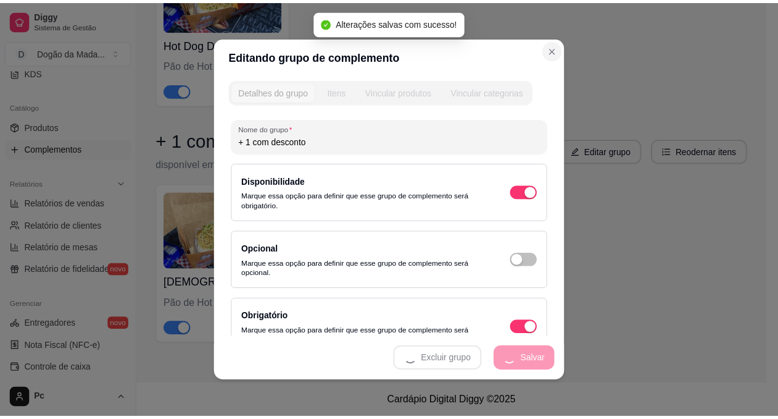
scroll to position [970, 0]
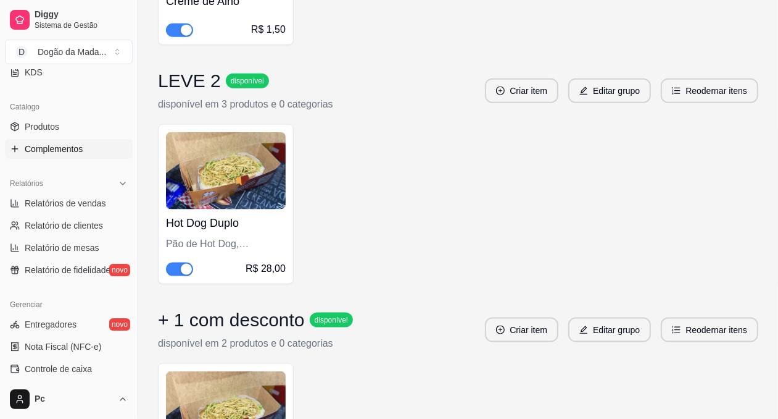
click at [202, 223] on h4 "Hot Dog Duplo" at bounding box center [226, 222] width 120 height 17
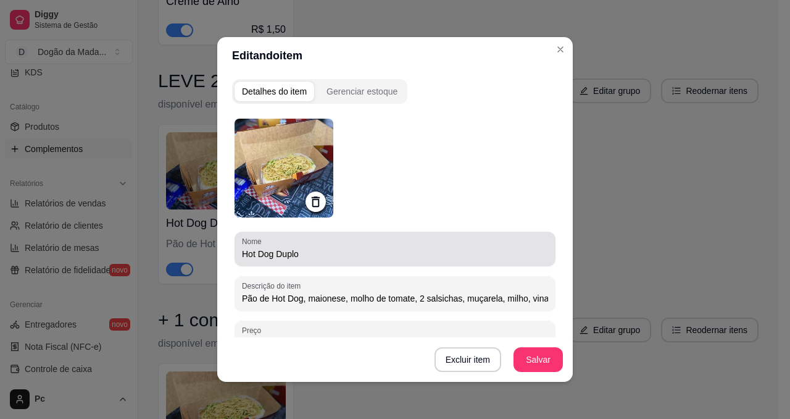
click at [242, 259] on input "Hot Dog Duplo" at bounding box center [395, 254] width 306 height 12
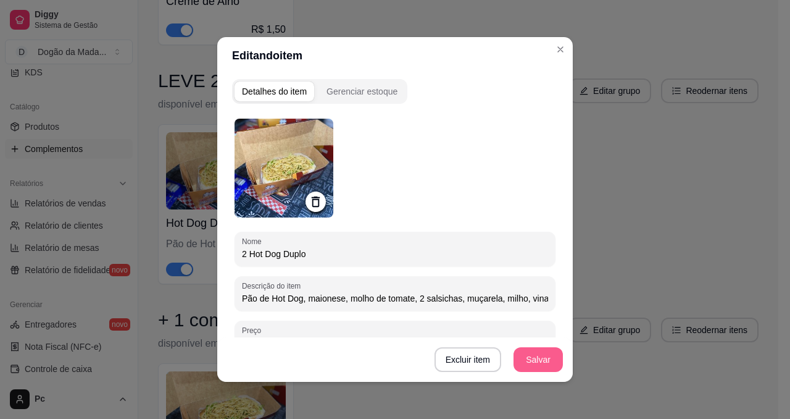
type input "2 Hot Dog Duplo"
click at [531, 356] on button "Salvar" at bounding box center [538, 359] width 49 height 25
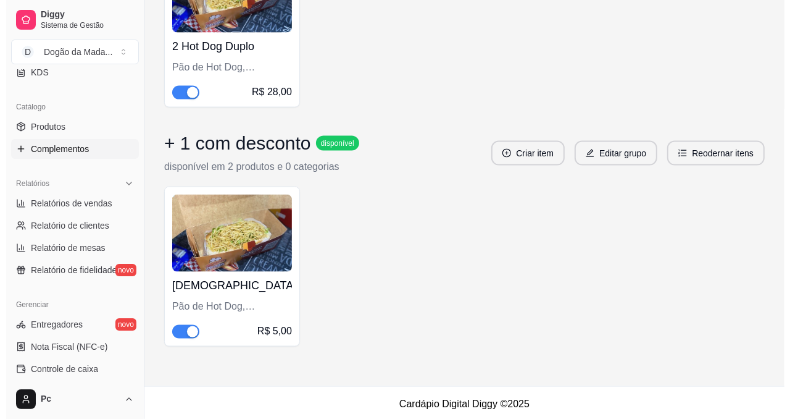
scroll to position [1149, 0]
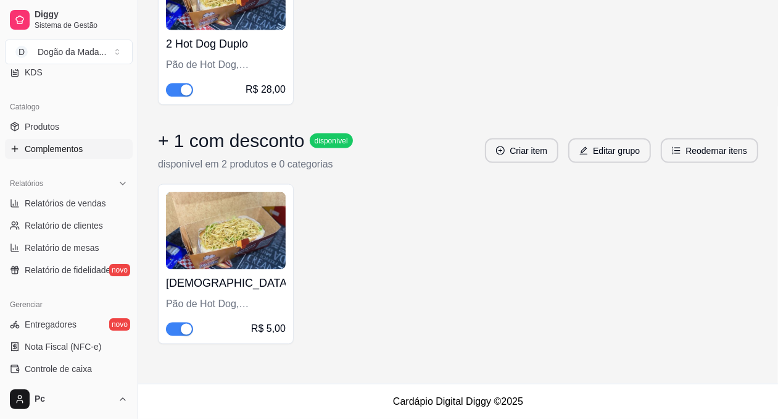
click at [188, 286] on h4 "[DEMOGRAPHIC_DATA]" at bounding box center [226, 282] width 120 height 17
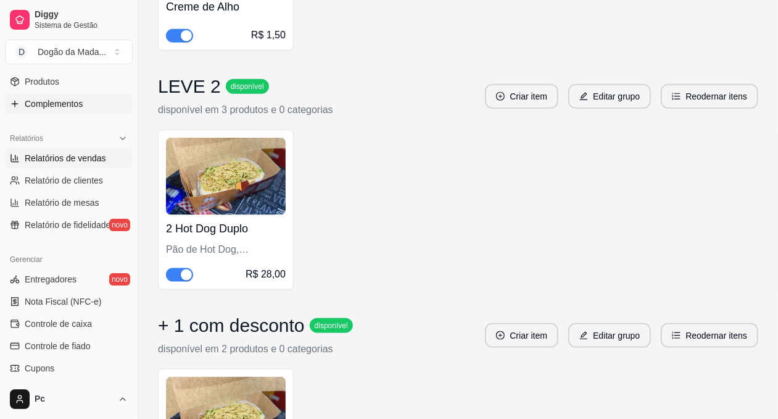
scroll to position [278, 0]
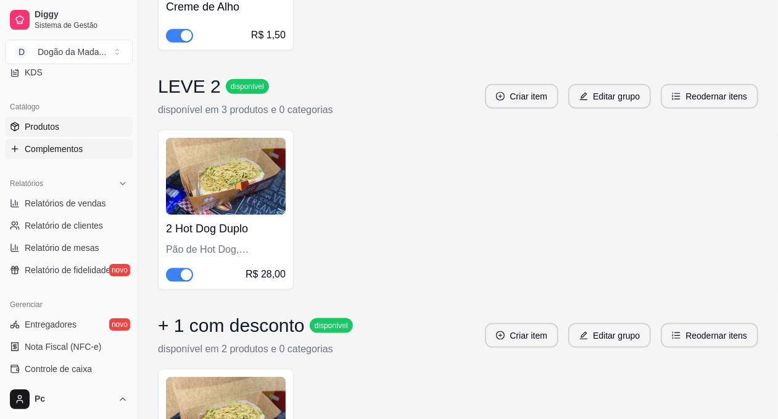
click at [51, 124] on span "Produtos" at bounding box center [42, 126] width 35 height 12
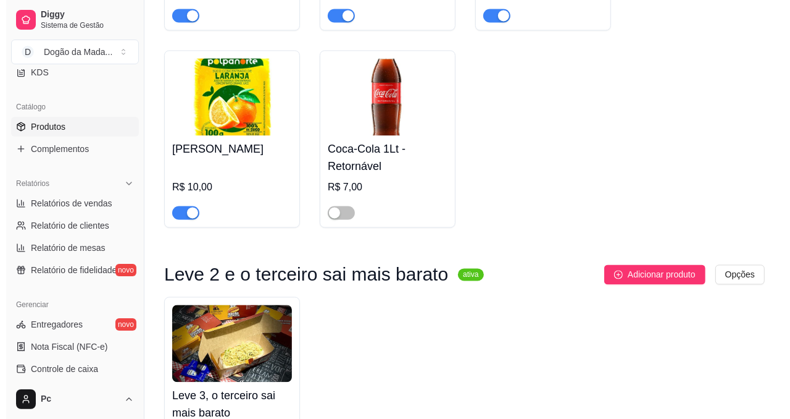
scroll to position [1733, 0]
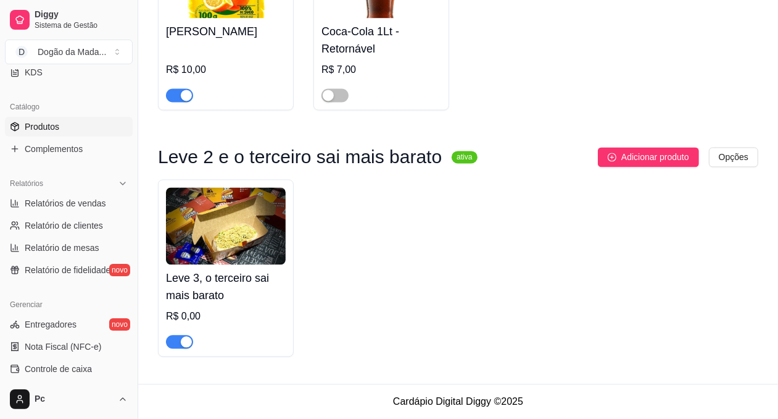
click at [233, 279] on h4 "Leve 3, o terceiro sai mais barato" at bounding box center [226, 286] width 120 height 35
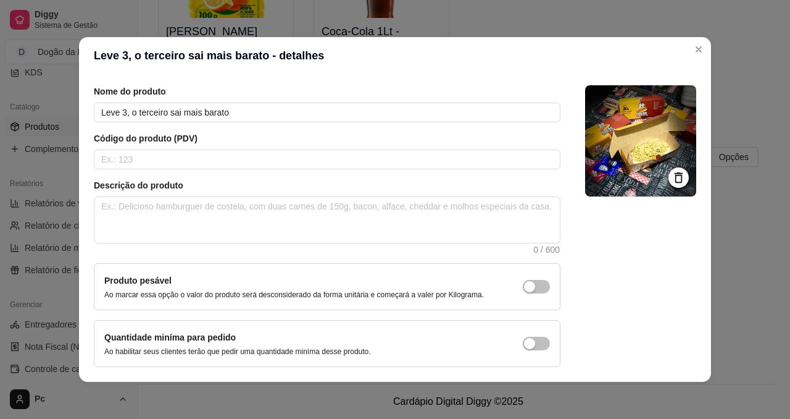
scroll to position [0, 0]
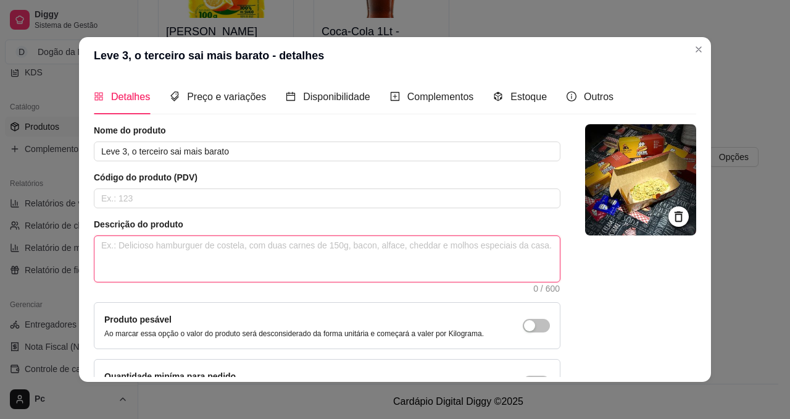
click at [161, 254] on textarea at bounding box center [326, 259] width 465 height 46
type textarea "s"
type textarea "S"
type textarea "SE"
type textarea "SEL"
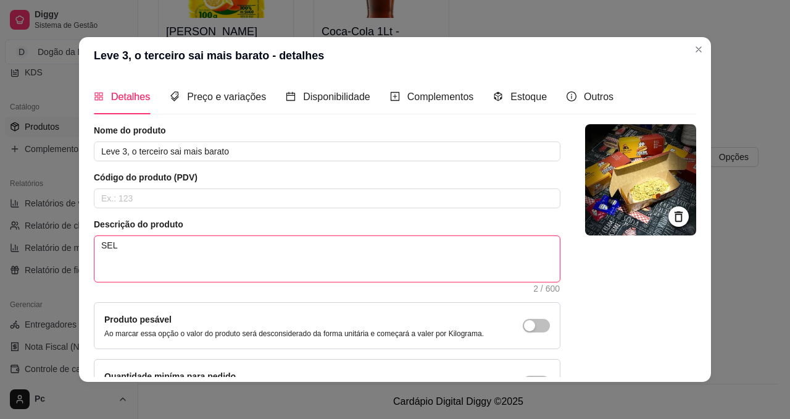
type textarea "SELE"
type textarea "SELEC"
type textarea "SELECI"
type textarea "SELECIO"
type textarea "SELECIONE"
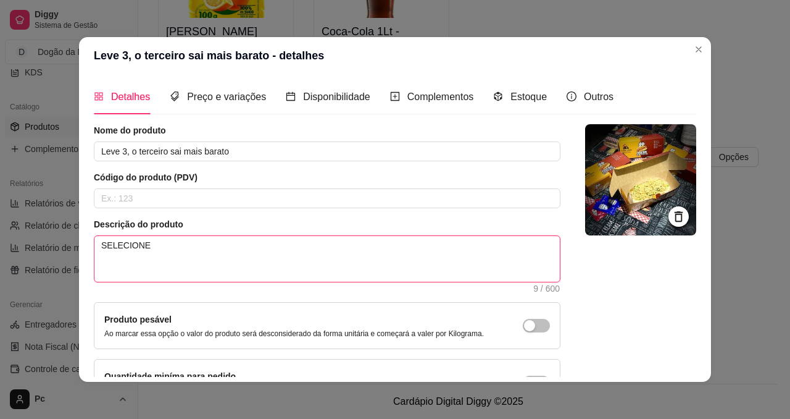
type textarea "SELECIONE"
type textarea "SELECIONE 1"
type textarea "SELECIONE"
type textarea "SELECION"
type textarea "SELECIO"
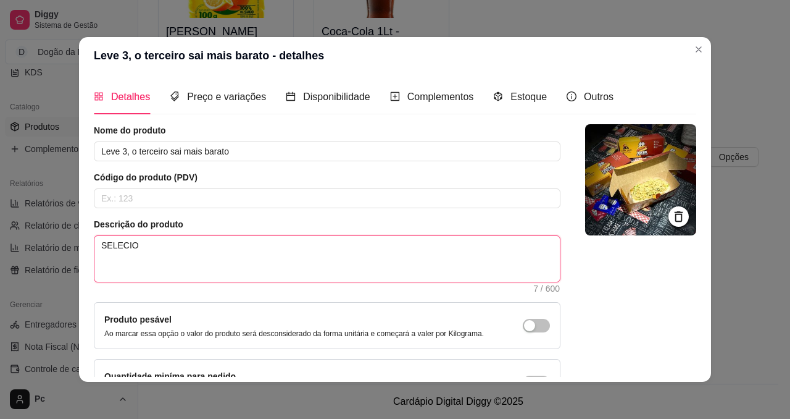
type textarea "SELECI"
type textarea "SELEC"
type textarea "SELE"
type textarea "SEL"
type textarea "SE"
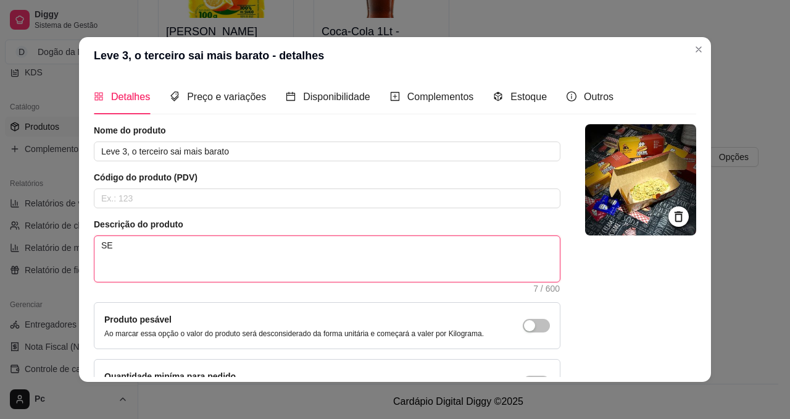
type textarea "S"
type textarea "1"
type textarea "S"
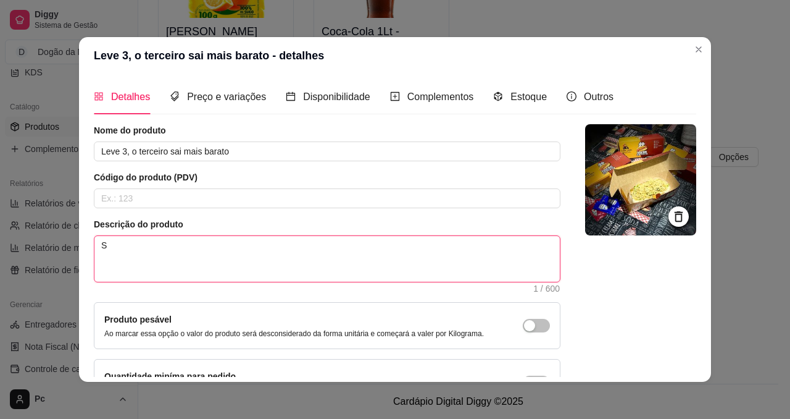
type textarea "Se"
type textarea "Sel"
type textarea "Sele"
type textarea "Selec"
type textarea "Seleci"
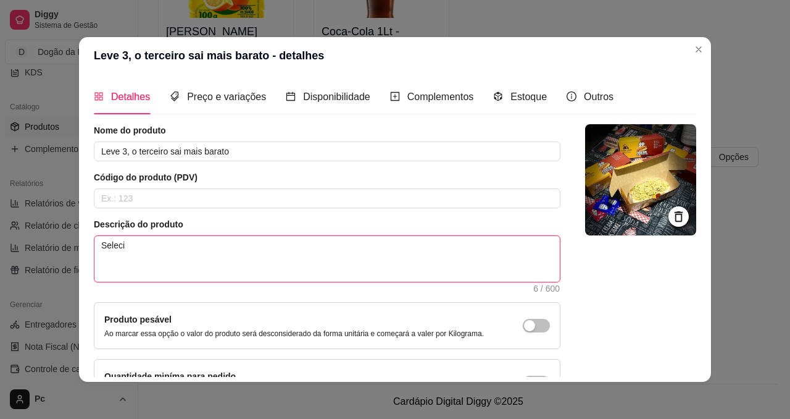
type textarea "Selecio"
type textarea "Selecion"
type textarea "Selecione"
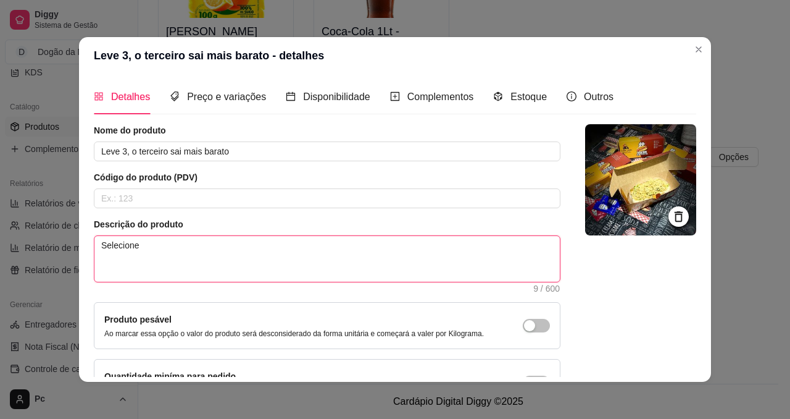
type textarea "Selecion"
type textarea "Selecio"
type textarea "Seleci"
type textarea "Selec"
type textarea "Sele"
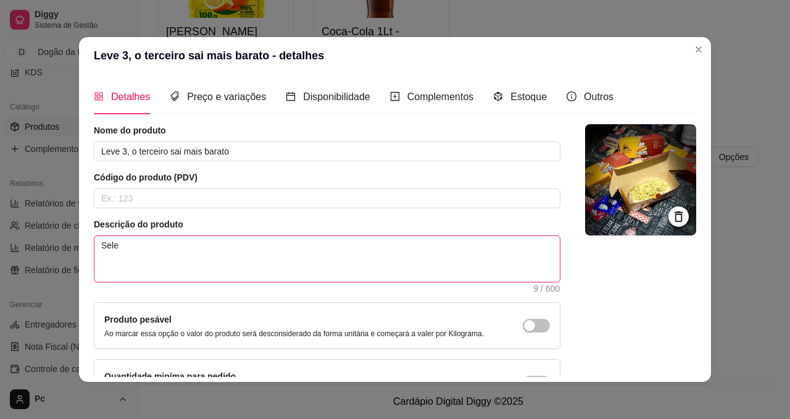
type textarea "Sel"
type textarea "Se"
type textarea "S"
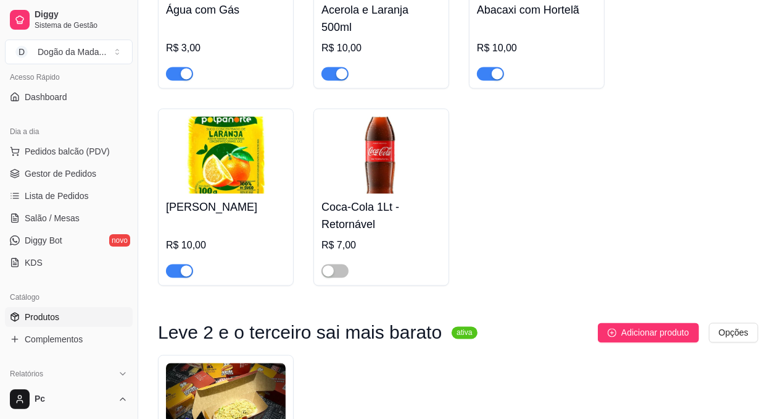
scroll to position [93, 0]
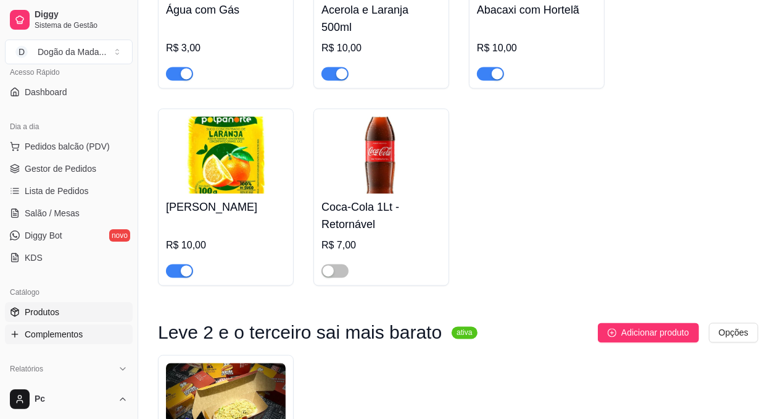
click at [50, 338] on span "Complementos" at bounding box center [54, 334] width 58 height 12
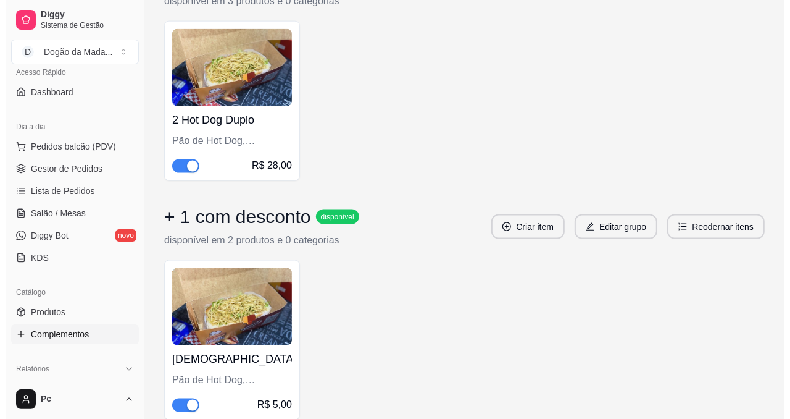
scroll to position [964, 0]
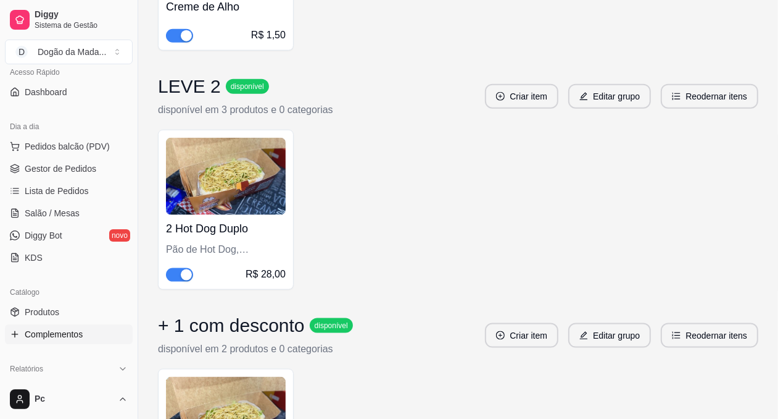
click at [233, 193] on img at bounding box center [226, 176] width 120 height 77
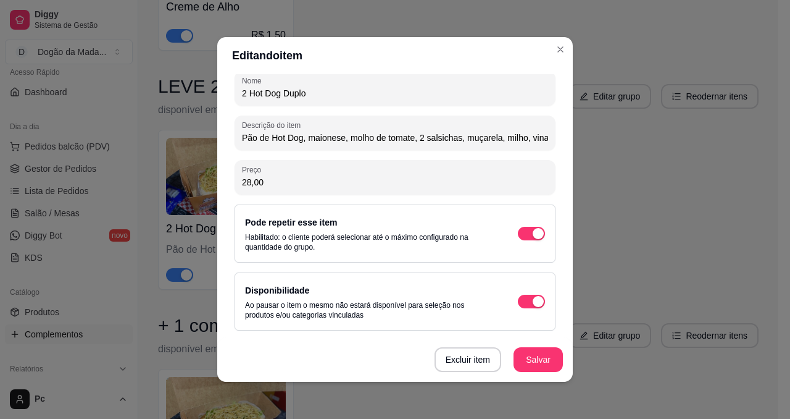
scroll to position [2, 0]
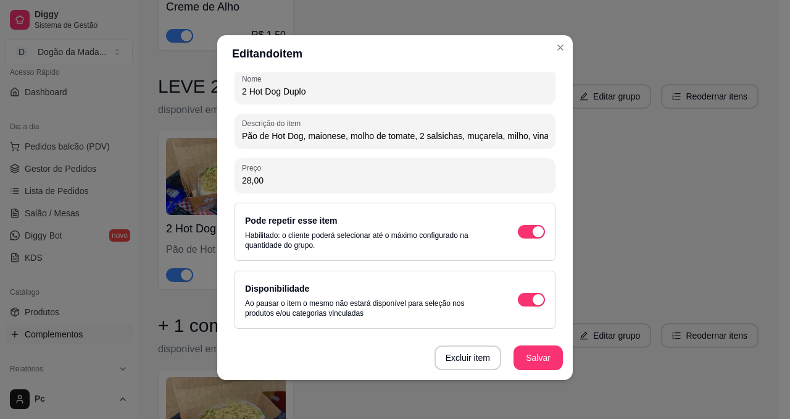
click at [281, 294] on div "Disponibilidade Ao pausar o item o mesmo não estará disponível para seleção nos…" at bounding box center [369, 299] width 248 height 37
click at [533, 300] on div "button" at bounding box center [538, 299] width 11 height 11
click at [520, 300] on span "button" at bounding box center [531, 300] width 27 height 14
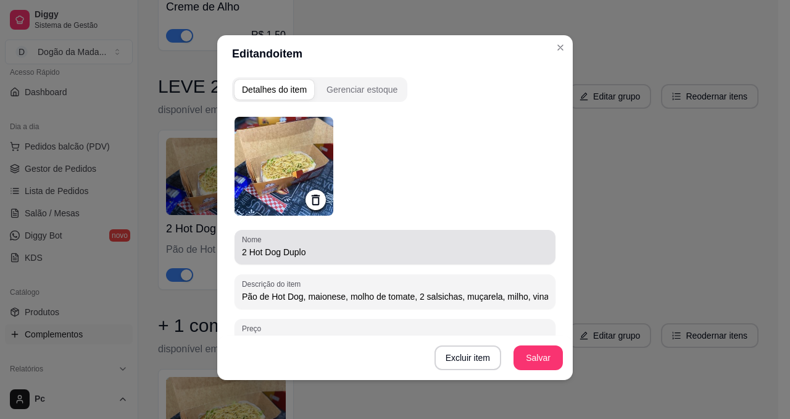
scroll to position [0, 0]
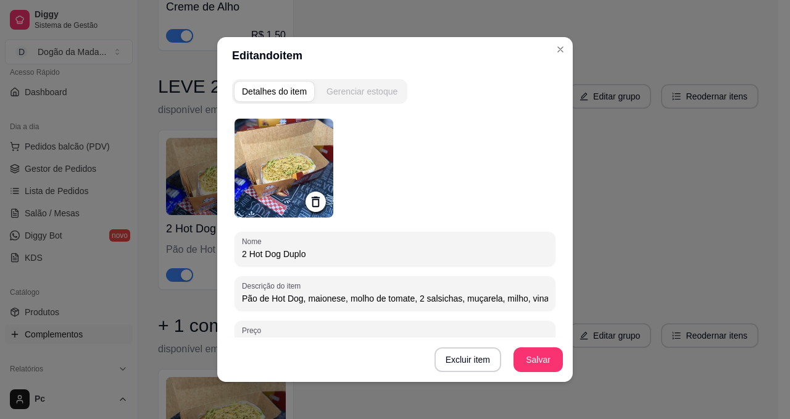
click at [347, 94] on div "Gerenciar estoque" at bounding box center [362, 91] width 71 height 12
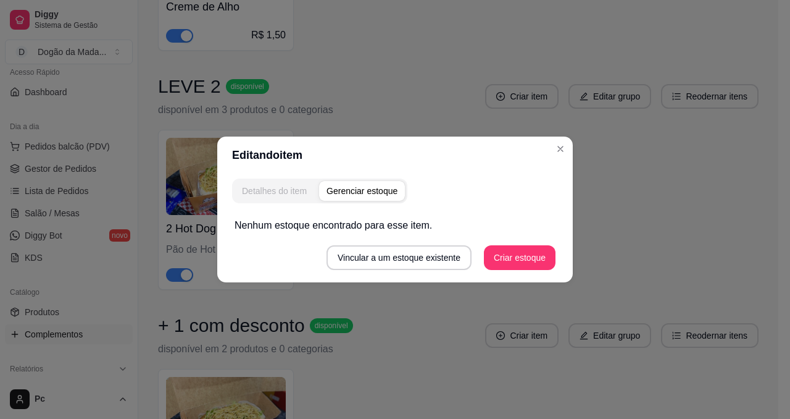
click at [275, 186] on div "Detalhes do item" at bounding box center [274, 191] width 65 height 12
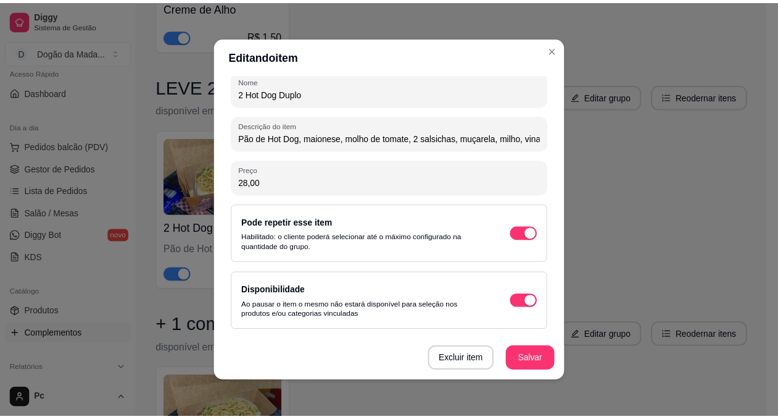
scroll to position [2, 0]
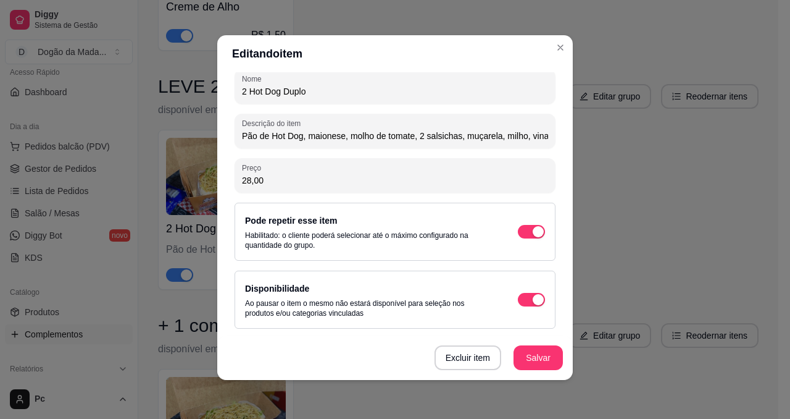
click at [565, 46] on header "Editando item" at bounding box center [395, 53] width 356 height 37
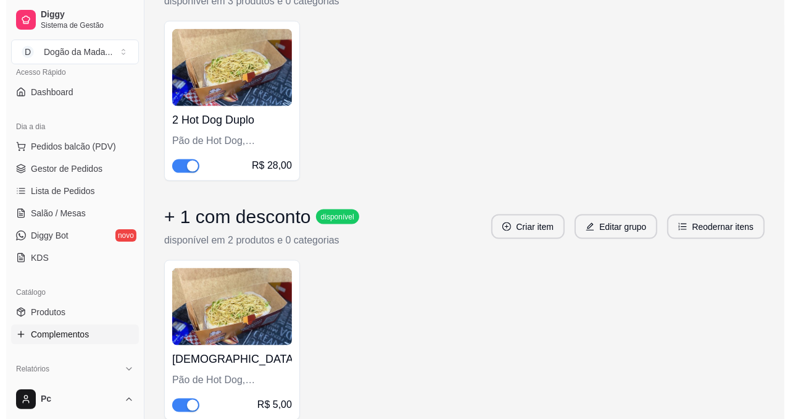
scroll to position [964, 0]
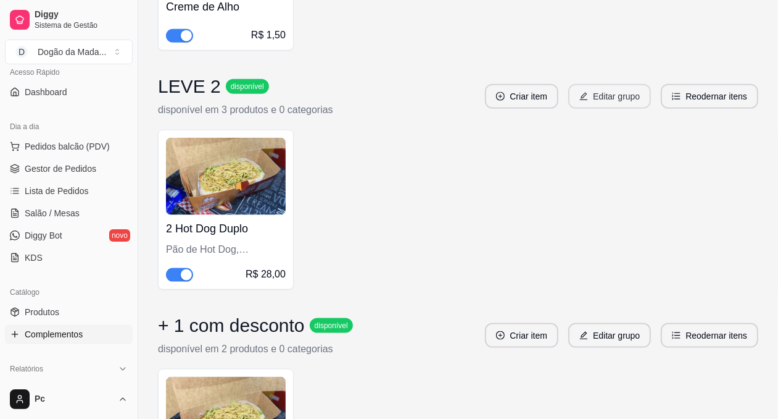
click at [619, 107] on button "Editar grupo" at bounding box center [610, 96] width 83 height 25
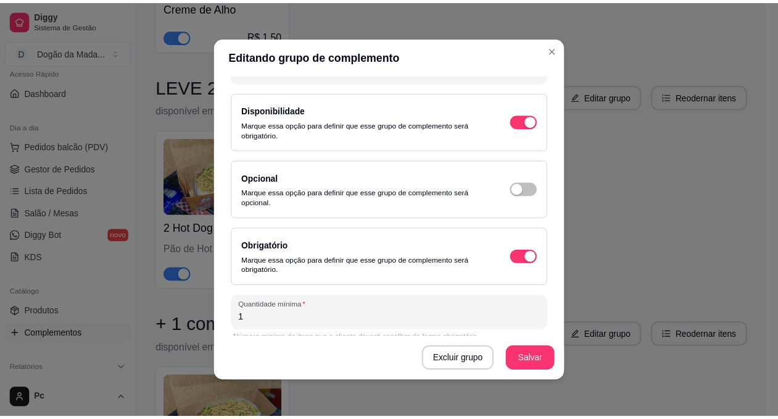
scroll to position [146, 0]
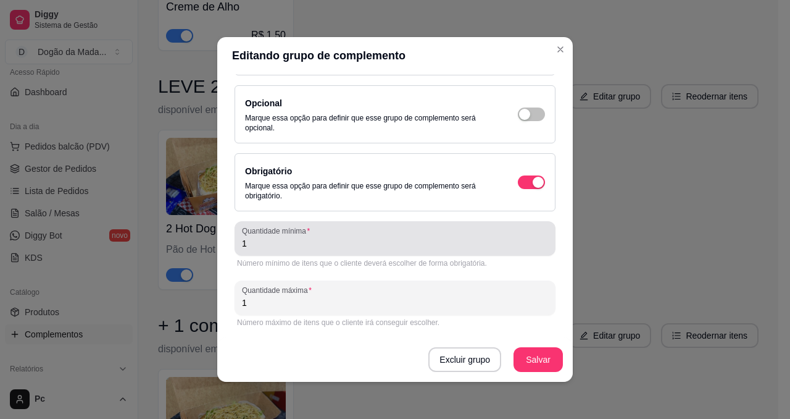
drag, startPoint x: 229, startPoint y: 247, endPoint x: 207, endPoint y: 247, distance: 22.2
click at [207, 247] on div "Editando grupo de complemento Detalhes do grupo Itens Vincular produtos Vincula…" at bounding box center [395, 209] width 790 height 419
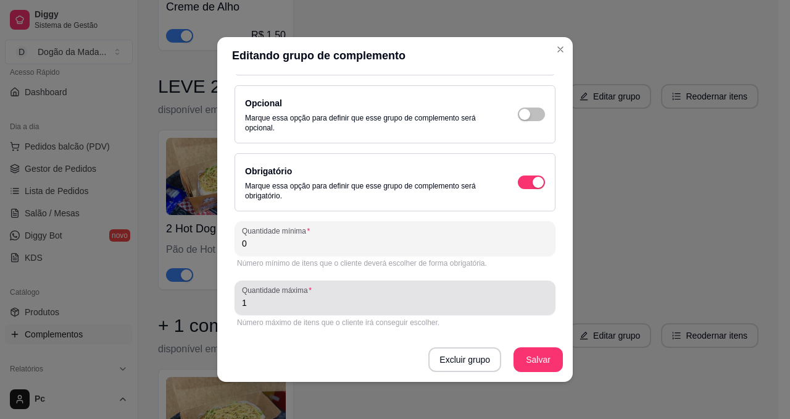
type input "0"
drag, startPoint x: 246, startPoint y: 307, endPoint x: 191, endPoint y: 298, distance: 55.2
click at [194, 298] on div "Editando grupo de complemento Detalhes do grupo Itens Vincular produtos Vincula…" at bounding box center [395, 209] width 790 height 419
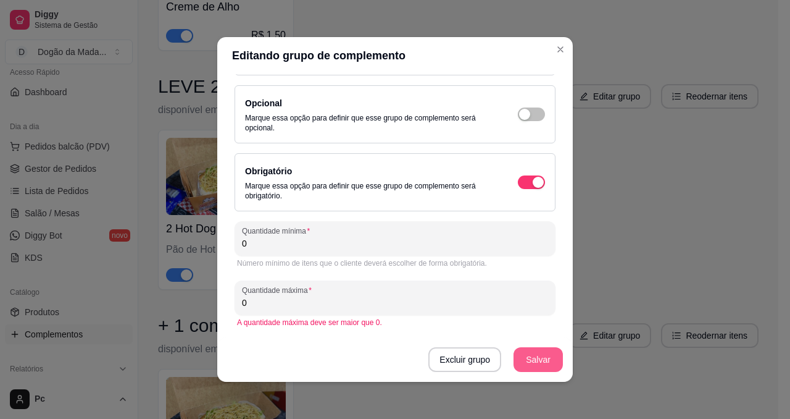
click at [532, 362] on button "Salvar" at bounding box center [538, 359] width 49 height 25
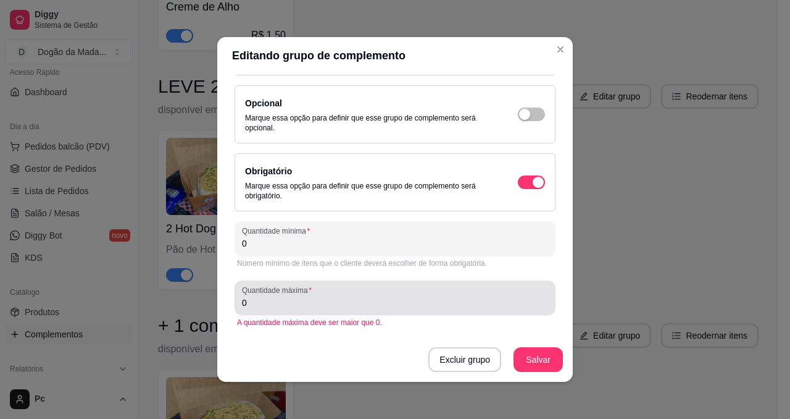
drag, startPoint x: 254, startPoint y: 300, endPoint x: 227, endPoint y: 304, distance: 28.1
click at [235, 303] on div "Quantidade máxima 0" at bounding box center [395, 297] width 321 height 35
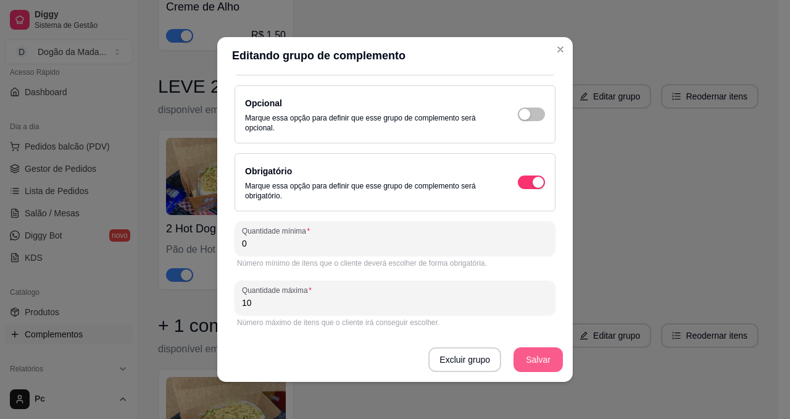
type input "10"
click at [536, 359] on button "Salvar" at bounding box center [538, 359] width 49 height 25
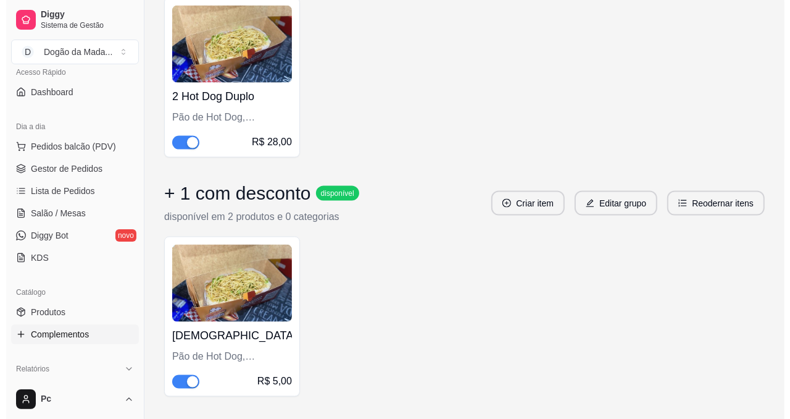
scroll to position [1149, 0]
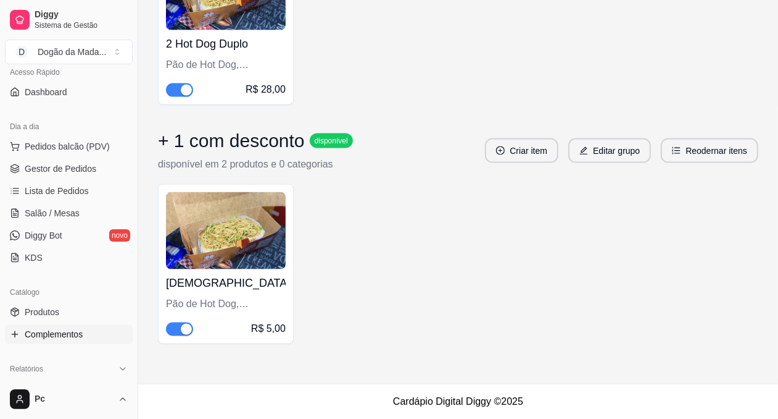
click at [219, 286] on h4 "[DEMOGRAPHIC_DATA]" at bounding box center [226, 282] width 120 height 17
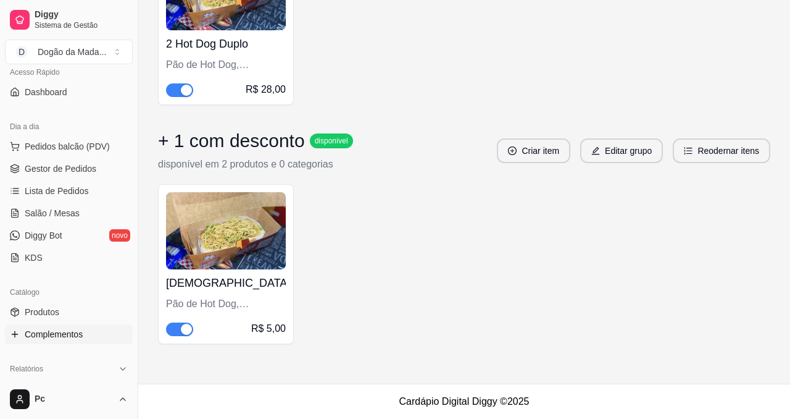
scroll to position [970, 0]
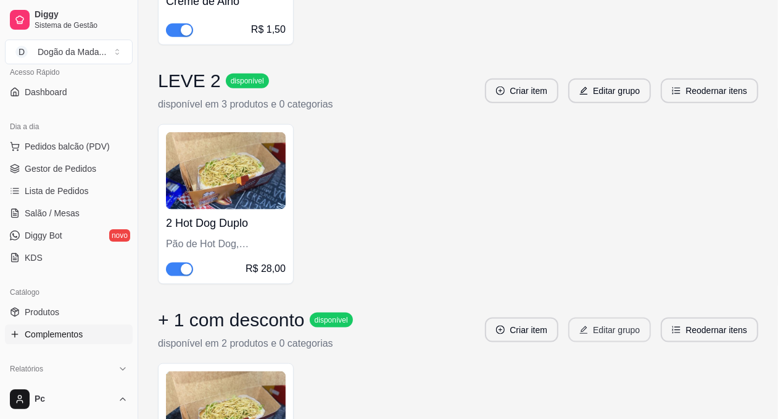
click at [596, 327] on button "Editar grupo" at bounding box center [610, 329] width 83 height 25
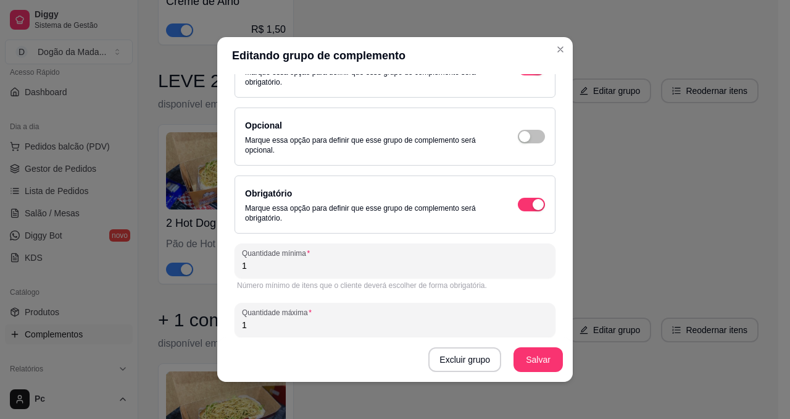
scroll to position [146, 0]
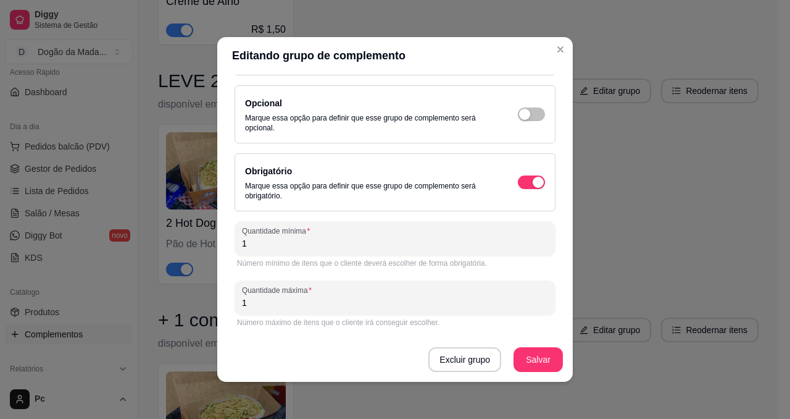
click at [218, 301] on div "Detalhes do grupo Itens Vincular produtos Vincular categorias Nome do grupo + 1…" at bounding box center [395, 227] width 356 height 307
type input "10"
click at [536, 359] on button "Salvar" at bounding box center [538, 359] width 49 height 25
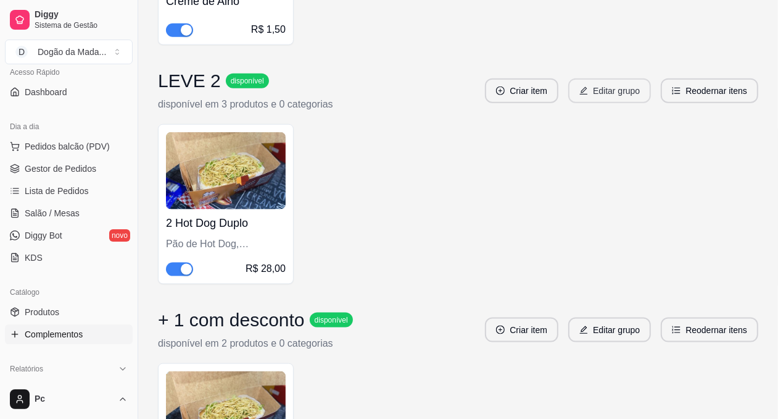
click at [588, 88] on button "Editar grupo" at bounding box center [610, 90] width 83 height 25
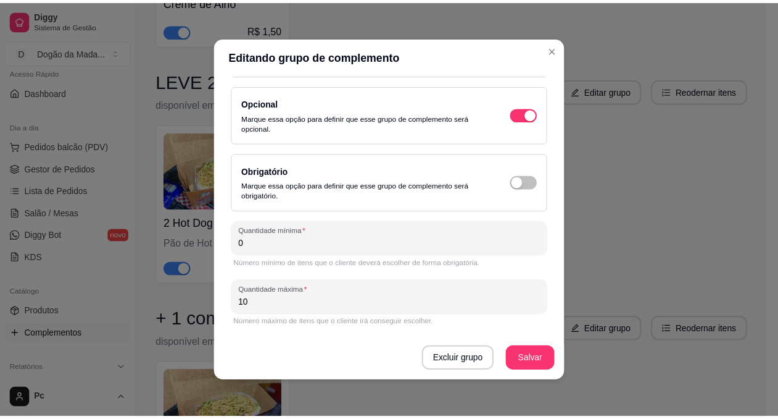
scroll to position [2, 0]
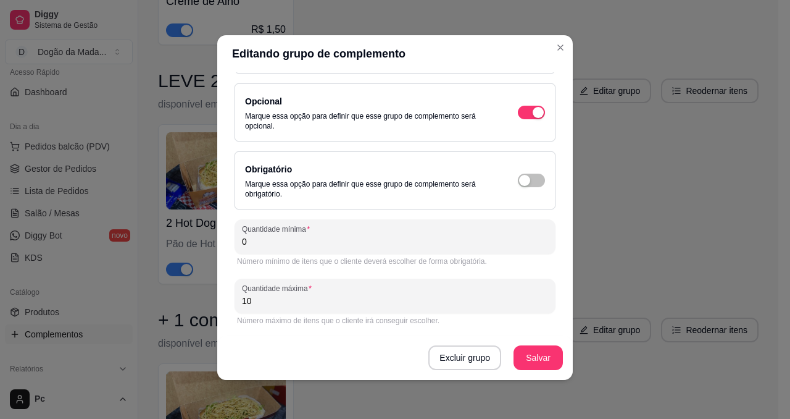
drag, startPoint x: 254, startPoint y: 241, endPoint x: 201, endPoint y: 248, distance: 53.5
click at [217, 246] on div "Detalhes do grupo Itens Vincular produtos Vincular categorias Nome do grupo LEV…" at bounding box center [395, 225] width 356 height 307
type input "1"
click at [520, 364] on button "Salvar" at bounding box center [538, 357] width 49 height 25
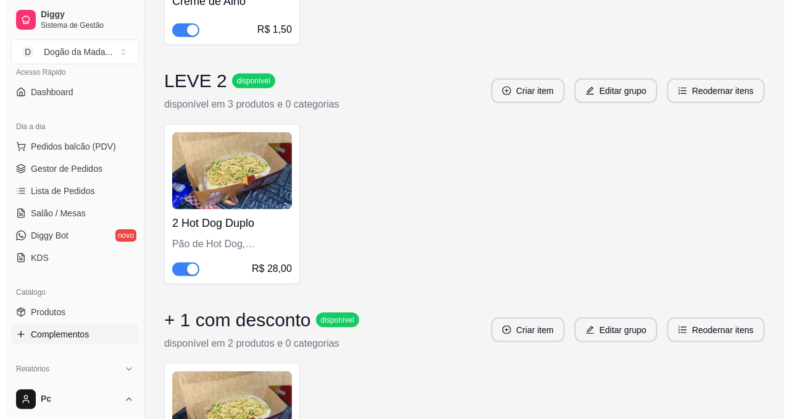
scroll to position [877, 0]
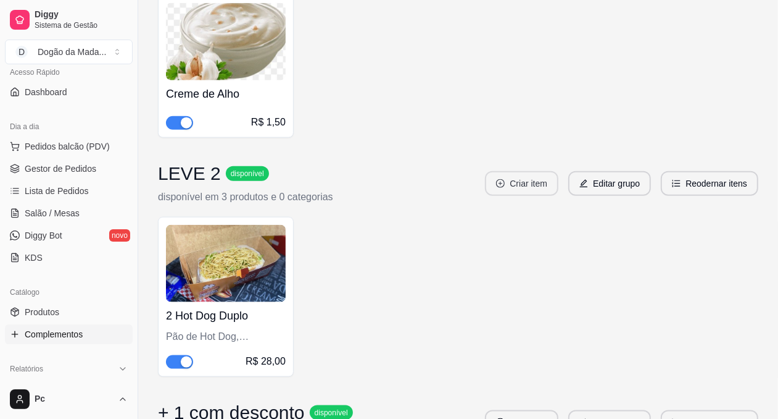
click at [516, 183] on button "Criar item" at bounding box center [521, 183] width 73 height 25
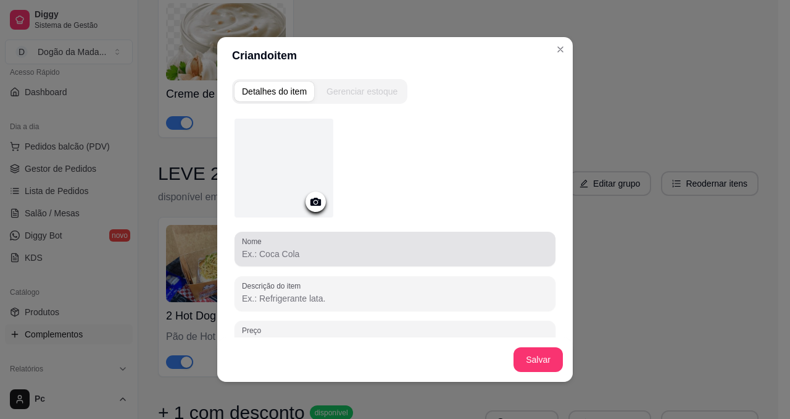
click at [276, 248] on input "Nome" at bounding box center [395, 254] width 306 height 12
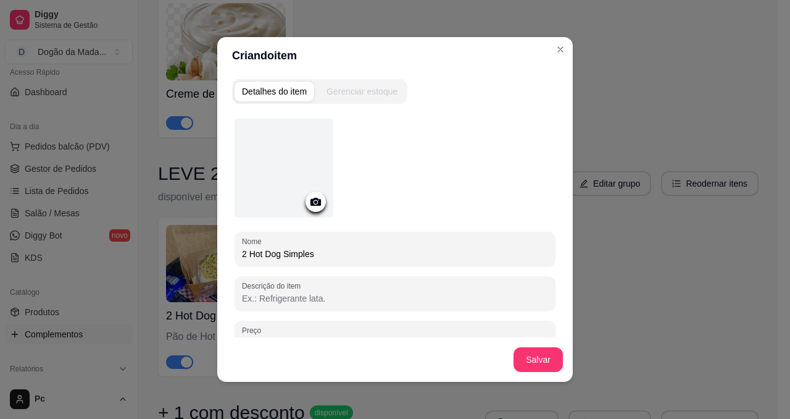
type input "2 Hot Dog Simples"
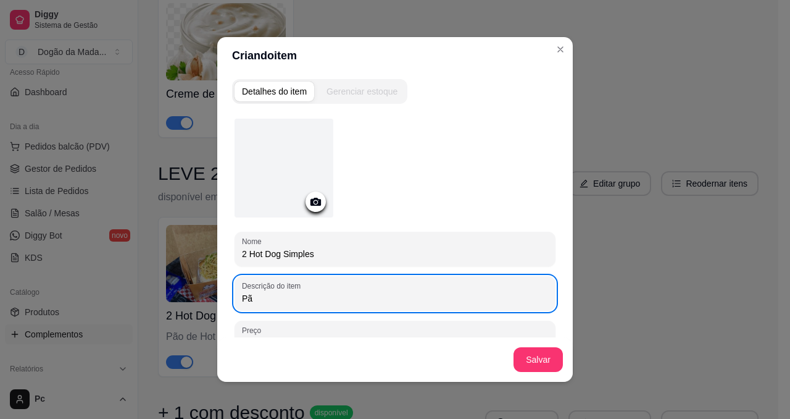
type input "P"
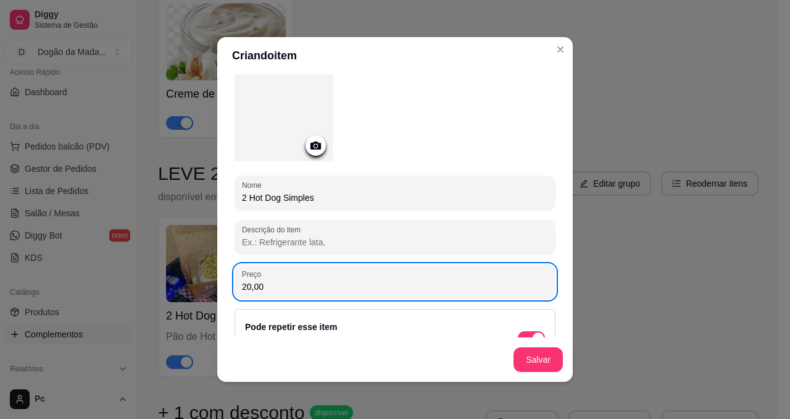
scroll to position [0, 0]
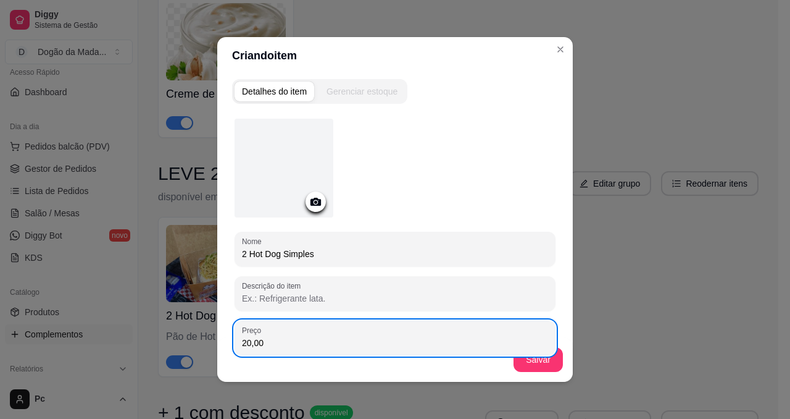
type input "20,00"
click at [313, 204] on icon at bounding box center [315, 202] width 10 height 8
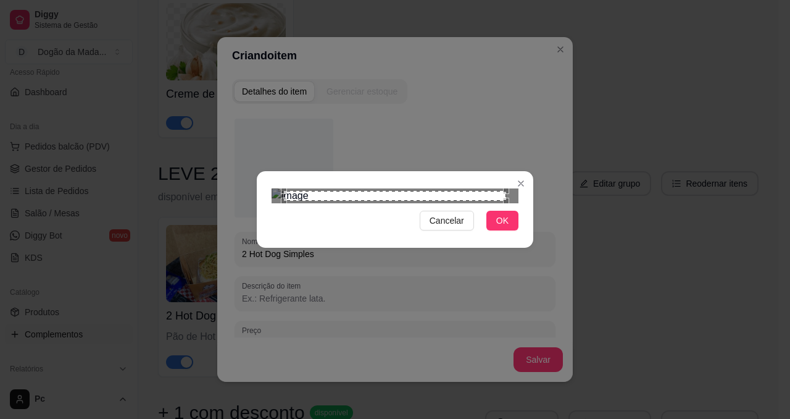
click at [496, 227] on span "OK" at bounding box center [502, 221] width 12 height 14
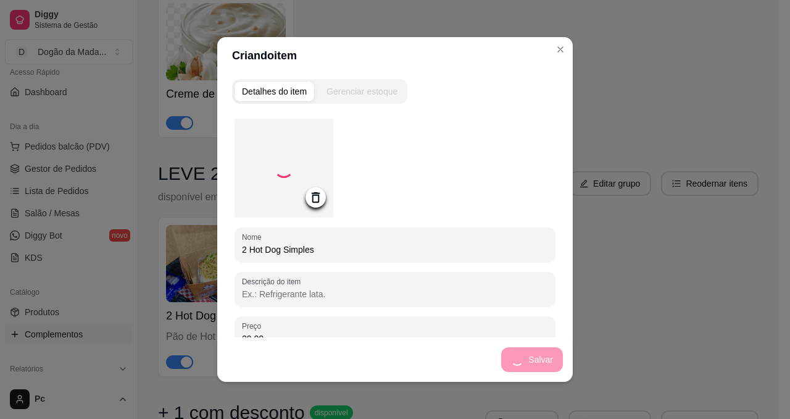
click at [527, 363] on div "Salvar" at bounding box center [395, 359] width 356 height 44
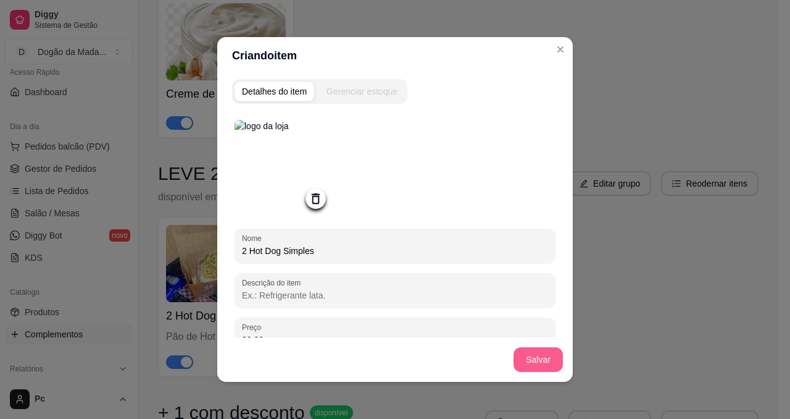
click at [529, 362] on button "Salvar" at bounding box center [538, 359] width 49 height 25
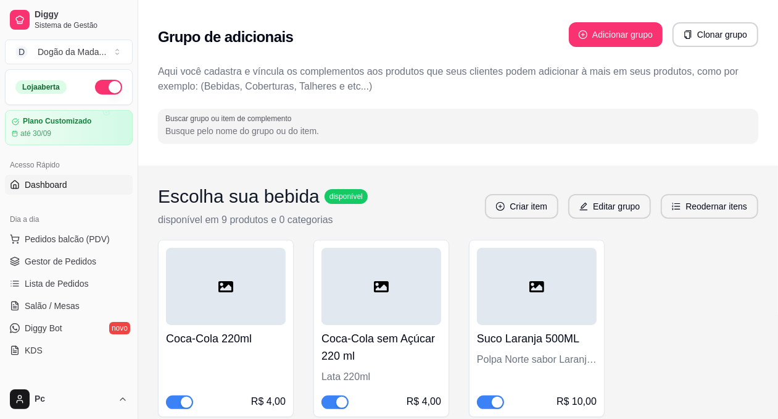
click at [54, 193] on link "Dashboard" at bounding box center [69, 185] width 128 height 20
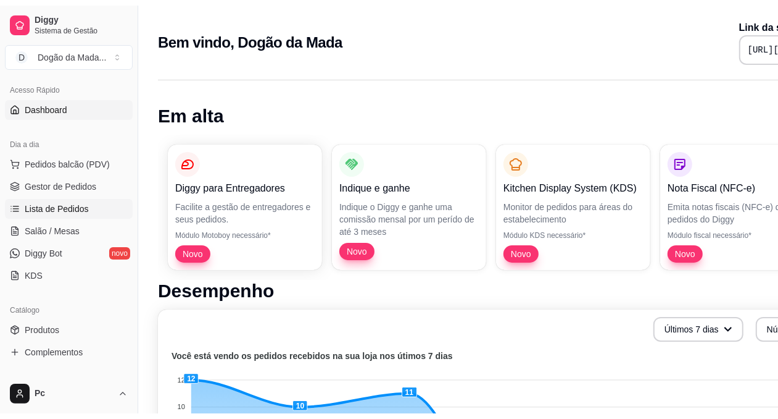
scroll to position [185, 0]
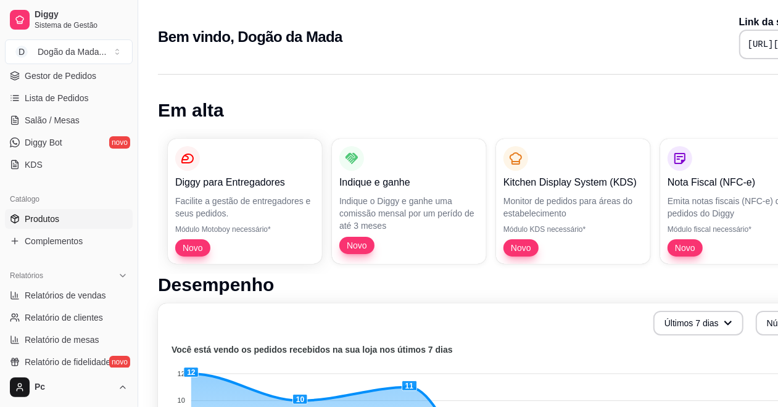
click at [44, 219] on span "Produtos" at bounding box center [42, 219] width 35 height 12
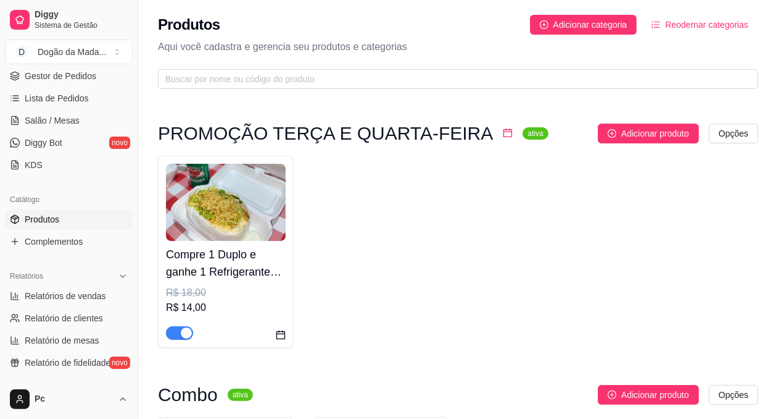
click at [696, 29] on span "Reodernar categorias" at bounding box center [706, 25] width 83 height 14
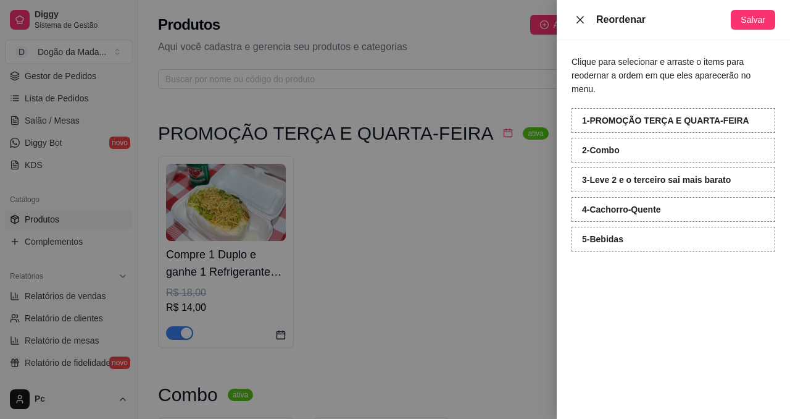
click at [575, 19] on icon "close" at bounding box center [580, 20] width 10 height 10
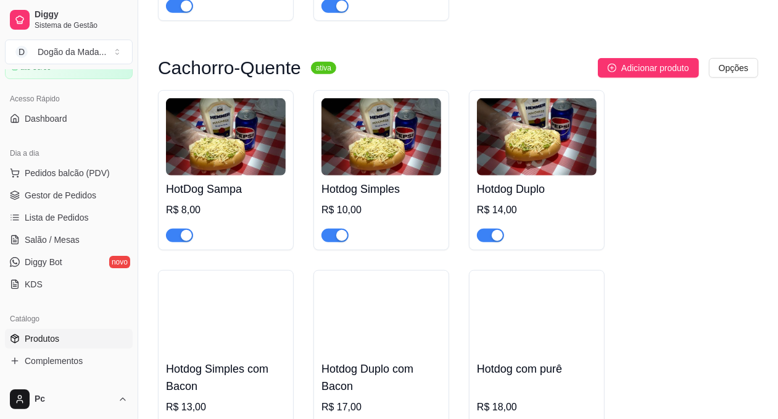
scroll to position [185, 0]
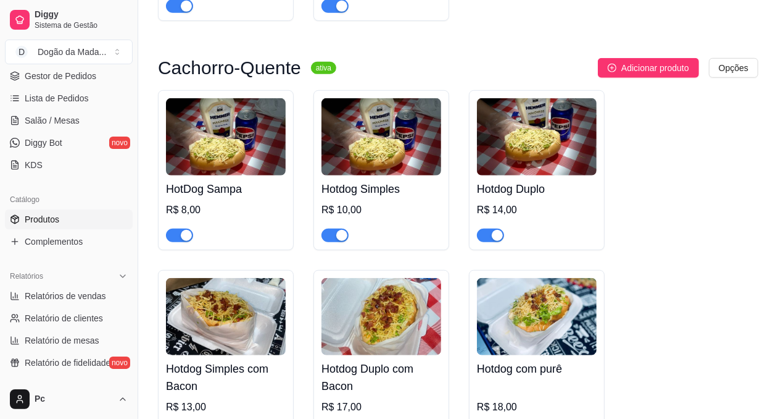
click at [49, 219] on span "Produtos" at bounding box center [42, 219] width 35 height 12
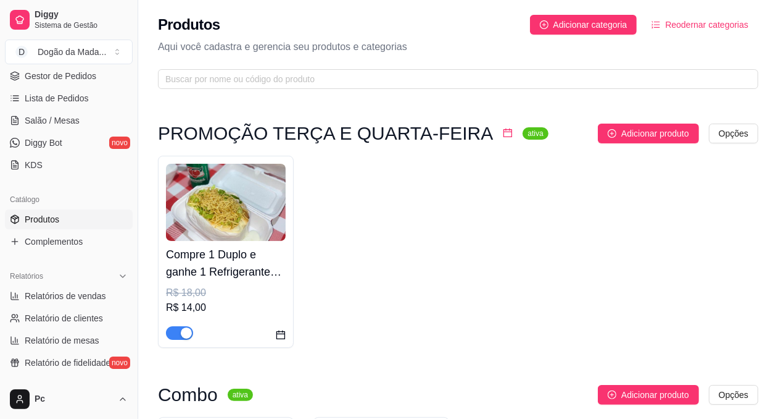
click at [57, 221] on span "Produtos" at bounding box center [42, 219] width 35 height 12
click at [678, 10] on div "Produtos Adicionar categoria Reodernar categorias Aqui você cadastra e gerencia…" at bounding box center [458, 48] width 640 height 96
click at [684, 23] on span "Reodernar categorias" at bounding box center [706, 25] width 83 height 14
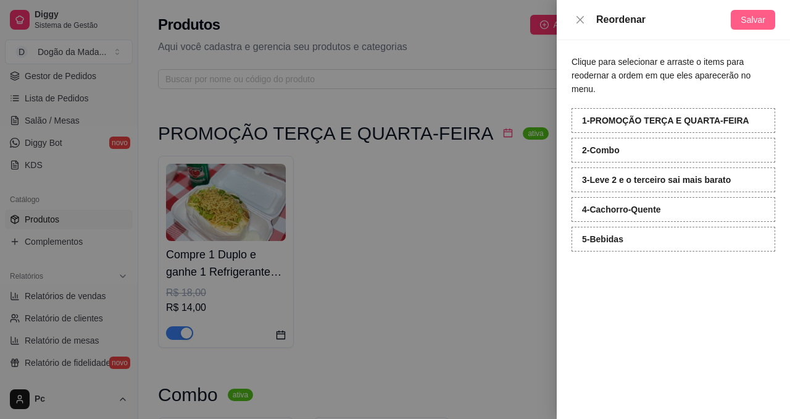
click at [761, 14] on span "Salvar" at bounding box center [753, 20] width 25 height 14
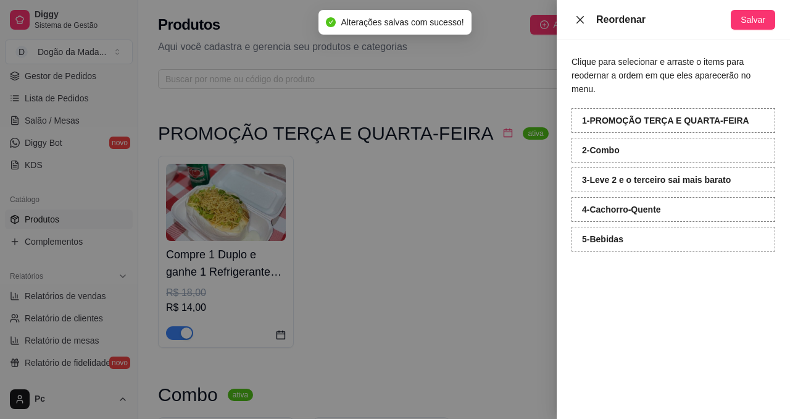
click at [582, 15] on icon "close" at bounding box center [580, 20] width 10 height 10
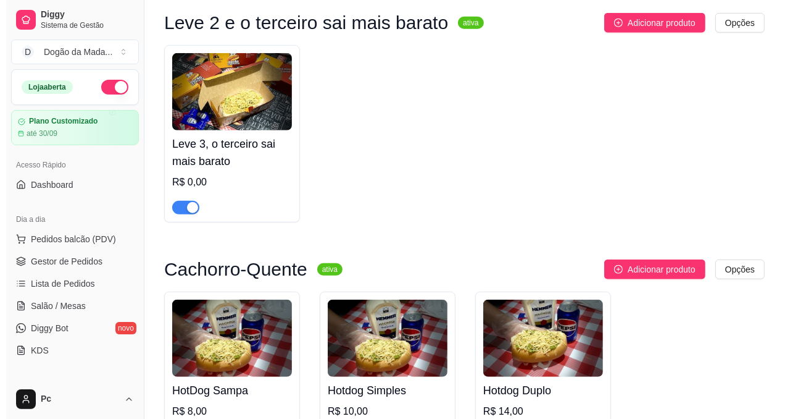
scroll to position [556, 0]
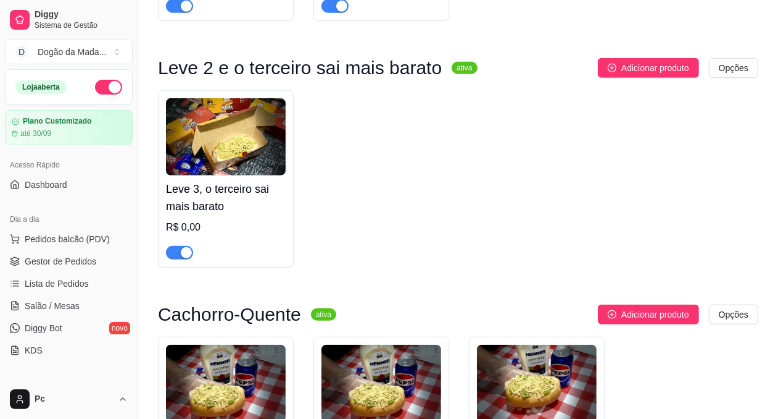
click at [218, 201] on h4 "Leve 3, o terceiro sai mais barato" at bounding box center [226, 197] width 120 height 35
click at [41, 241] on span "Pedidos balcão (PDV)" at bounding box center [67, 239] width 85 height 12
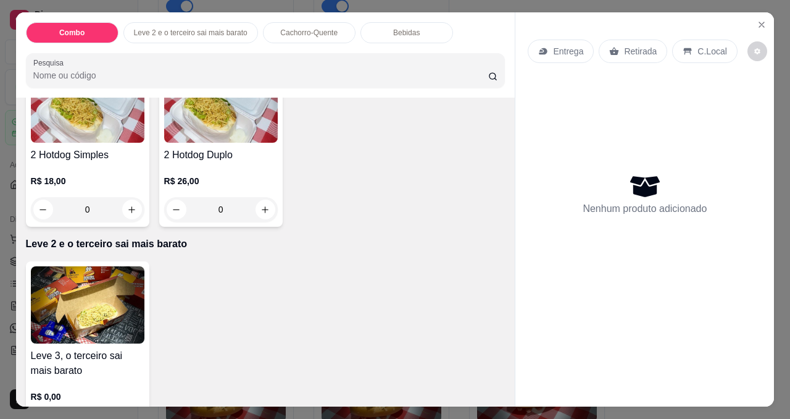
scroll to position [185, 0]
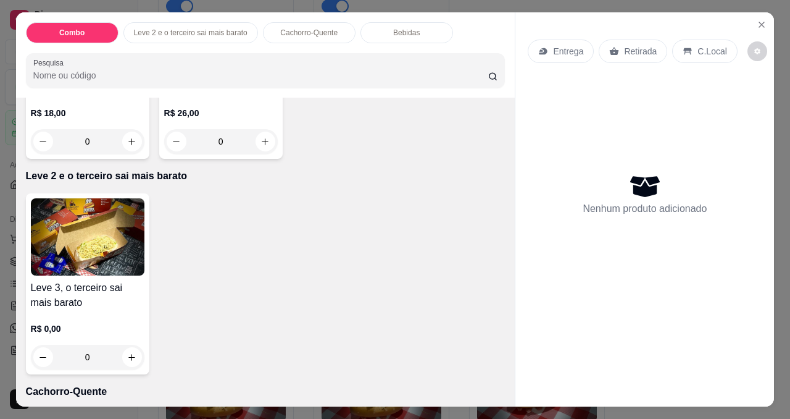
click at [124, 354] on div "0" at bounding box center [88, 356] width 114 height 25
